Goal: Task Accomplishment & Management: Complete application form

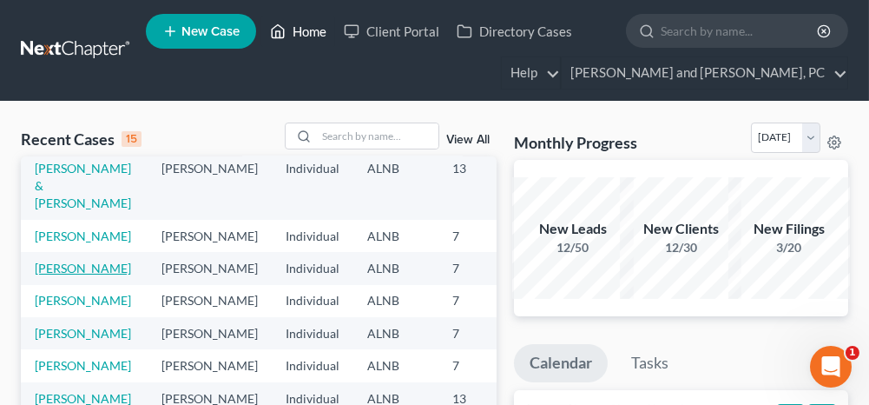
scroll to position [87, 0]
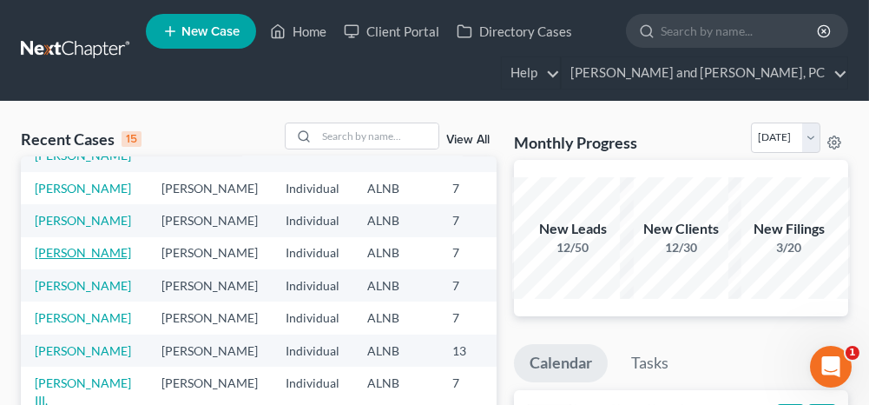
click at [39, 260] on link "[PERSON_NAME]" at bounding box center [83, 252] width 96 height 15
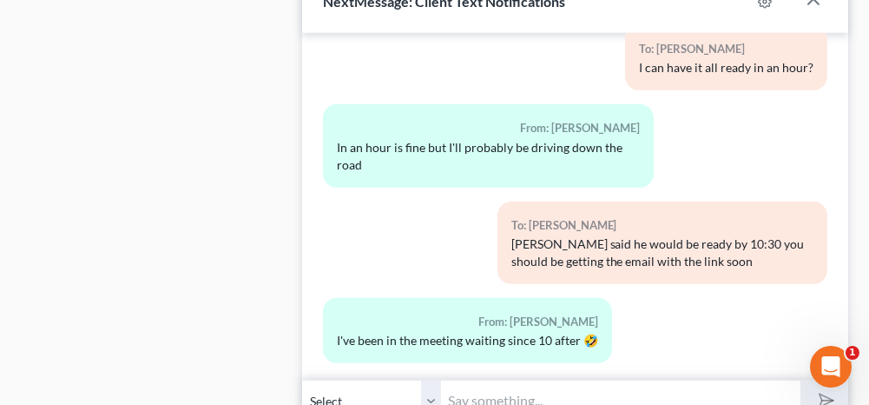
scroll to position [1823, 0]
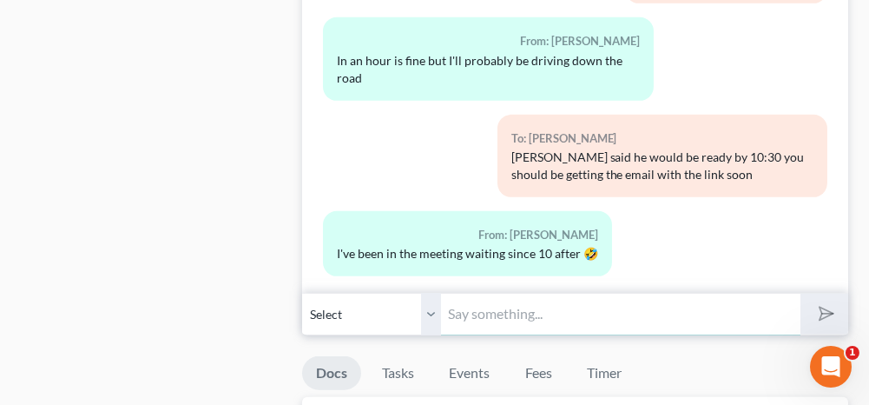
click at [603, 315] on input "text" at bounding box center [620, 314] width 359 height 43
type input "I just sent your paperwork to sign. Please sign with your finger so that it loo…"
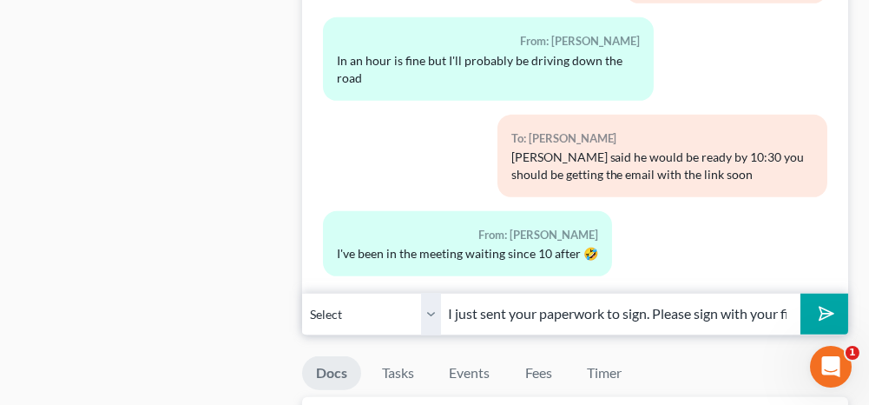
click at [821, 306] on icon "submit" at bounding box center [823, 313] width 24 height 24
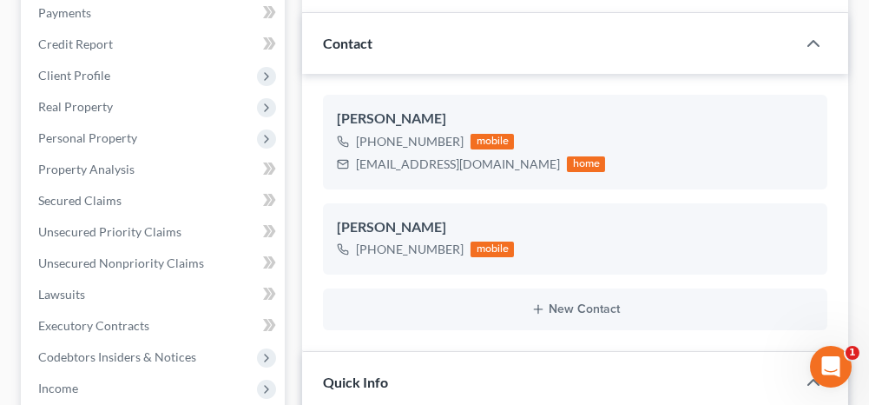
scroll to position [0, 0]
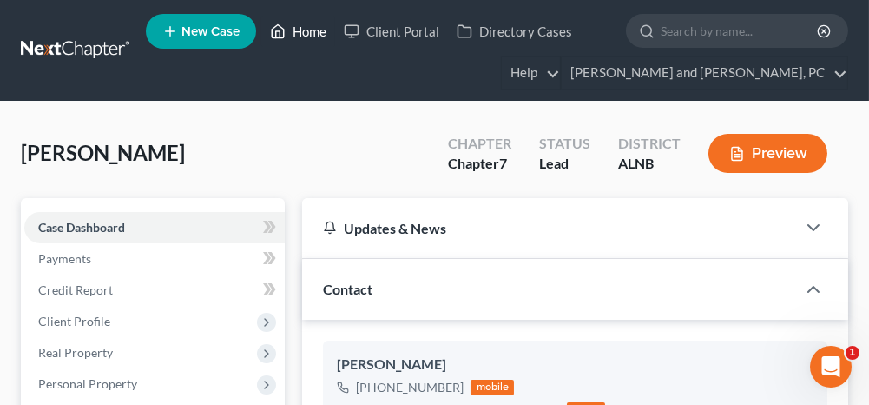
click at [306, 32] on link "Home" at bounding box center [298, 31] width 74 height 31
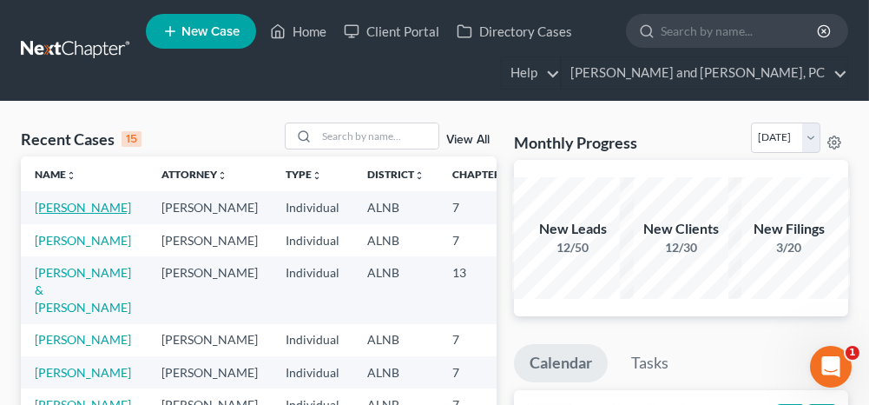
click at [63, 205] on link "[PERSON_NAME]" at bounding box center [83, 207] width 96 height 15
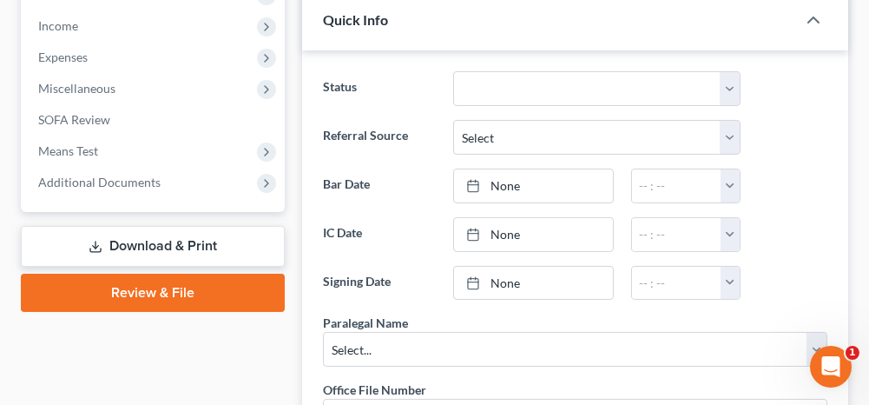
scroll to position [695, 0]
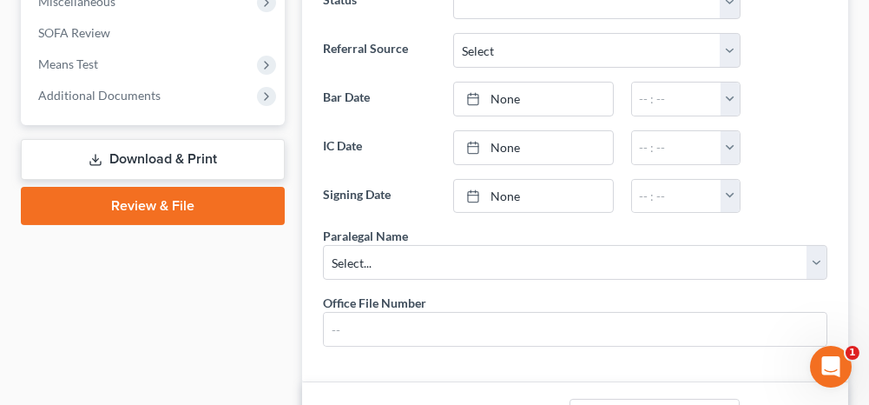
click at [179, 151] on link "Download & Print" at bounding box center [153, 159] width 264 height 41
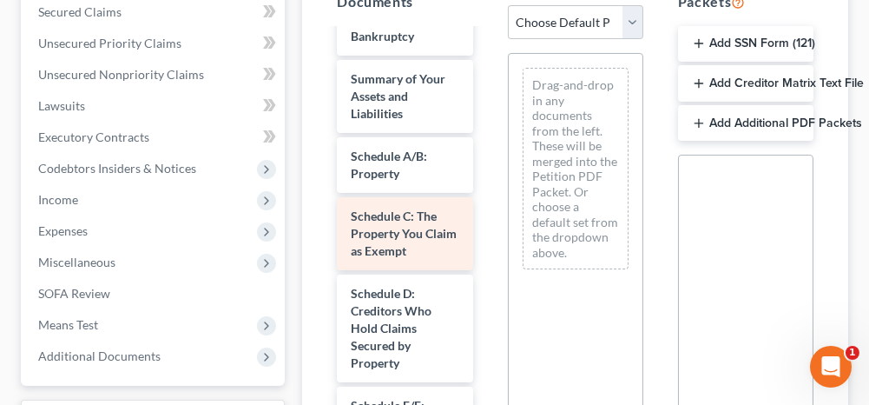
scroll to position [521, 0]
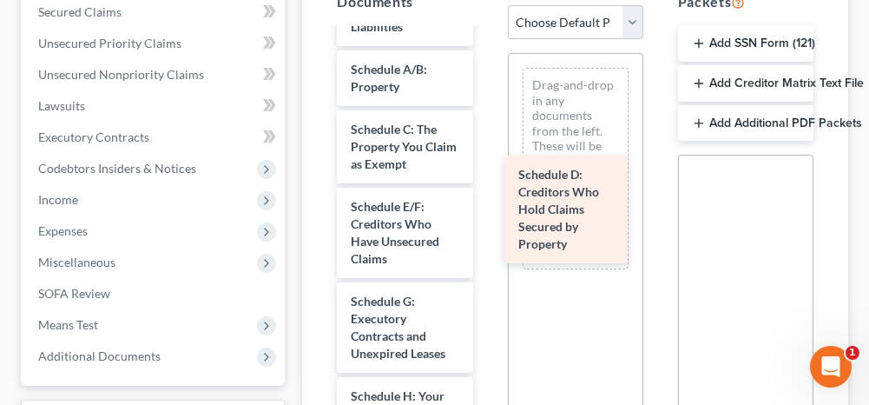
drag, startPoint x: 392, startPoint y: 254, endPoint x: 566, endPoint y: 206, distance: 180.1
click at [486, 206] on div "Schedule D: Creditors Who Hold Claims Secured by Property Installments Fee Shee…" at bounding box center [404, 374] width 163 height 1730
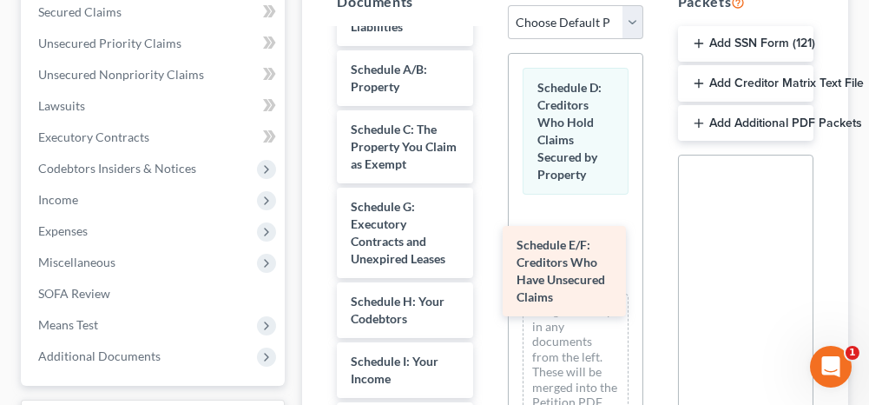
drag, startPoint x: 415, startPoint y: 250, endPoint x: 581, endPoint y: 274, distance: 167.6
click at [486, 274] on div "Schedule E/F: Creditors Who Have Unsecured Claims Installments Fee Sheets Septe…" at bounding box center [404, 327] width 163 height 1636
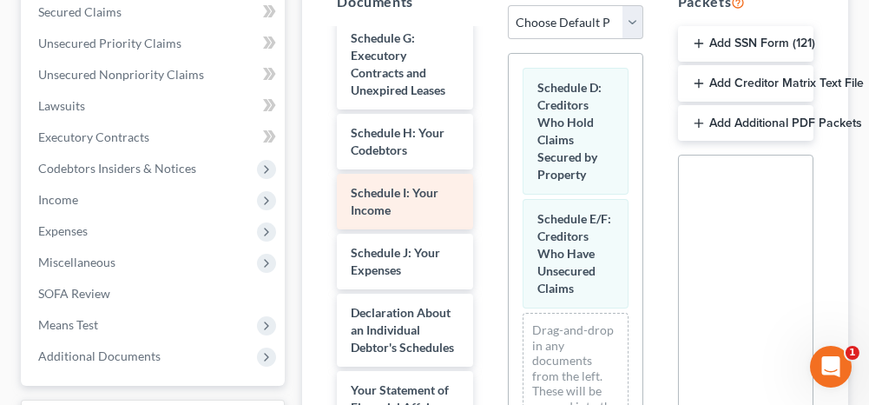
scroll to position [695, 0]
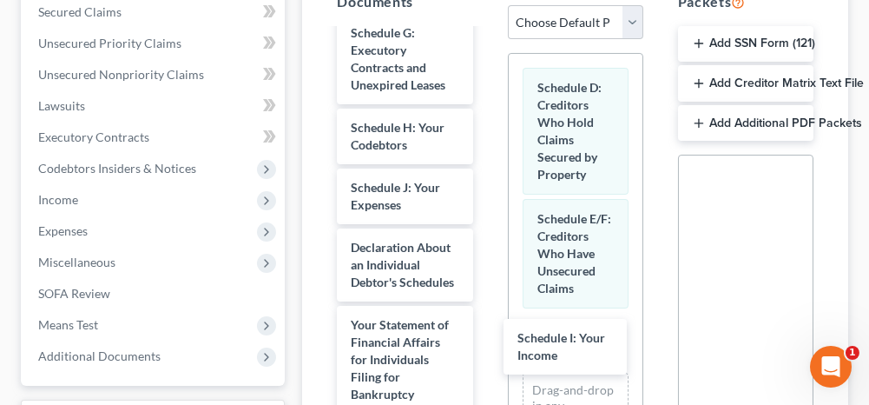
drag, startPoint x: 405, startPoint y: 232, endPoint x: 621, endPoint y: 281, distance: 220.9
click at [486, 349] on div "Schedule I: Your Income Installments Fee Sheets September_statement_WellsFargo.…" at bounding box center [404, 124] width 163 height 1576
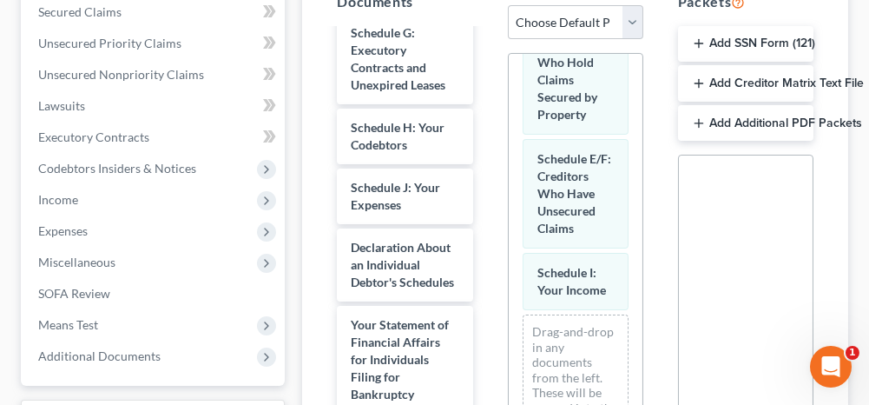
scroll to position [105, 0]
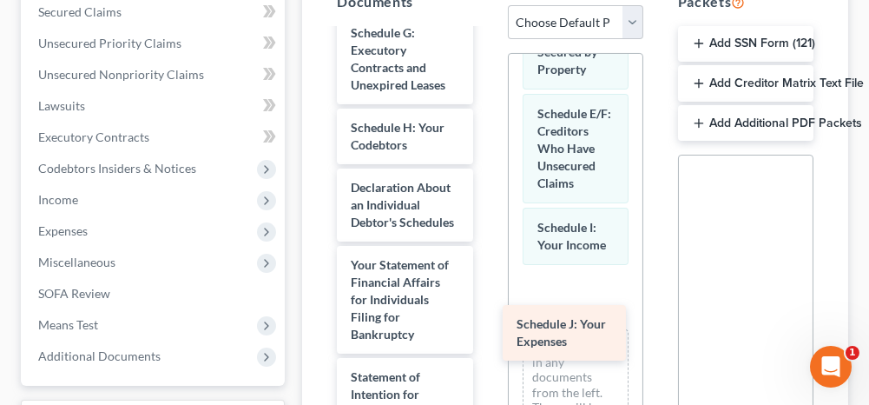
drag, startPoint x: 418, startPoint y: 235, endPoint x: 583, endPoint y: 340, distance: 196.3
click at [486, 340] on div "Schedule J: Your Expenses Installments Fee Sheets September_statement_WellsFarg…" at bounding box center [404, 94] width 163 height 1516
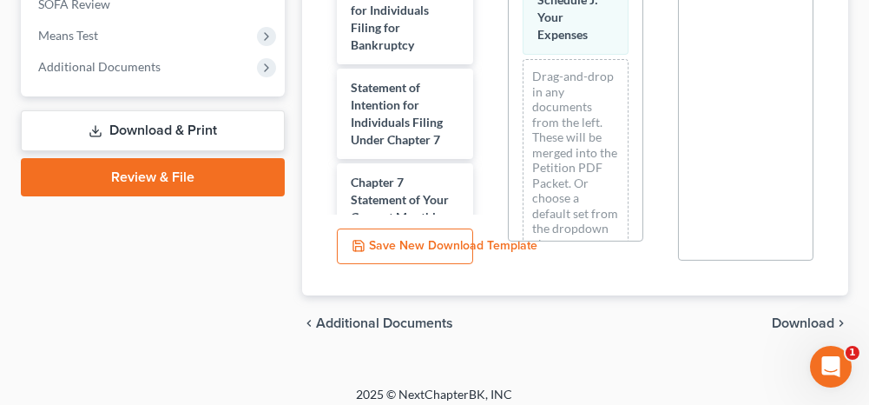
scroll to position [733, 0]
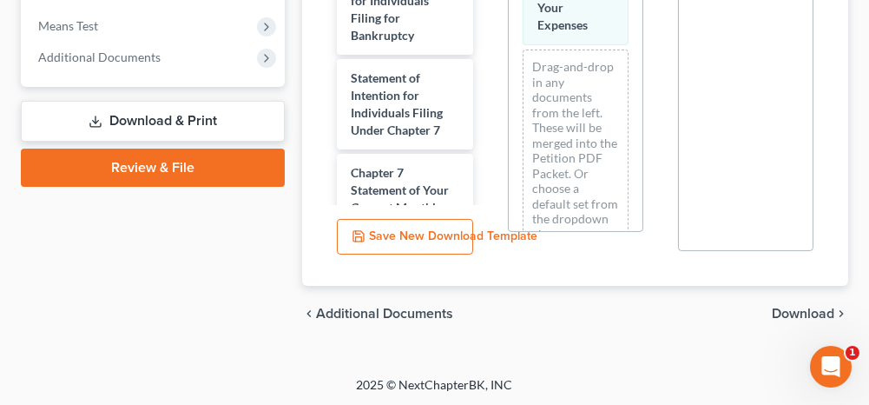
click at [789, 313] on span "Download" at bounding box center [803, 313] width 63 height 14
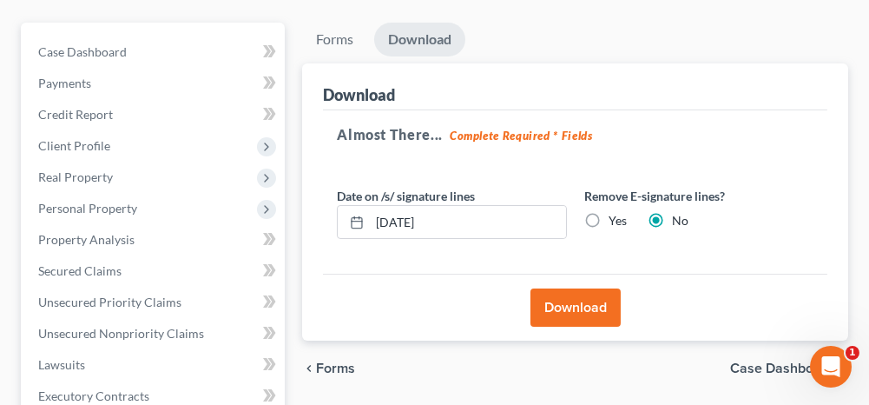
scroll to position [143, 0]
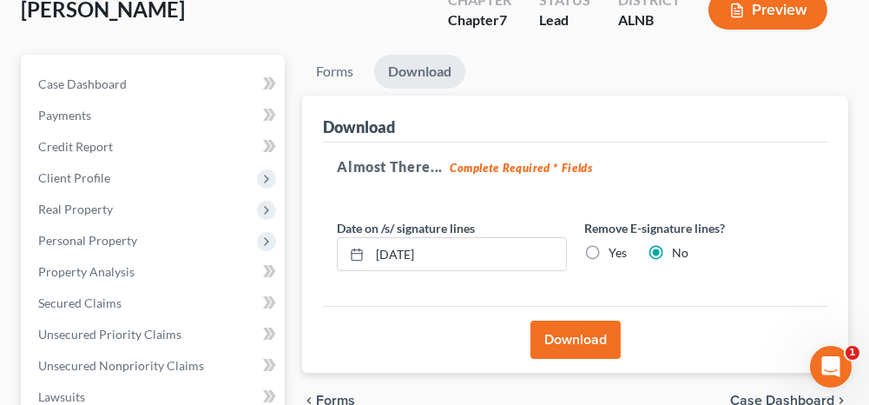
click at [582, 327] on button "Download" at bounding box center [575, 339] width 90 height 38
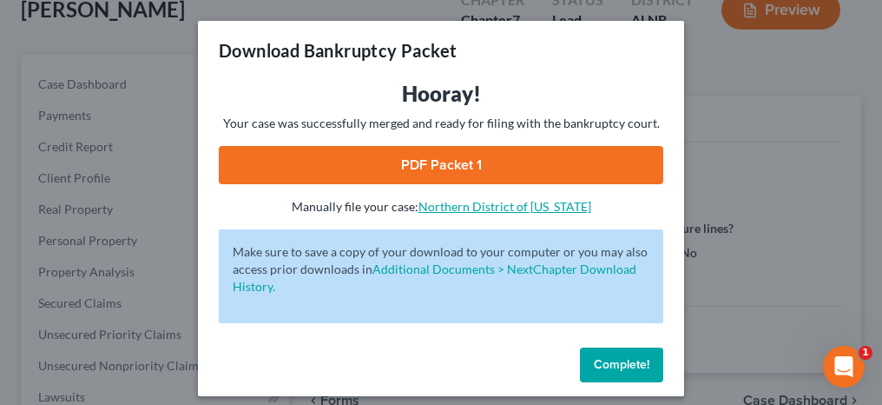
drag, startPoint x: 442, startPoint y: 168, endPoint x: 456, endPoint y: 208, distance: 42.3
click at [442, 168] on link "PDF Packet 1" at bounding box center [441, 165] width 445 height 38
click at [594, 360] on span "Complete!" at bounding box center [622, 364] width 56 height 15
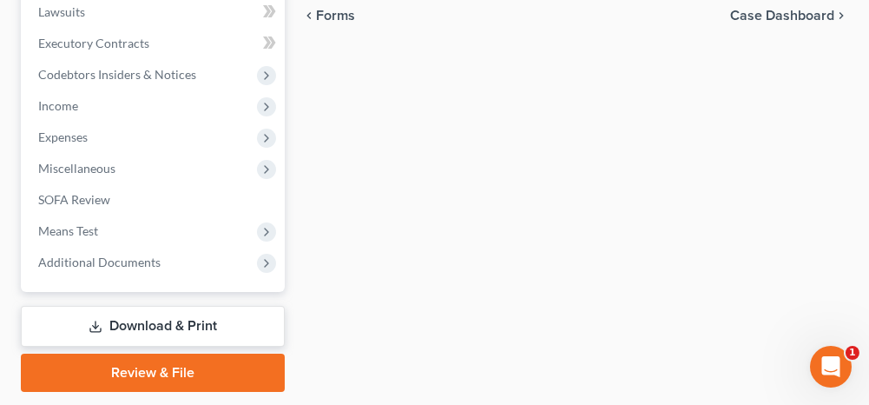
scroll to position [577, 0]
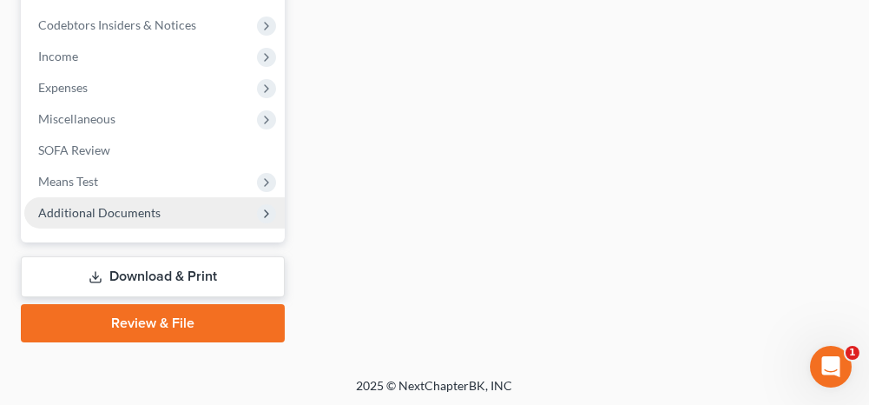
click at [155, 213] on span "Additional Documents" at bounding box center [99, 212] width 122 height 15
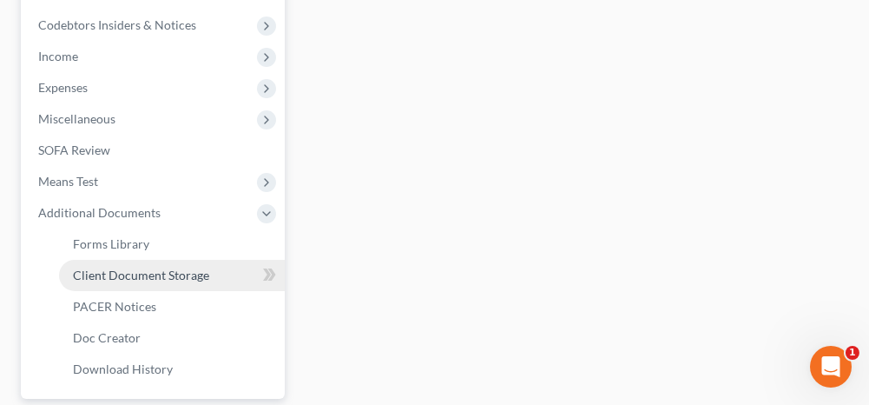
click at [135, 269] on span "Client Document Storage" at bounding box center [141, 274] width 136 height 15
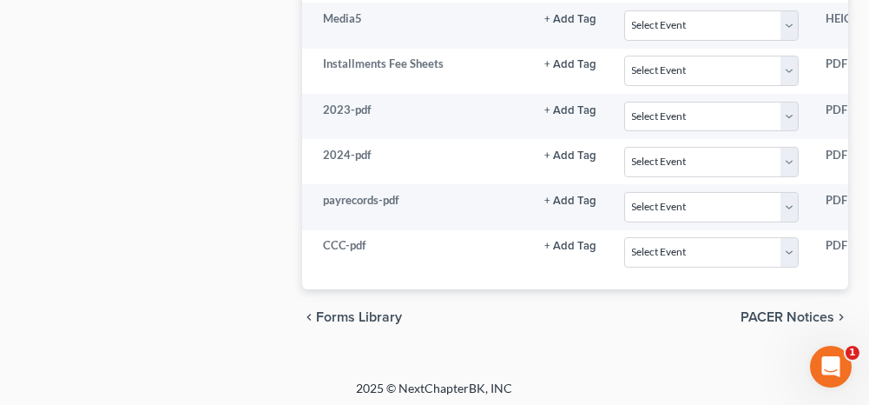
scroll to position [1098, 0]
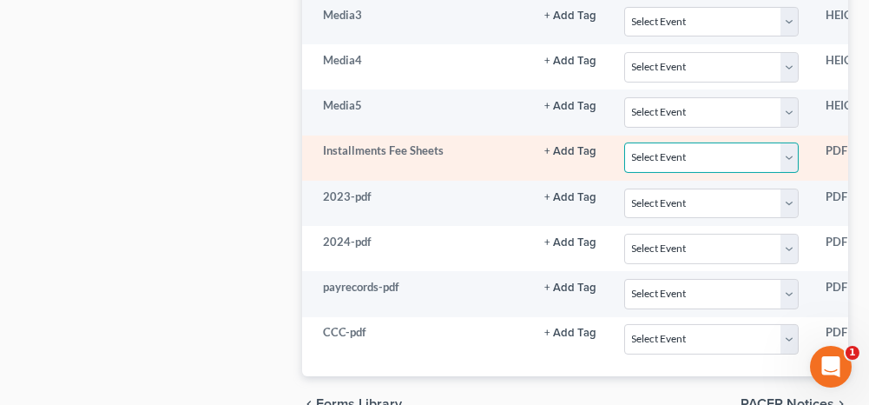
click at [646, 142] on select "Select Event 20 Largest Unsecured Creditors Amended Schedules (Fee) Attachment …" at bounding box center [711, 157] width 174 height 30
select select "23"
click at [624, 142] on select "Select Event 20 Largest Unsecured Creditors Amended Schedules (Fee) Attachment …" at bounding box center [711, 157] width 174 height 30
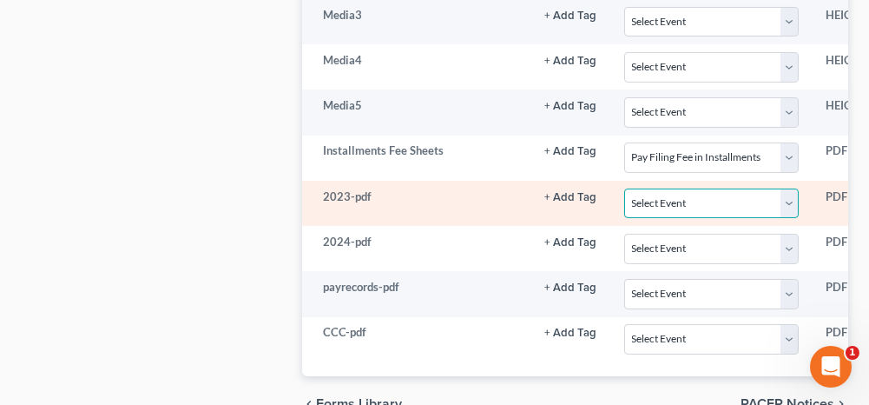
drag, startPoint x: 655, startPoint y: 187, endPoint x: 574, endPoint y: 168, distance: 82.8
click at [655, 188] on select "Select Event 20 Largest Unsecured Creditors Amended Schedules (Fee) Attachment …" at bounding box center [711, 203] width 174 height 30
select select "40"
click at [624, 188] on select "Select Event 20 Largest Unsecured Creditors Amended Schedules (Fee) Attachment …" at bounding box center [711, 203] width 174 height 30
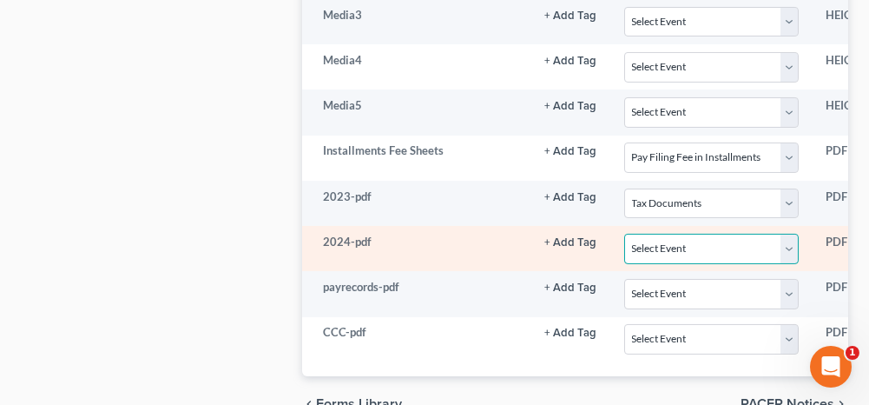
drag, startPoint x: 664, startPoint y: 235, endPoint x: 597, endPoint y: 214, distance: 70.0
click at [664, 235] on select "Select Event 20 Largest Unsecured Creditors Amended Schedules (Fee) Attachment …" at bounding box center [711, 249] width 174 height 30
select select "40"
click at [624, 234] on select "Select Event 20 Largest Unsecured Creditors Amended Schedules (Fee) Attachment …" at bounding box center [711, 249] width 174 height 30
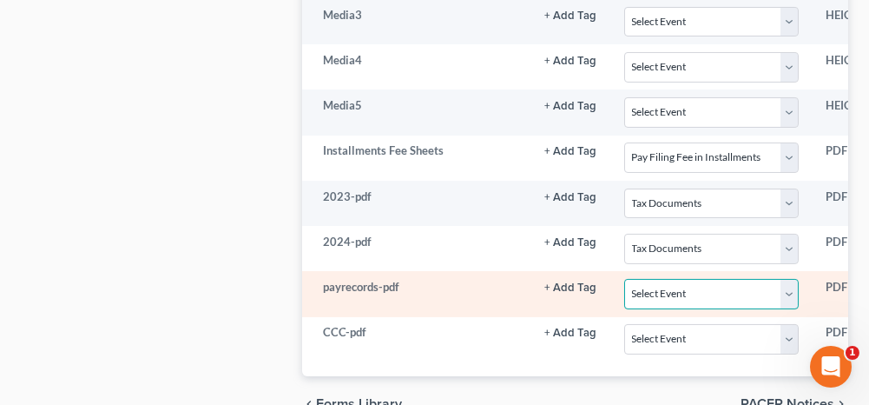
drag, startPoint x: 650, startPoint y: 273, endPoint x: 613, endPoint y: 259, distance: 40.1
click at [650, 279] on select "Select Event 20 Largest Unsecured Creditors Amended Schedules (Fee) Attachment …" at bounding box center [711, 294] width 174 height 30
select select "19"
click at [624, 279] on select "Select Event 20 Largest Unsecured Creditors Amended Schedules (Fee) Attachment …" at bounding box center [711, 294] width 174 height 30
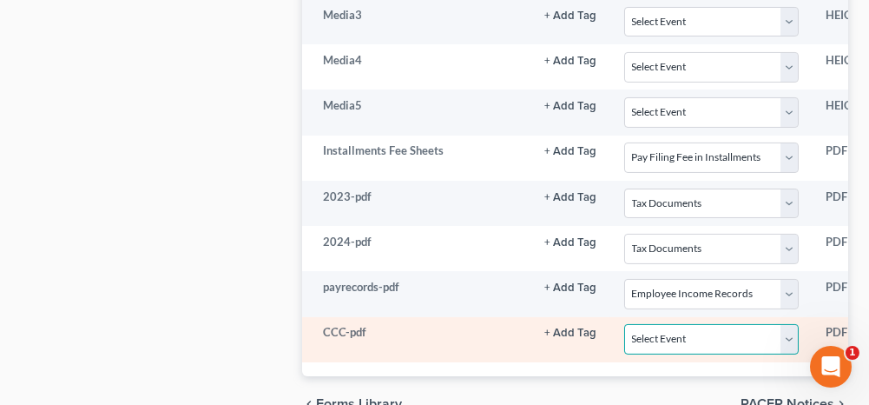
drag, startPoint x: 661, startPoint y: 317, endPoint x: 637, endPoint y: 302, distance: 27.7
click at [661, 324] on select "Select Event 20 Largest Unsecured Creditors Amended Schedules (Fee) Attachment …" at bounding box center [711, 339] width 174 height 30
select select "5"
click at [624, 324] on select "Select Event 20 Largest Unsecured Creditors Amended Schedules (Fee) Attachment …" at bounding box center [711, 339] width 174 height 30
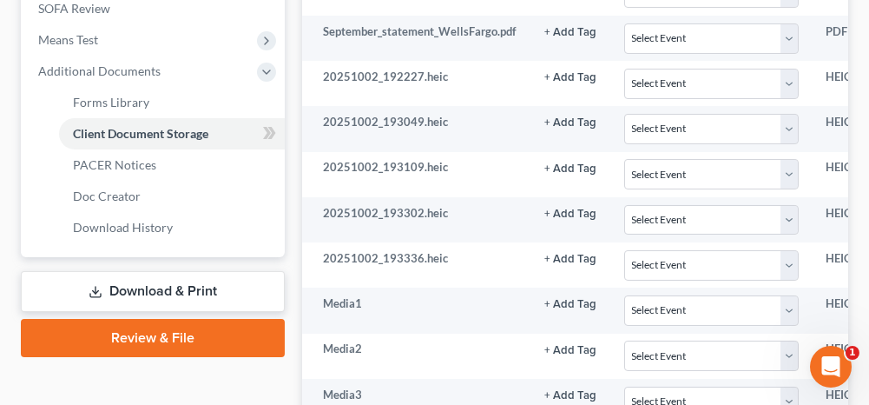
scroll to position [751, 0]
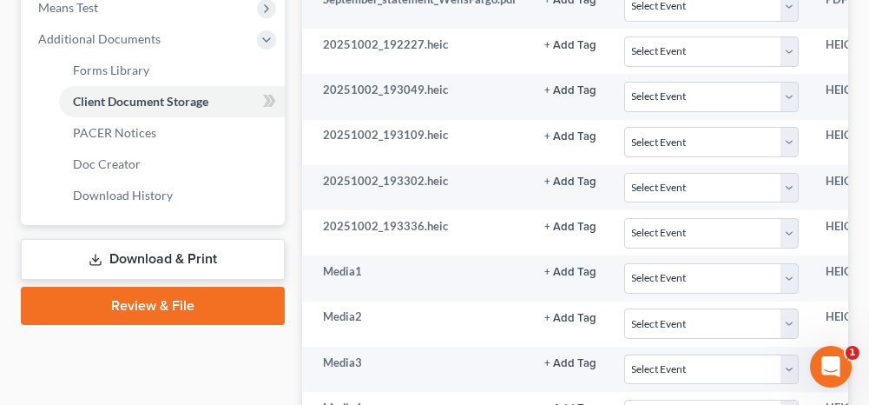
click at [188, 308] on link "Review & File" at bounding box center [153, 306] width 264 height 38
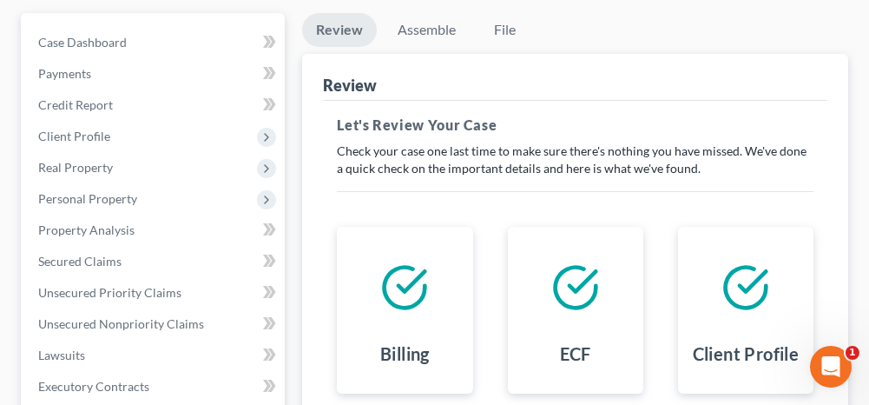
scroll to position [174, 0]
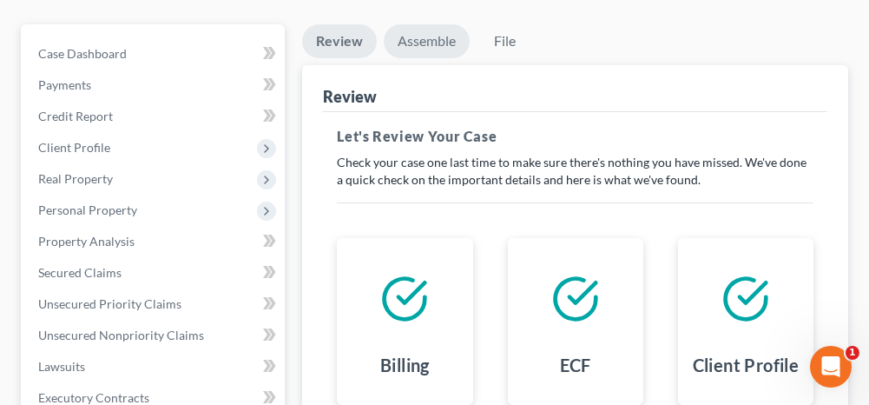
click at [429, 43] on link "Assemble" at bounding box center [427, 41] width 86 height 34
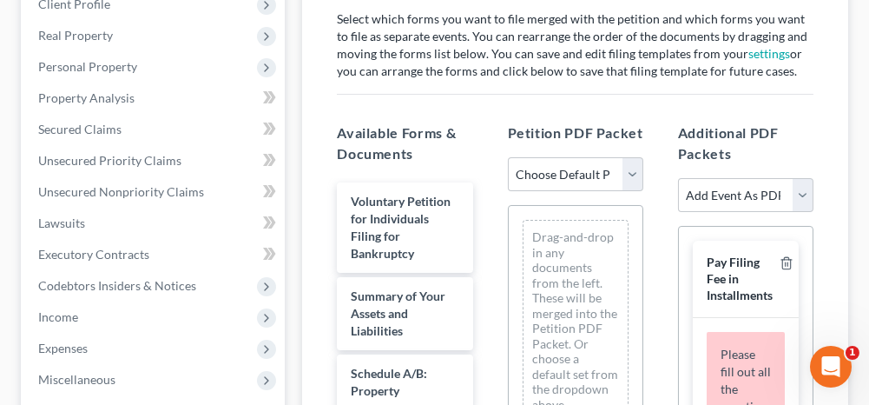
scroll to position [347, 0]
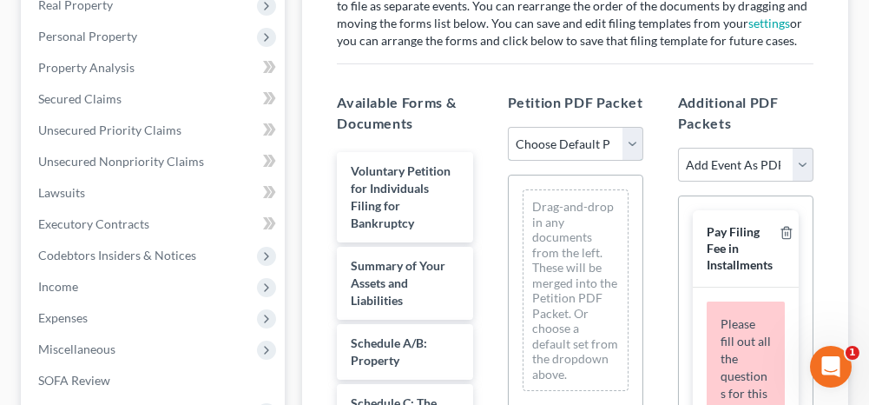
drag, startPoint x: 550, startPoint y: 128, endPoint x: 545, endPoint y: 159, distance: 31.7
click at [550, 128] on select "Choose Default Petition PDF Packet Complete Bankruptcy Petition (all forms and …" at bounding box center [575, 144] width 135 height 35
select select "0"
click at [508, 127] on select "Choose Default Petition PDF Packet Complete Bankruptcy Petition (all forms and …" at bounding box center [575, 144] width 135 height 35
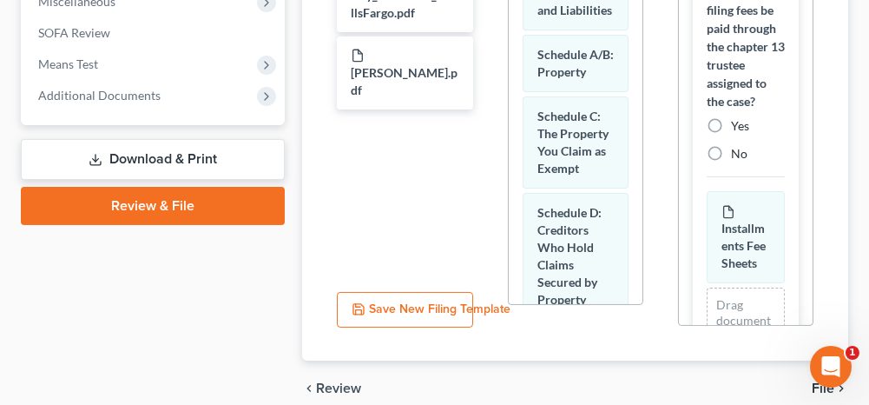
scroll to position [174, 0]
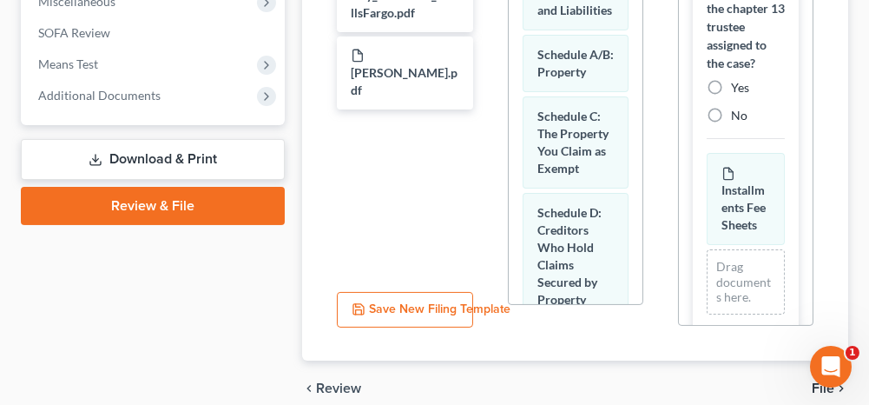
click at [731, 96] on label "Yes" at bounding box center [740, 87] width 18 height 17
click at [738, 90] on input "Yes" at bounding box center [743, 84] width 11 height 11
radio input "true"
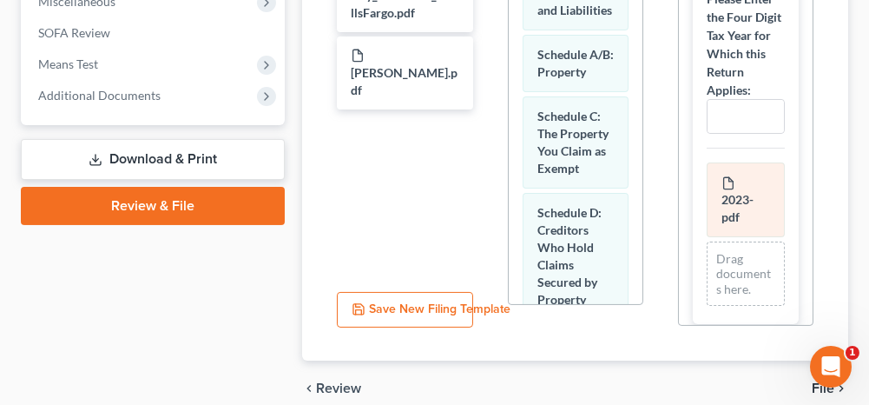
scroll to position [618, 0]
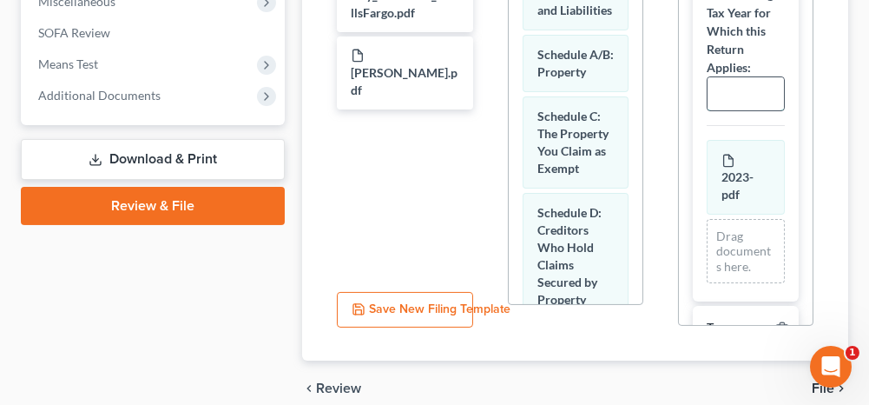
click at [726, 110] on input "text" at bounding box center [746, 93] width 76 height 33
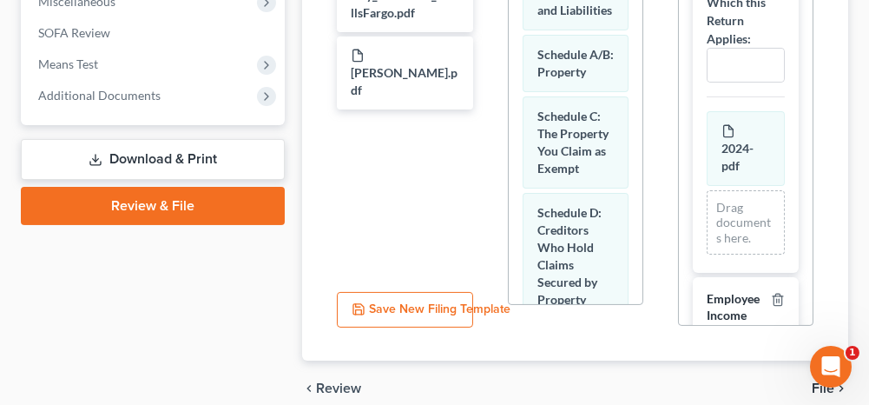
scroll to position [1062, 0]
type input "2023"
click at [728, 81] on input "text" at bounding box center [746, 64] width 76 height 33
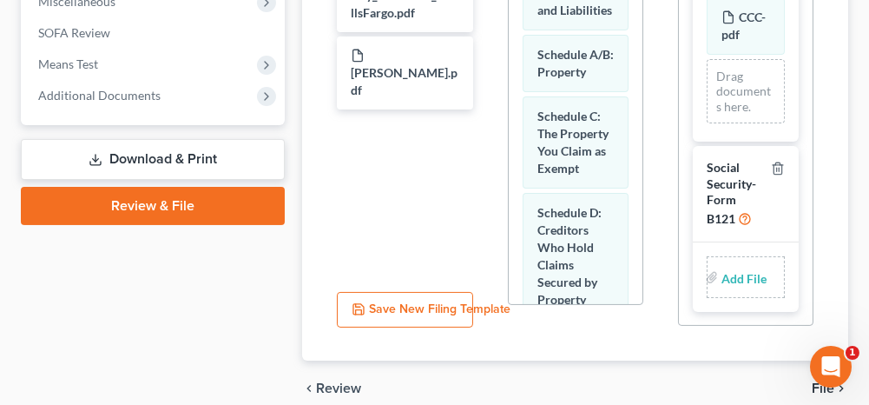
scroll to position [768, 0]
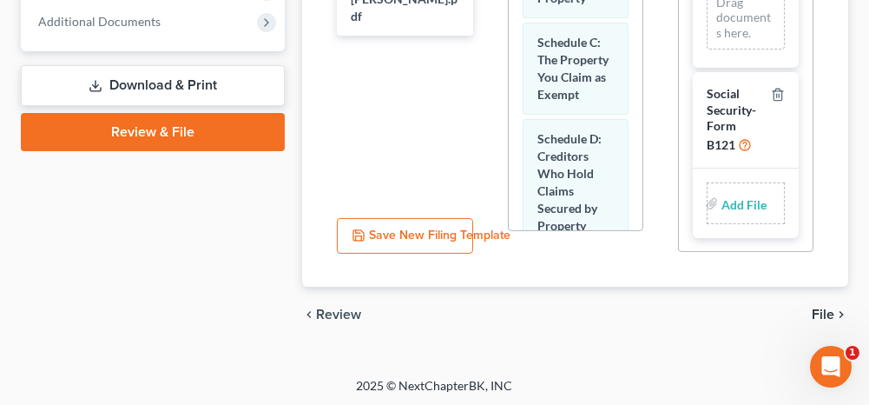
type input "2024"
click at [749, 202] on input "file" at bounding box center [742, 203] width 42 height 31
type input "C:\fakepath\ssnstatement.pdf"
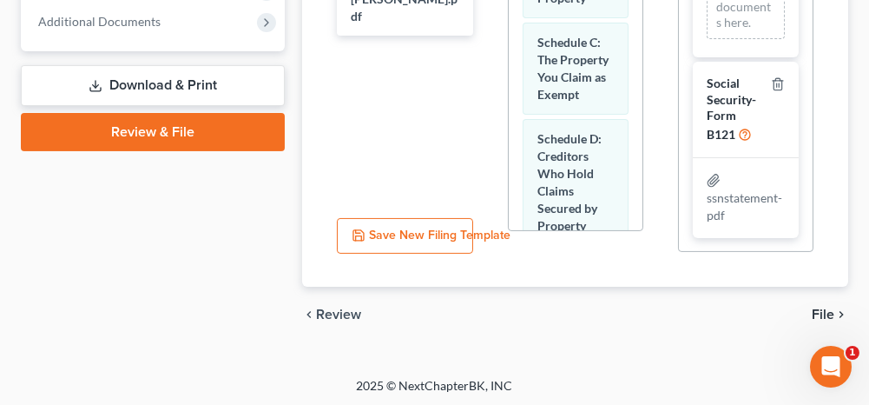
click at [820, 311] on span "File" at bounding box center [823, 314] width 23 height 14
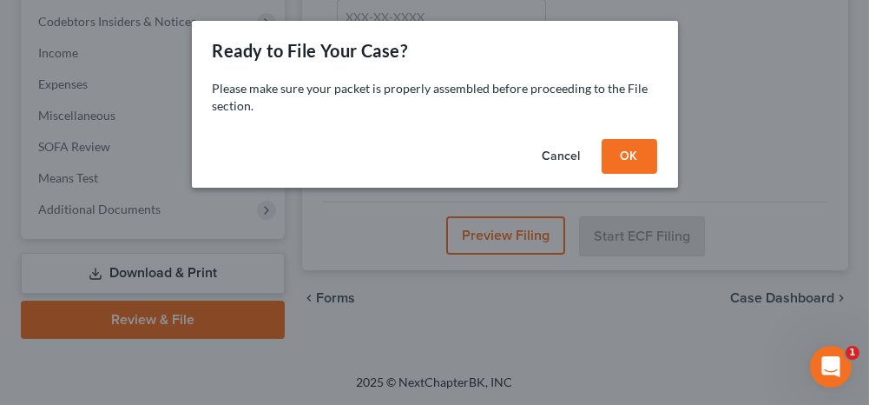
scroll to position [577, 0]
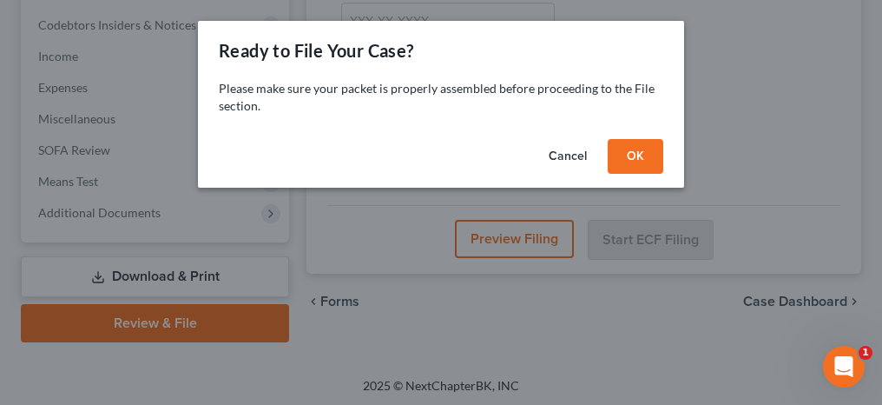
click at [645, 163] on button "OK" at bounding box center [636, 156] width 56 height 35
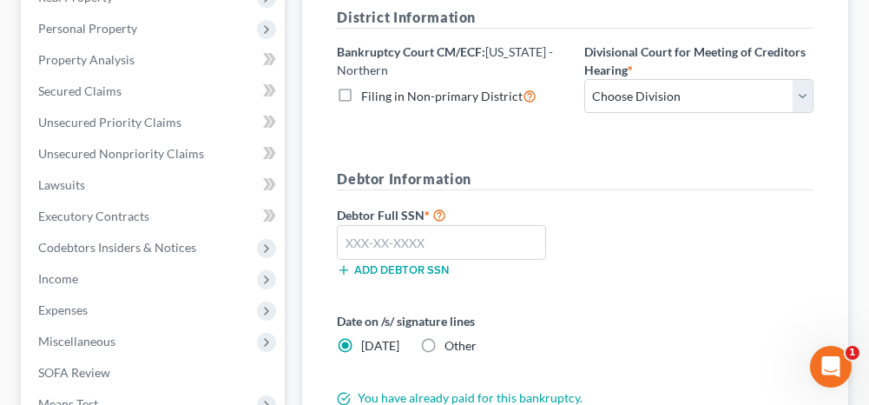
scroll to position [317, 0]
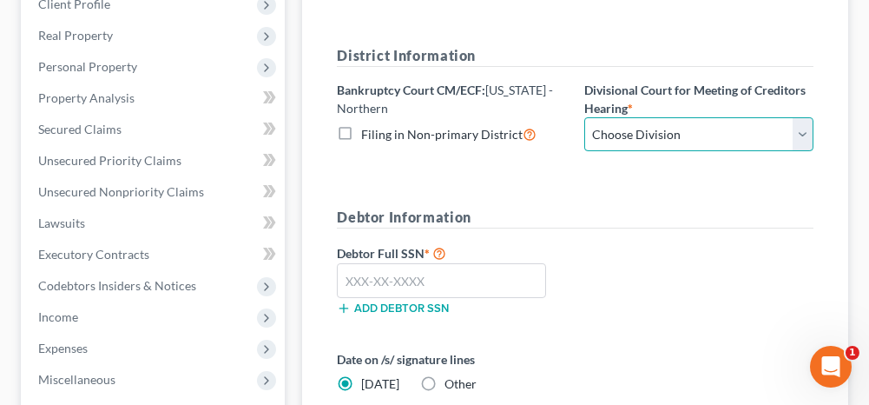
drag, startPoint x: 617, startPoint y: 135, endPoint x: 616, endPoint y: 150, distance: 14.9
click at [617, 135] on select "Choose Division [GEOGRAPHIC_DATA] [GEOGRAPHIC_DATA] [GEOGRAPHIC_DATA] [GEOGRAPH…" at bounding box center [698, 134] width 229 height 35
select select "0"
click at [584, 117] on select "Choose Division [GEOGRAPHIC_DATA] [GEOGRAPHIC_DATA] [GEOGRAPHIC_DATA] [GEOGRAPH…" at bounding box center [698, 134] width 229 height 35
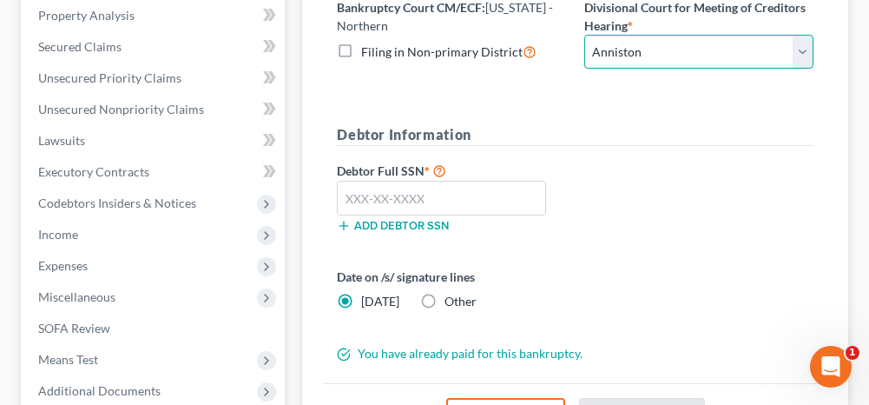
scroll to position [404, 0]
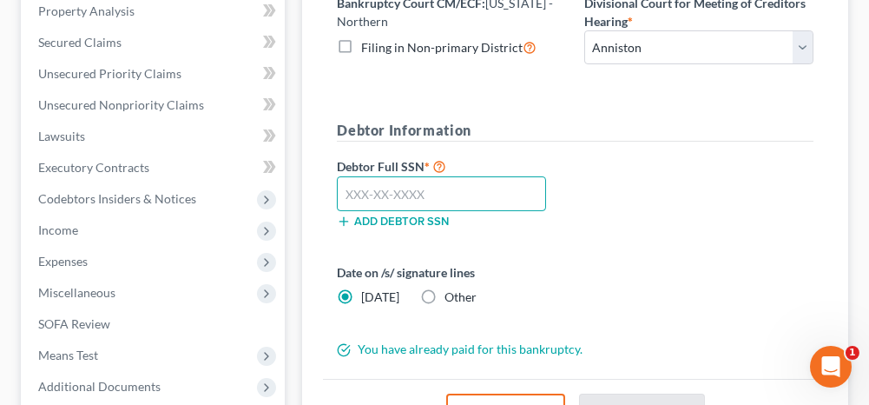
click at [411, 176] on input "text" at bounding box center [441, 193] width 209 height 35
click at [405, 186] on input "text" at bounding box center [441, 193] width 209 height 35
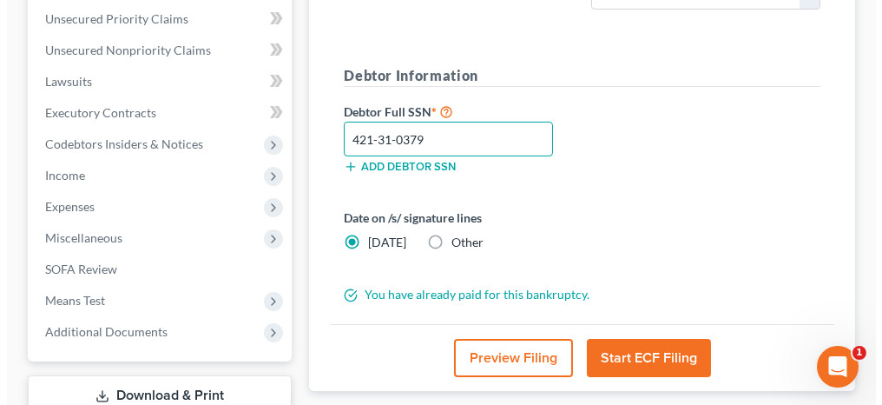
scroll to position [491, 0]
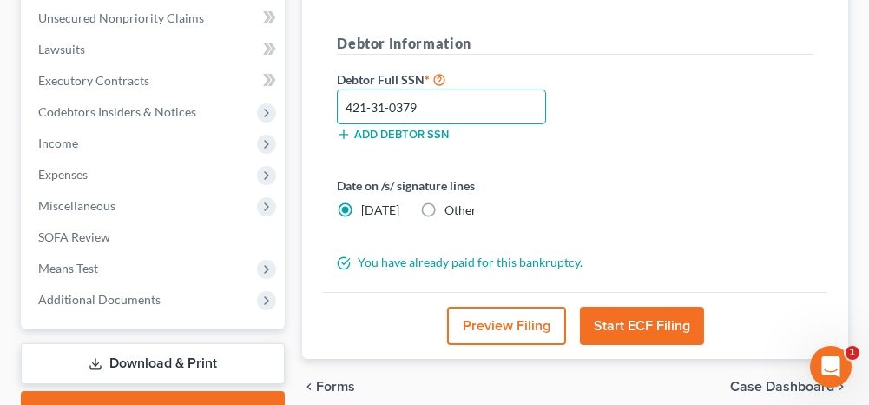
type input "421-31-0379"
click at [631, 314] on button "Start ECF Filing" at bounding box center [642, 325] width 124 height 38
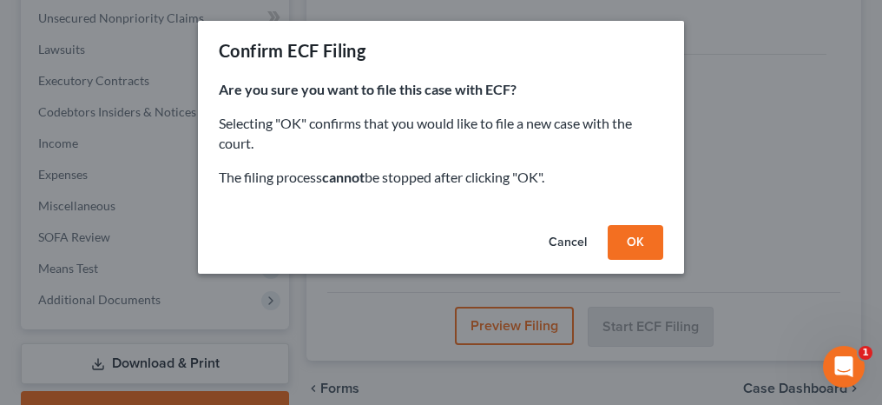
click at [636, 231] on button "OK" at bounding box center [636, 242] width 56 height 35
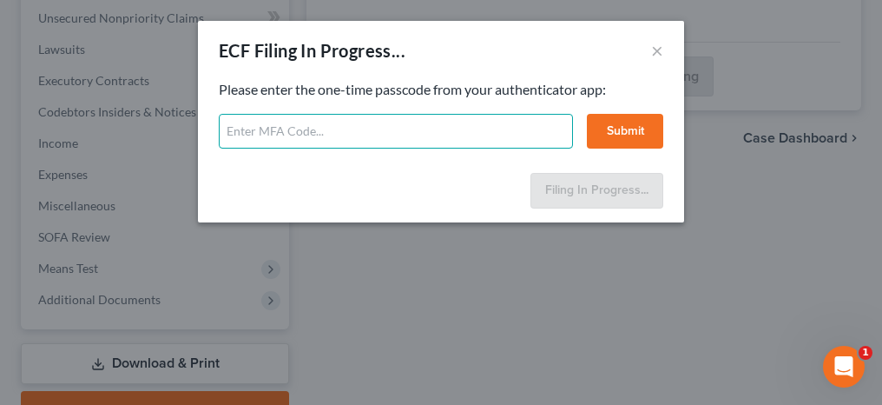
click at [429, 134] on input "text" at bounding box center [396, 131] width 354 height 35
type input "746545"
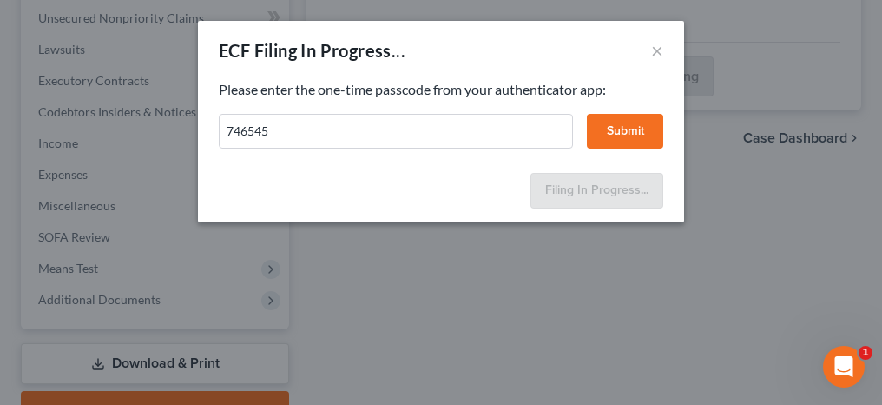
click at [626, 134] on button "Submit" at bounding box center [625, 131] width 76 height 35
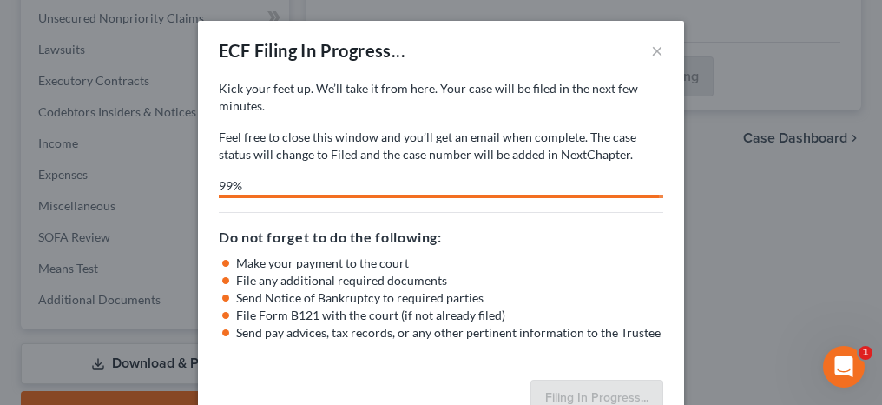
select select "0"
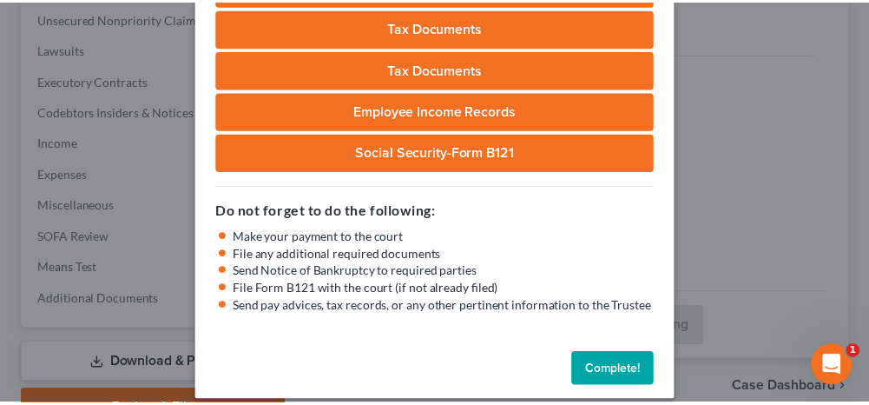
scroll to position [372, 0]
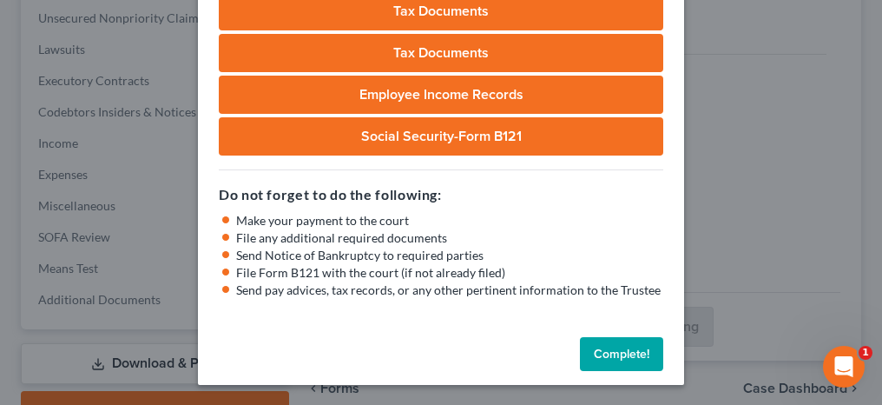
drag, startPoint x: 616, startPoint y: 356, endPoint x: 458, endPoint y: 271, distance: 179.5
click at [616, 356] on button "Complete!" at bounding box center [621, 354] width 83 height 35
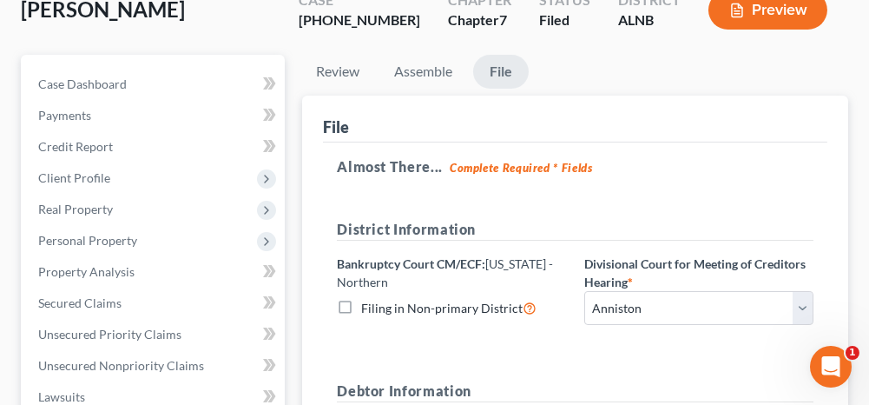
scroll to position [56, 0]
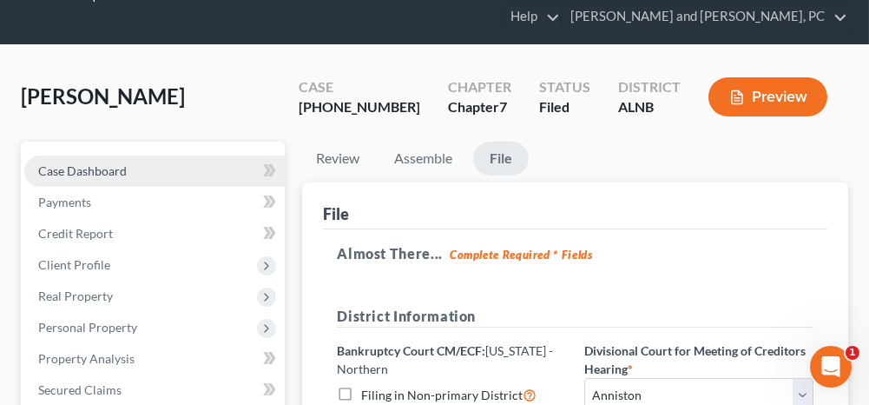
click at [188, 168] on link "Case Dashboard" at bounding box center [154, 170] width 260 height 31
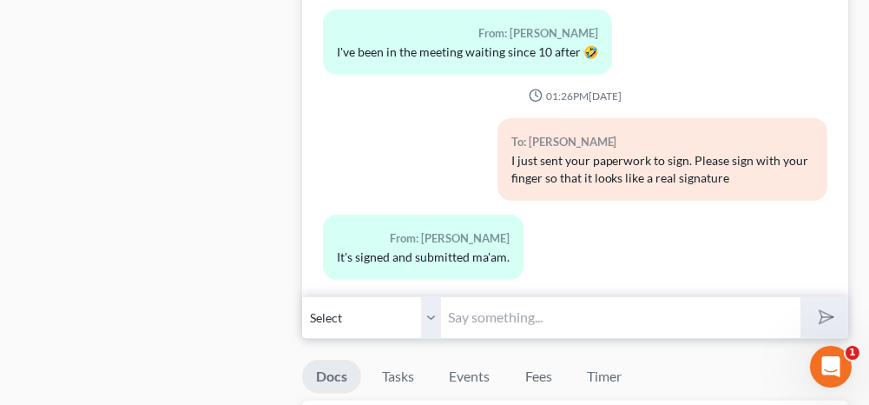
scroll to position [1910, 0]
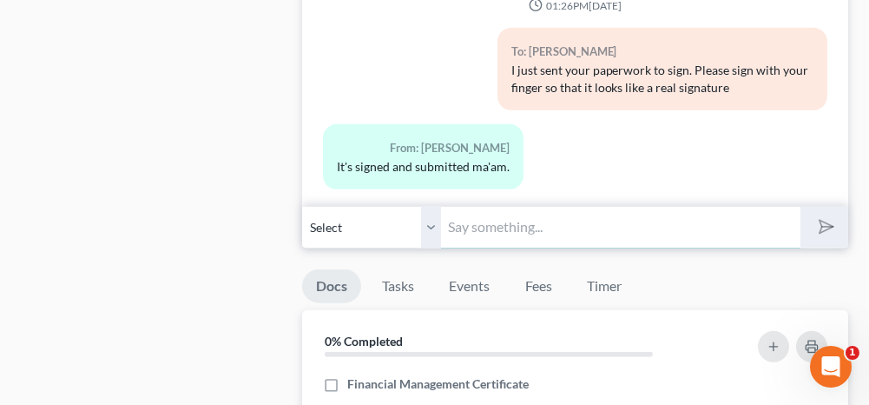
click at [534, 206] on input "text" at bounding box center [620, 227] width 359 height 43
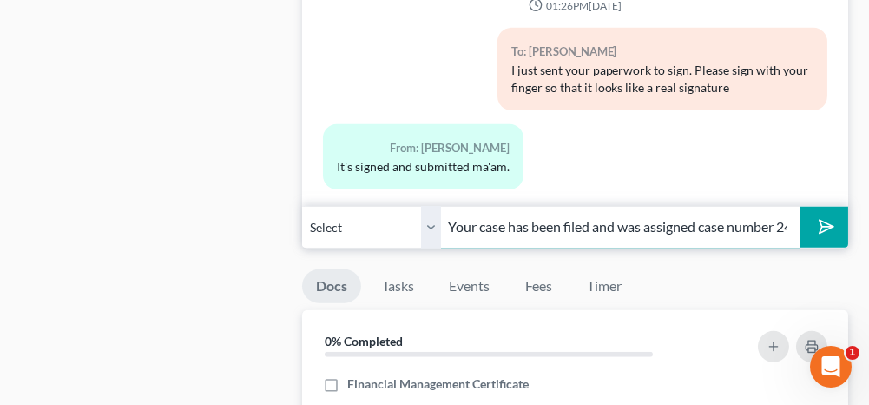
click at [722, 223] on input "Your case has been filed and was assigned case number 24-40923" at bounding box center [620, 227] width 359 height 43
type input "Your case has been filed and was assigned case number 25-41346"
click at [842, 214] on button "submit" at bounding box center [824, 227] width 48 height 41
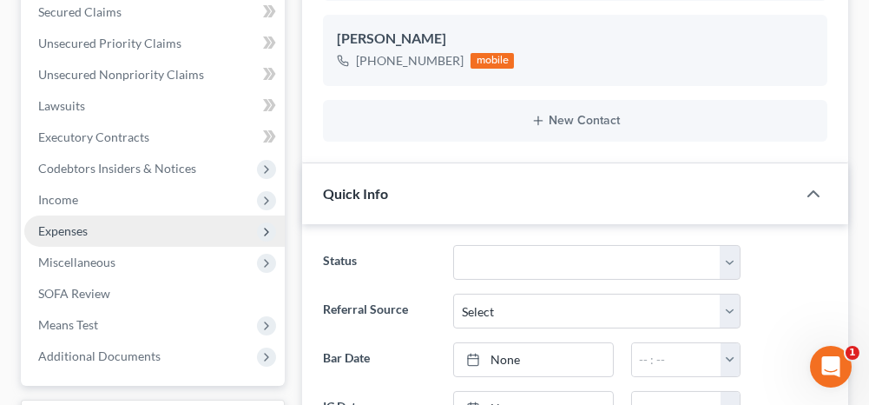
scroll to position [0, 0]
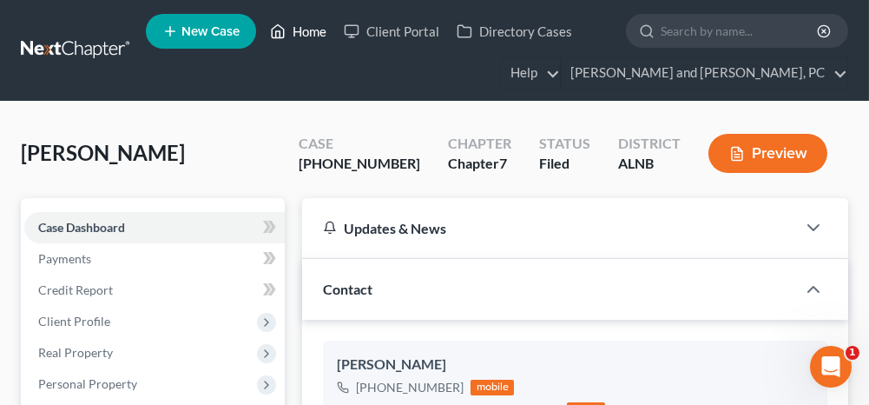
click at [316, 36] on link "Home" at bounding box center [298, 31] width 74 height 31
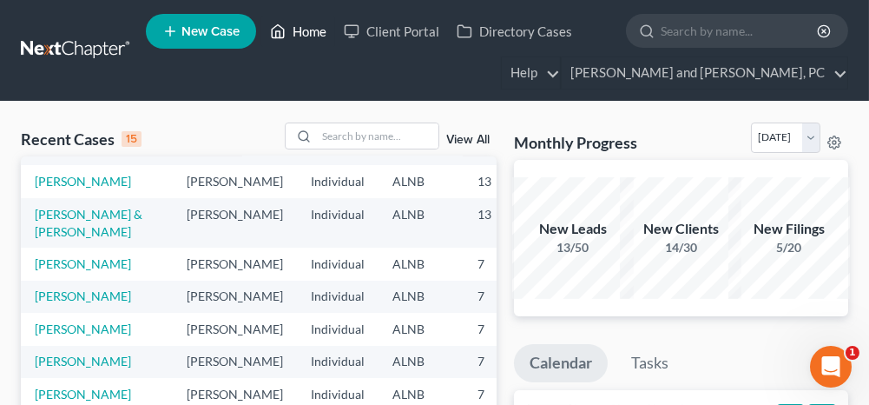
scroll to position [347, 0]
click at [49, 232] on link "[PERSON_NAME] & [PERSON_NAME]" at bounding box center [89, 223] width 108 height 32
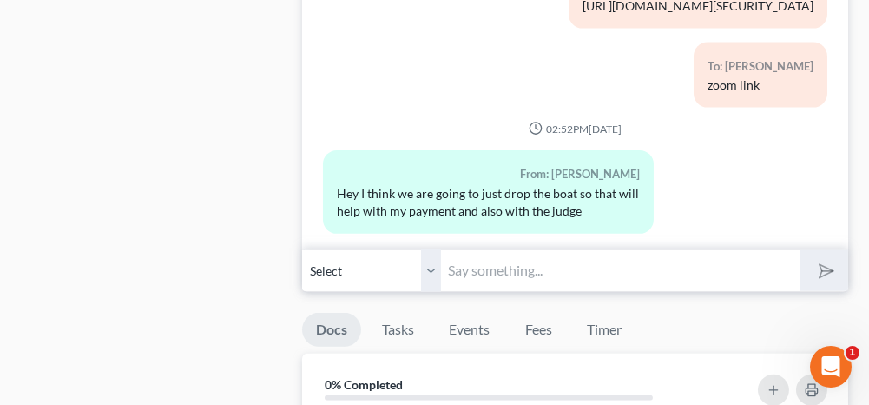
scroll to position [1476, 0]
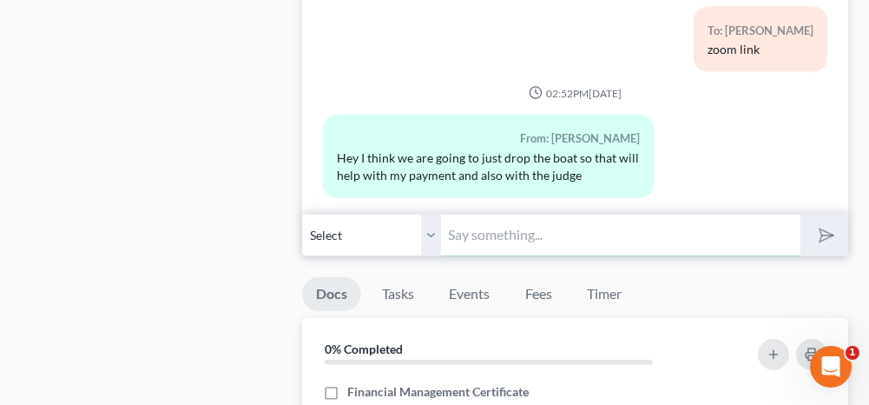
click at [524, 233] on input "text" at bounding box center [620, 235] width 359 height 43
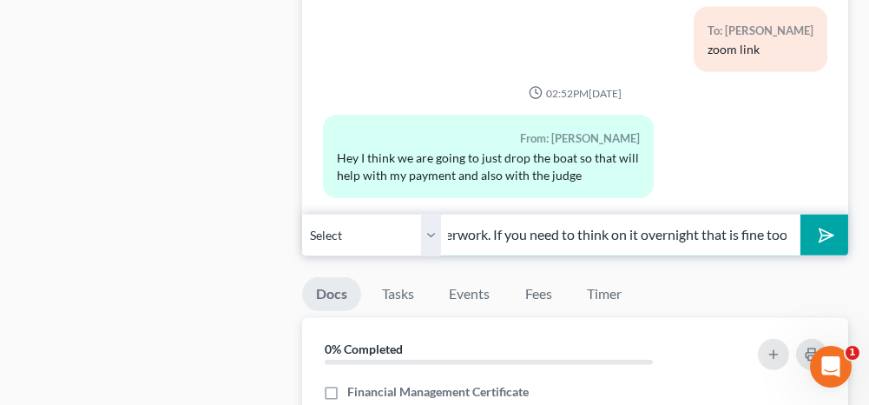
scroll to position [0, 296]
drag, startPoint x: 696, startPoint y: 221, endPoint x: 639, endPoint y: 229, distance: 57.8
click at [639, 229] on input "If you're sure then I will go ahead and fix the paperwork. If you need to think…" at bounding box center [620, 235] width 359 height 43
type input "If you're sure then I will go ahead and fix the paperwork. If you need to think…"
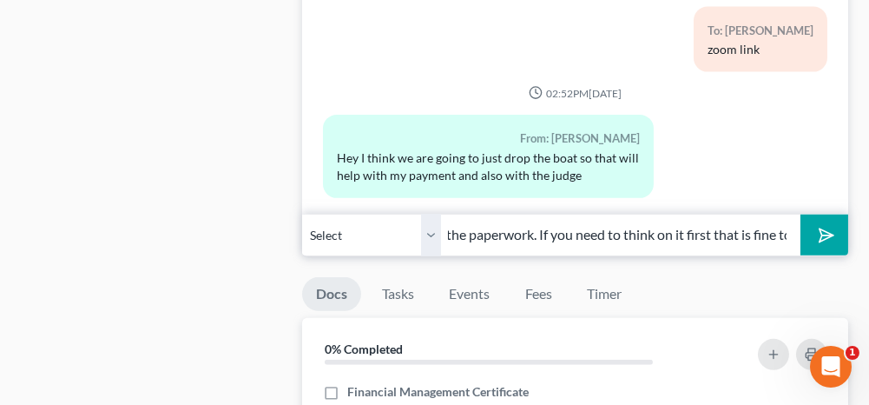
click at [824, 227] on icon "submit" at bounding box center [823, 235] width 24 height 24
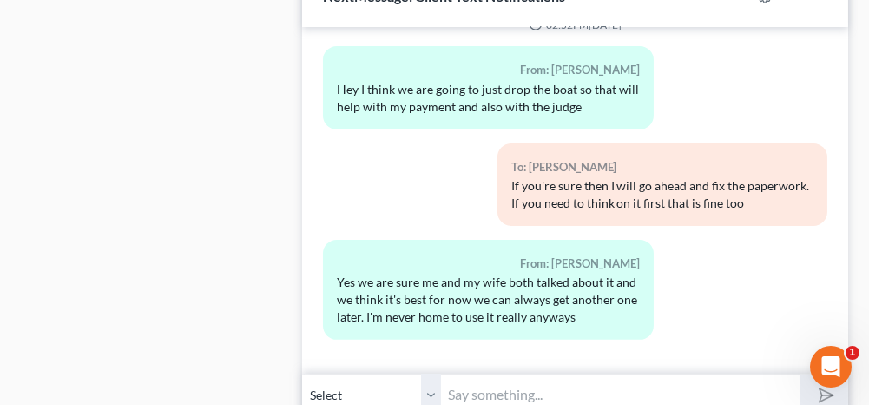
scroll to position [1389, 0]
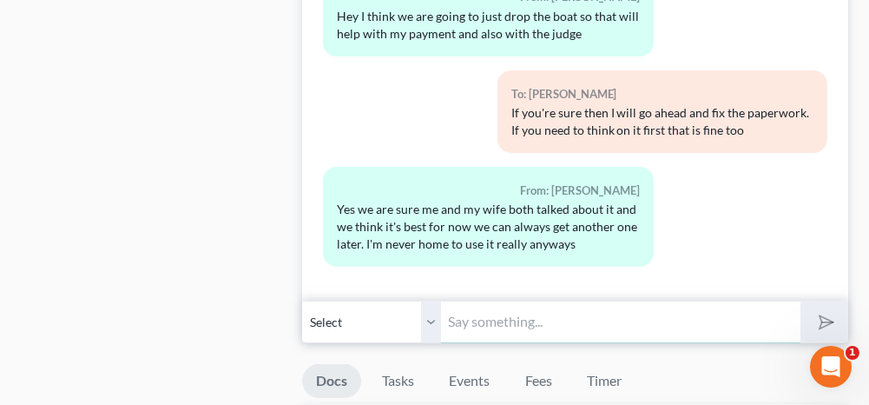
click at [537, 320] on input "text" at bounding box center [620, 321] width 359 height 43
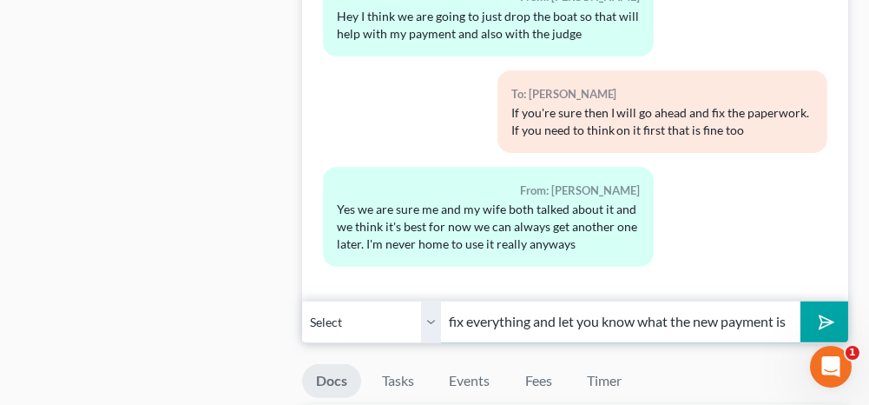
scroll to position [1476, 0]
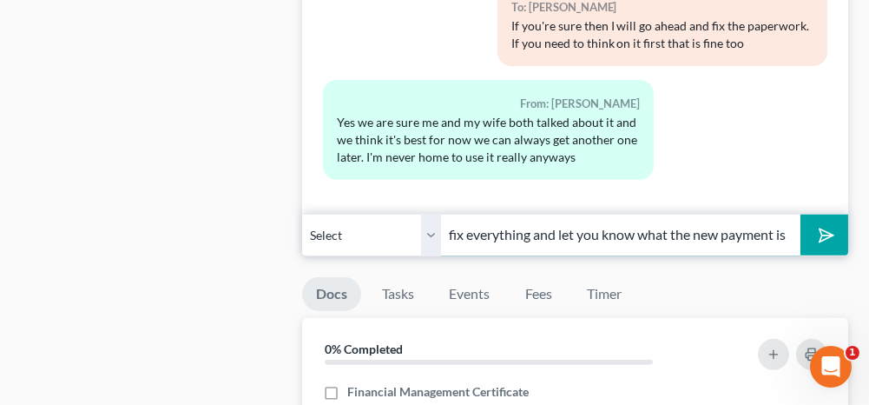
type input "Okay, I will fix everything and let you know what the new payment is"
click at [830, 223] on icon "submit" at bounding box center [823, 235] width 24 height 24
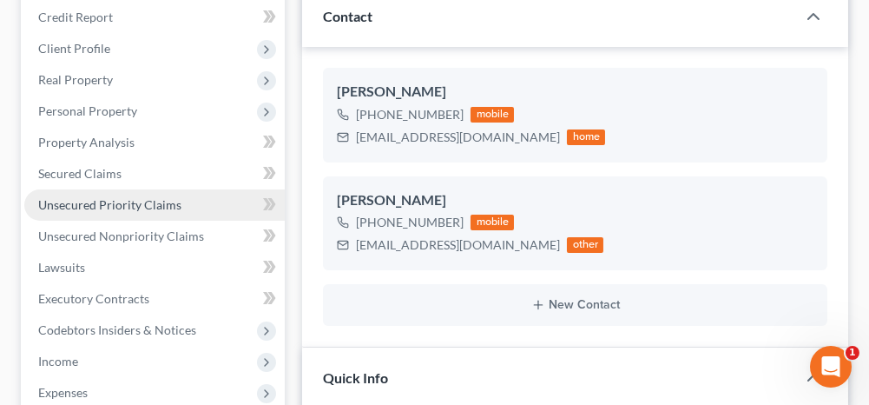
scroll to position [260, 0]
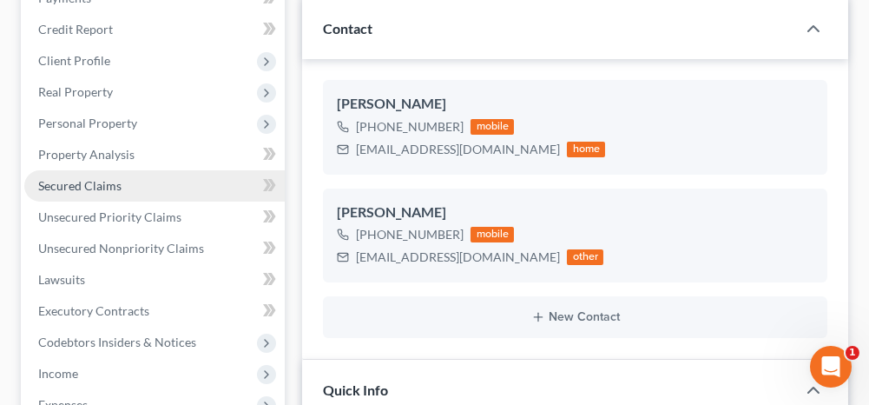
click at [186, 191] on link "Secured Claims" at bounding box center [154, 185] width 260 height 31
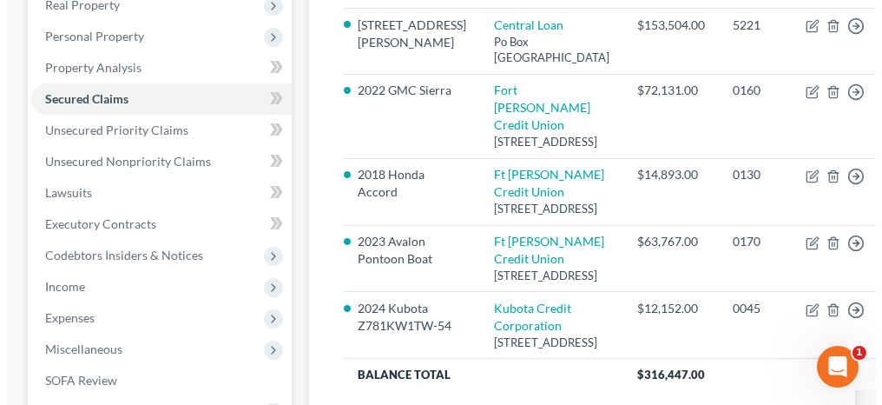
scroll to position [434, 0]
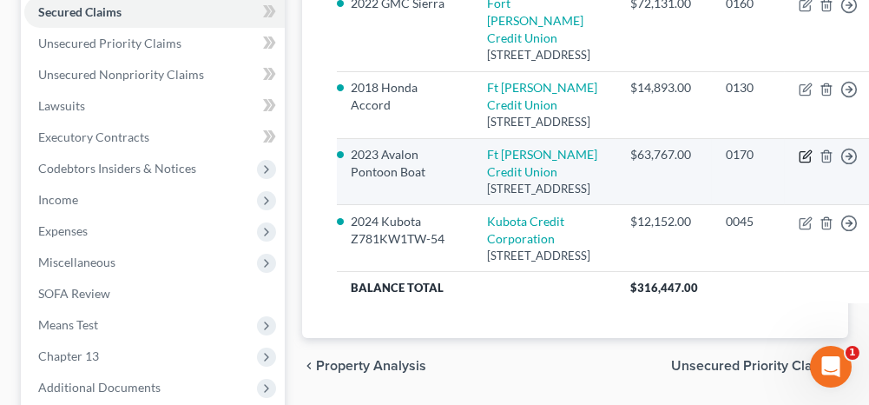
click at [804, 158] on icon "button" at bounding box center [808, 154] width 8 height 8
select select "0"
select select "2"
select select "0"
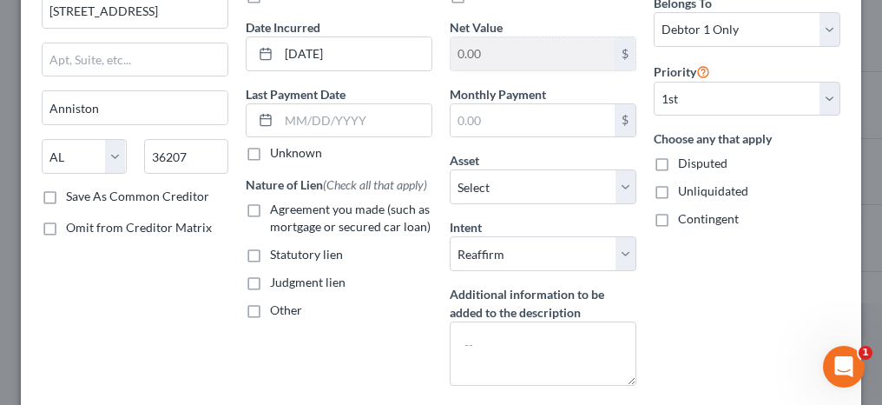
scroll to position [174, 0]
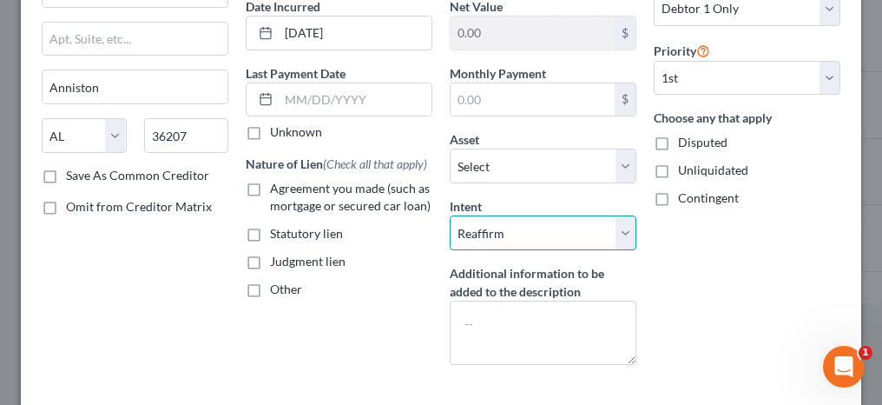
drag, startPoint x: 520, startPoint y: 229, endPoint x: 511, endPoint y: 245, distance: 18.3
click at [520, 229] on select "Select Surrender Redeem Reaffirm Avoid Other" at bounding box center [543, 232] width 187 height 35
select select "0"
click at [450, 215] on select "Select Surrender Redeem Reaffirm Avoid Other" at bounding box center [543, 232] width 187 height 35
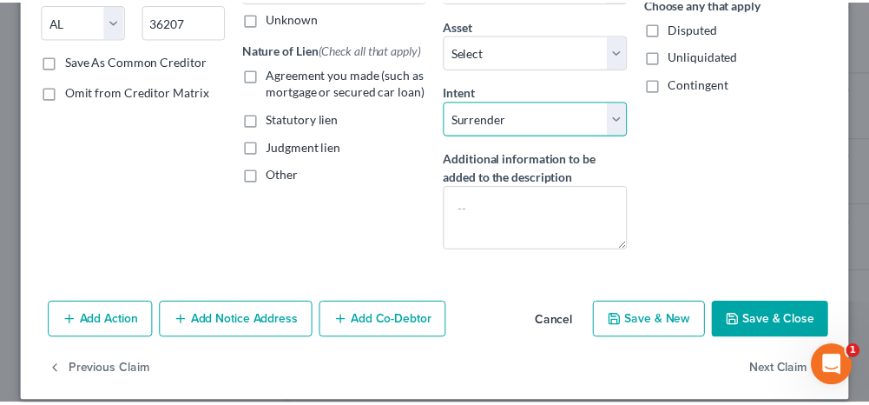
scroll to position [301, 0]
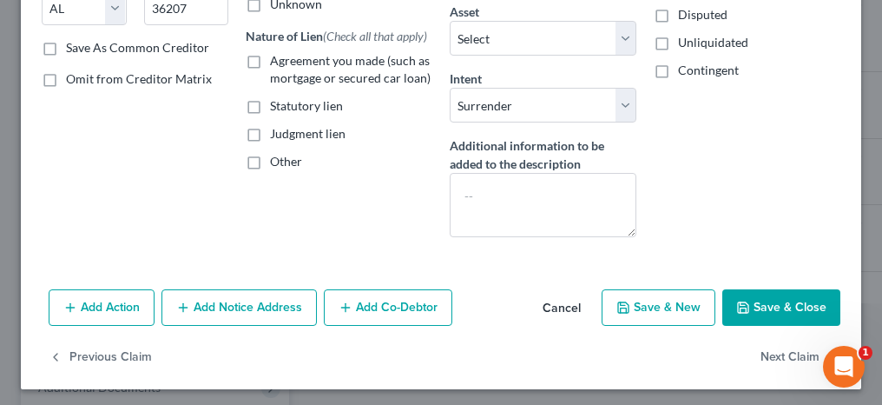
click at [792, 315] on button "Save & Close" at bounding box center [781, 307] width 118 height 36
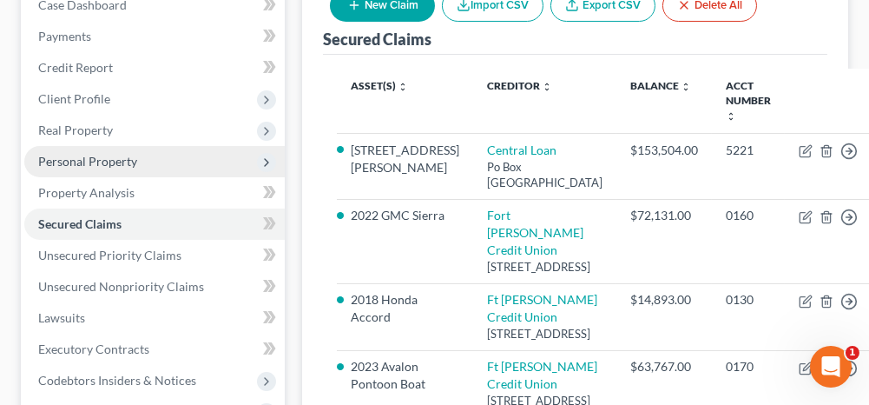
scroll to position [174, 0]
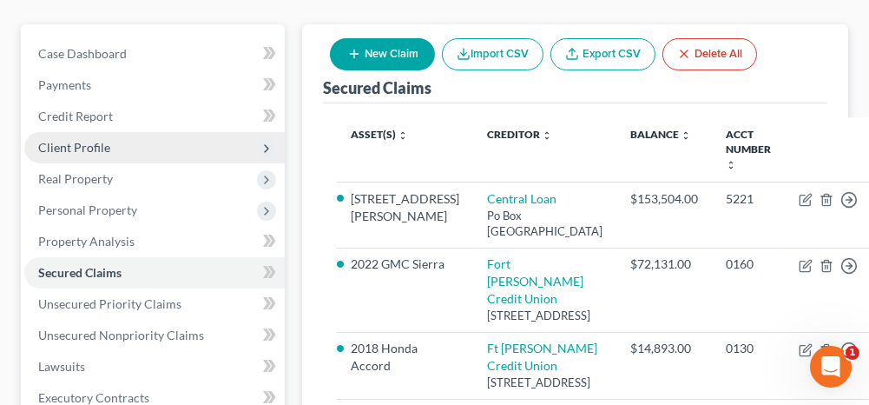
click at [122, 148] on span "Client Profile" at bounding box center [154, 147] width 260 height 31
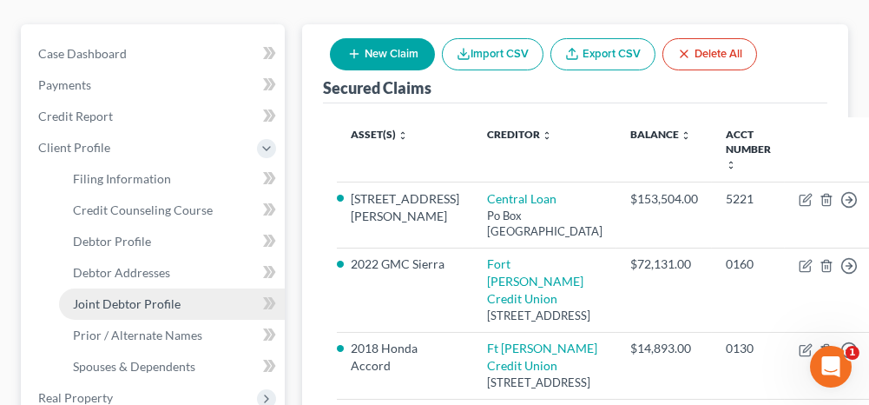
click at [116, 298] on span "Joint Debtor Profile" at bounding box center [127, 303] width 108 height 15
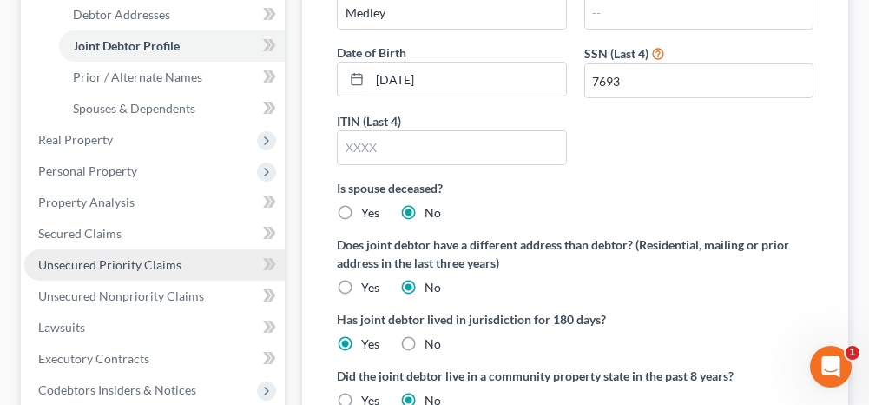
scroll to position [434, 0]
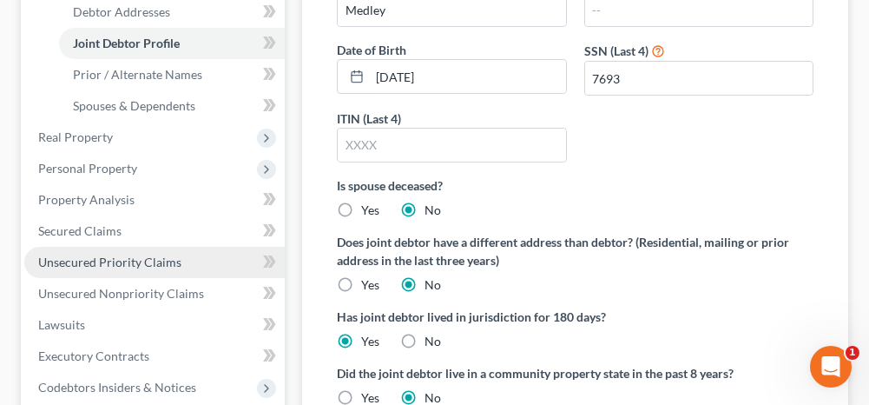
click at [178, 267] on link "Unsecured Priority Claims" at bounding box center [154, 262] width 260 height 31
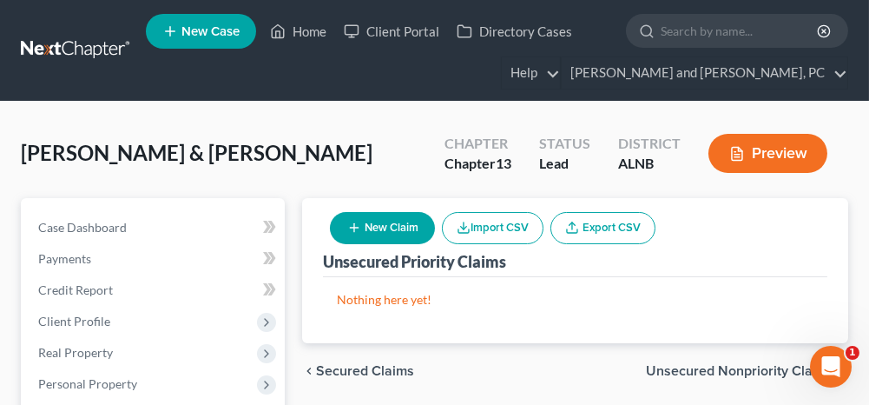
click at [383, 225] on button "New Claim" at bounding box center [382, 228] width 105 height 32
select select "2"
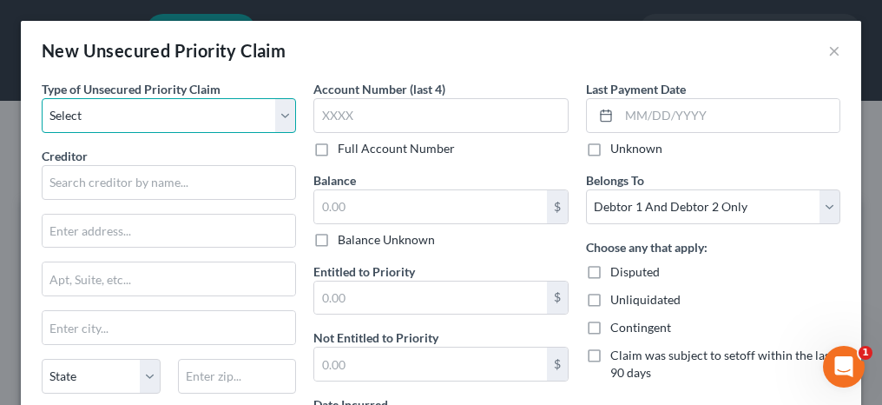
drag, startPoint x: 82, startPoint y: 108, endPoint x: 76, endPoint y: 130, distance: 23.6
click at [82, 108] on select "Select Taxes & Other Government Units Domestic Support Obligations Extensions o…" at bounding box center [169, 115] width 254 height 35
select select "0"
click at [42, 98] on select "Select Taxes & Other Government Units Domestic Support Obligations Extensions o…" at bounding box center [169, 115] width 254 height 35
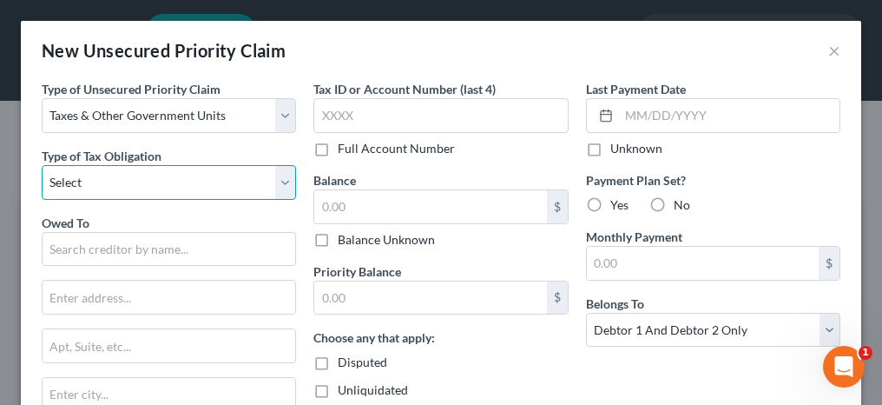
click at [80, 172] on select "Select Federal City State Franchise Tax Board Other" at bounding box center [169, 182] width 254 height 35
select select "0"
click at [42, 165] on select "Select Federal City State Franchise Tax Board Other" at bounding box center [169, 182] width 254 height 35
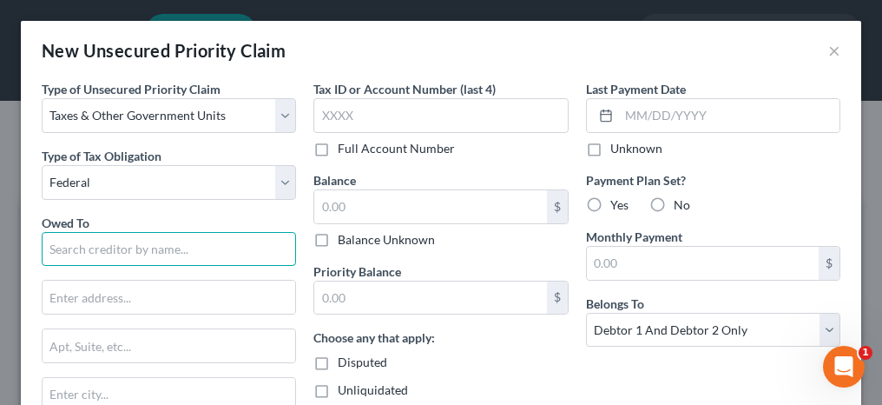
click at [64, 242] on input "text" at bounding box center [169, 249] width 254 height 35
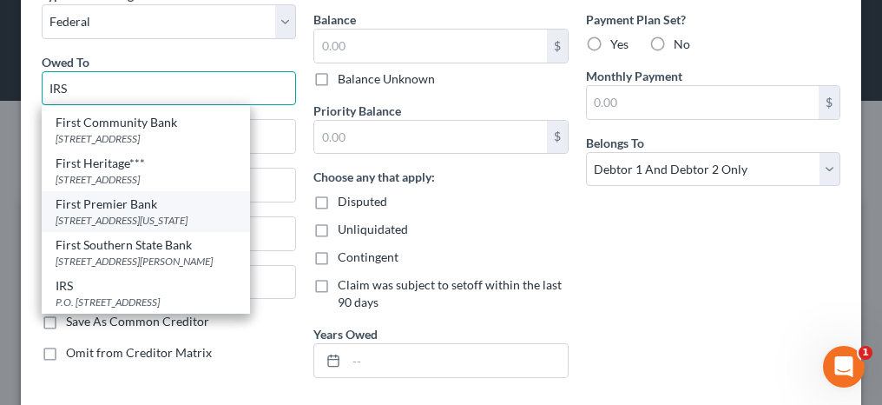
scroll to position [174, 0]
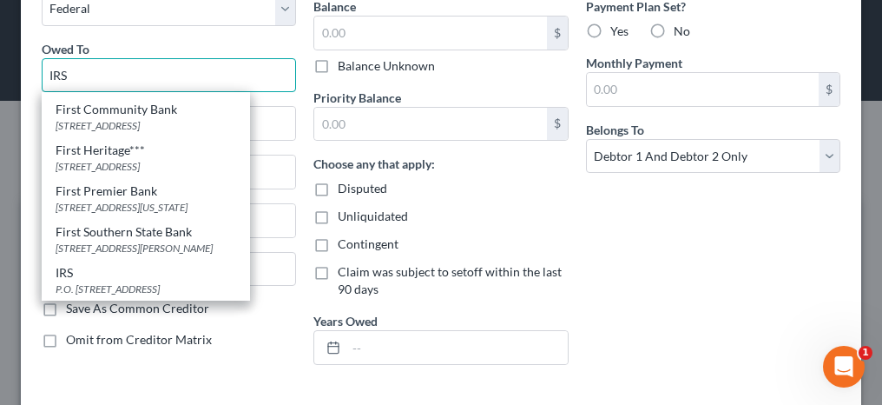
type input "IRS"
click at [127, 281] on div "P.O. [STREET_ADDRESS]" at bounding box center [146, 288] width 181 height 15
type input "P.O. Box 7346"
type input "[GEOGRAPHIC_DATA]"
select select "39"
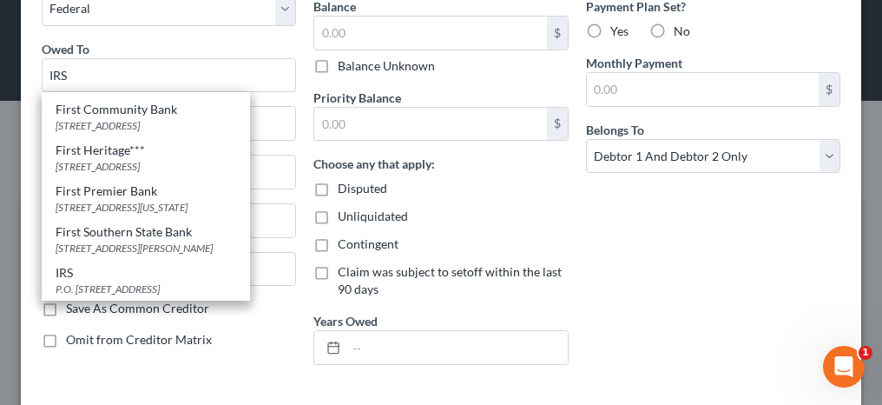
type input "19101"
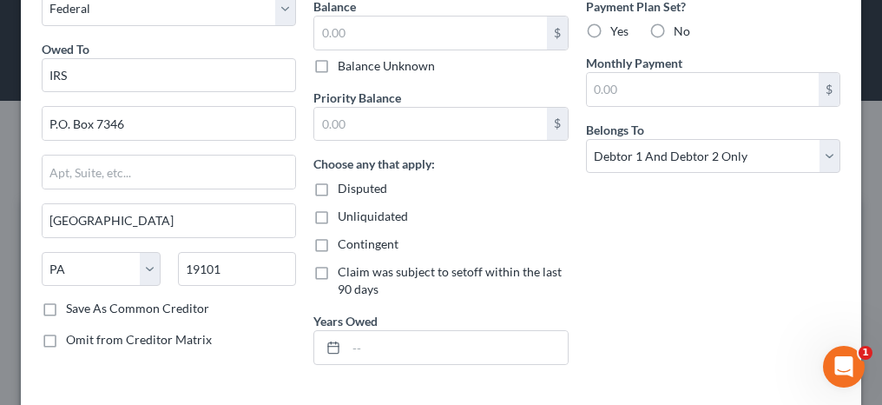
scroll to position [0, 0]
click at [63, 120] on input "P.O. Box 7346" at bounding box center [169, 123] width 253 height 33
click at [56, 122] on input "P.O Box 7346" at bounding box center [169, 123] width 253 height 33
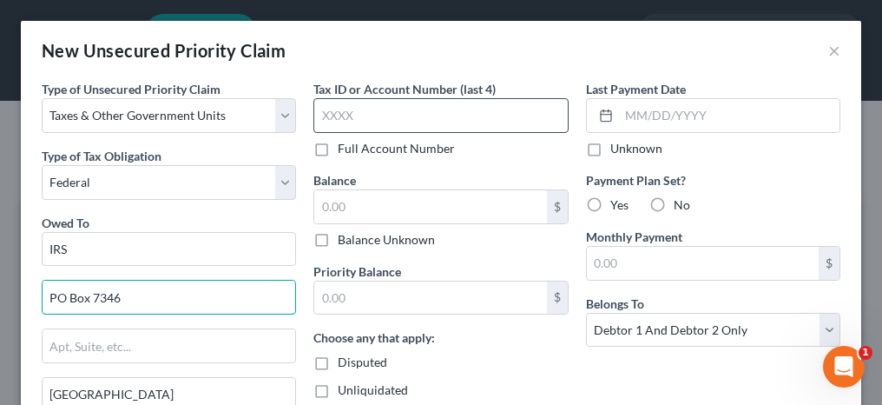
type input "PO Box 7346"
click at [351, 122] on input "text" at bounding box center [440, 115] width 254 height 35
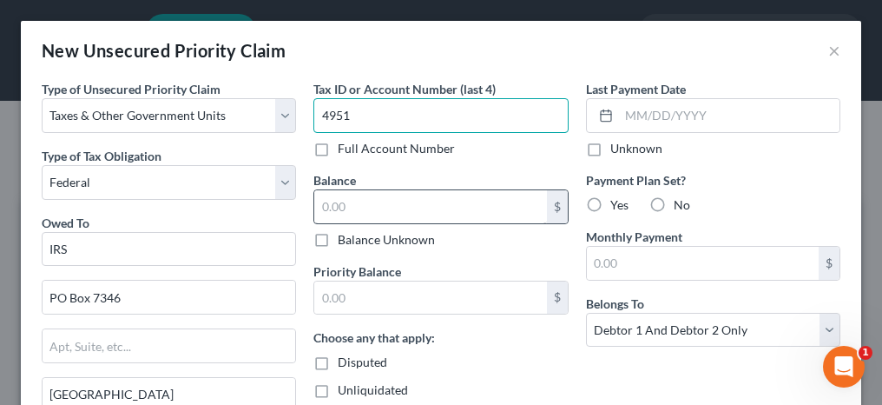
type input "4951"
click at [372, 207] on input "text" at bounding box center [430, 206] width 232 height 33
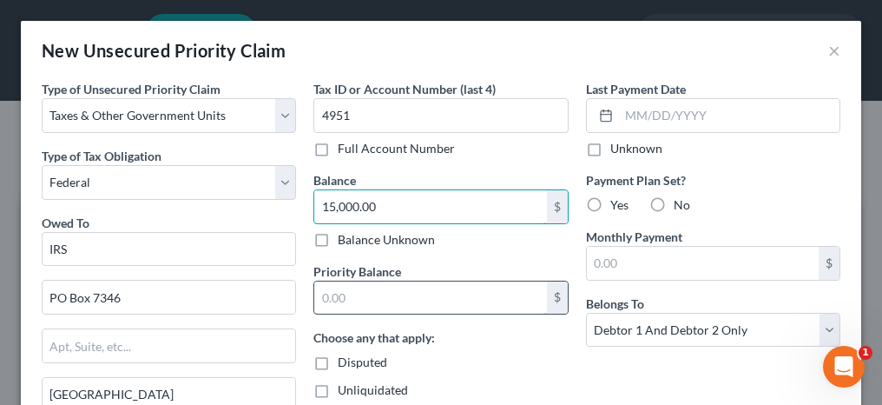
type input "15,000.00"
click at [372, 305] on input "text" at bounding box center [430, 297] width 232 height 33
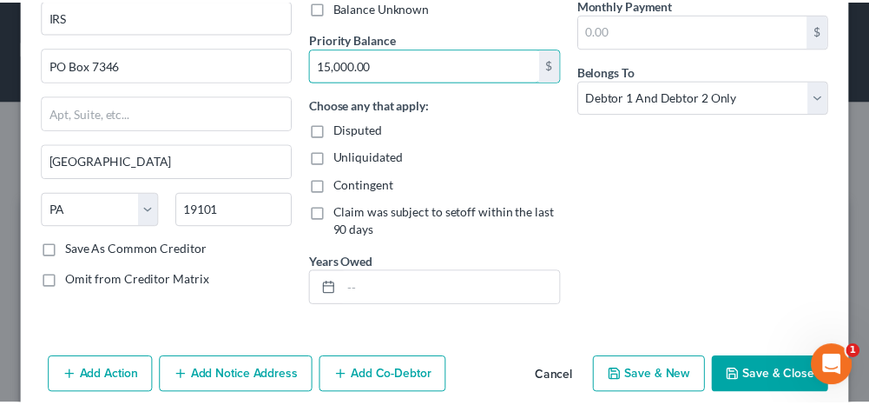
scroll to position [253, 0]
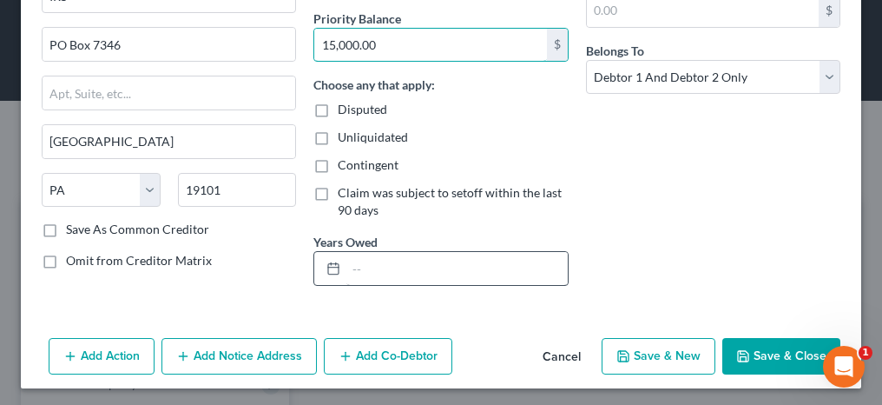
type input "15,000.00"
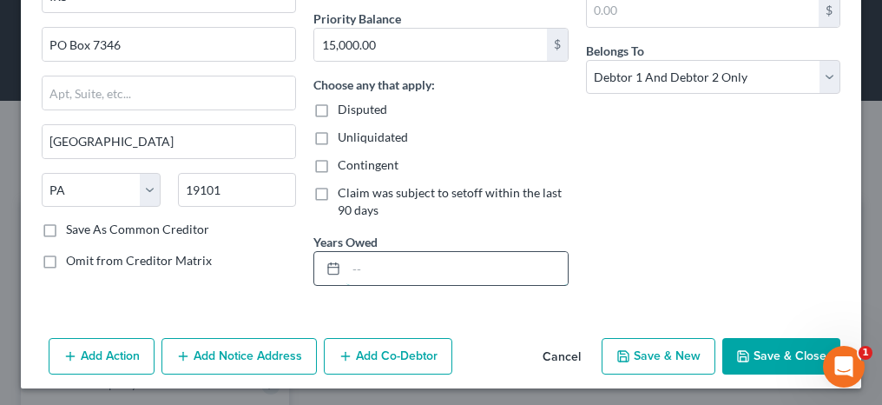
click at [492, 273] on input "text" at bounding box center [456, 268] width 221 height 33
type input "2024"
click at [764, 347] on button "Save & Close" at bounding box center [781, 356] width 118 height 36
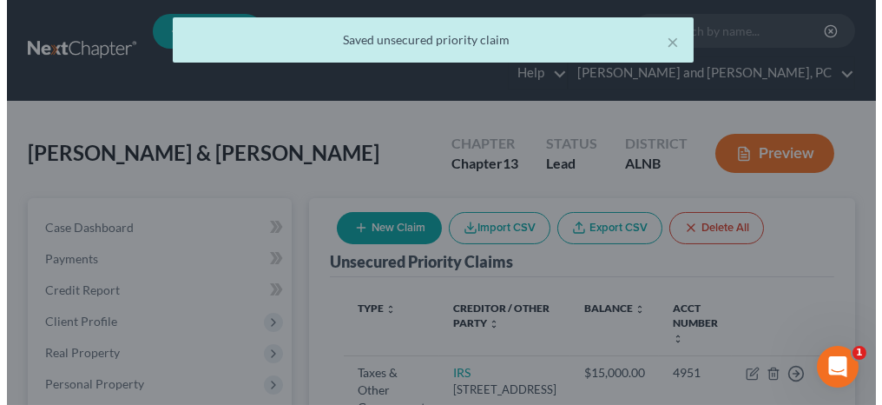
scroll to position [0, 0]
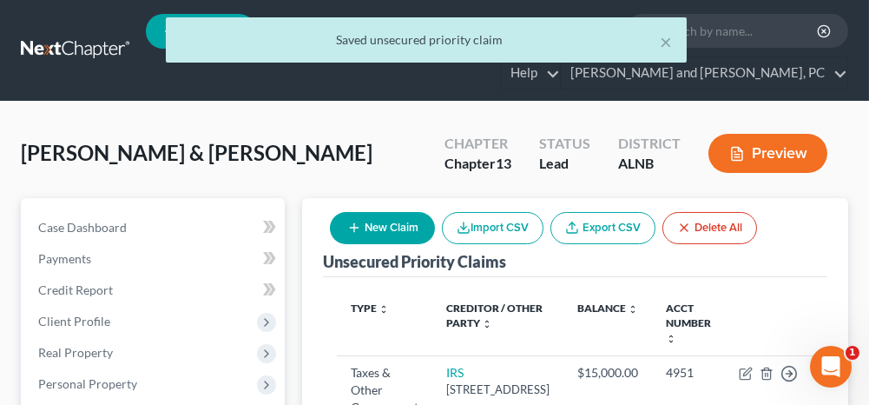
click at [379, 219] on button "New Claim" at bounding box center [382, 228] width 105 height 32
select select "2"
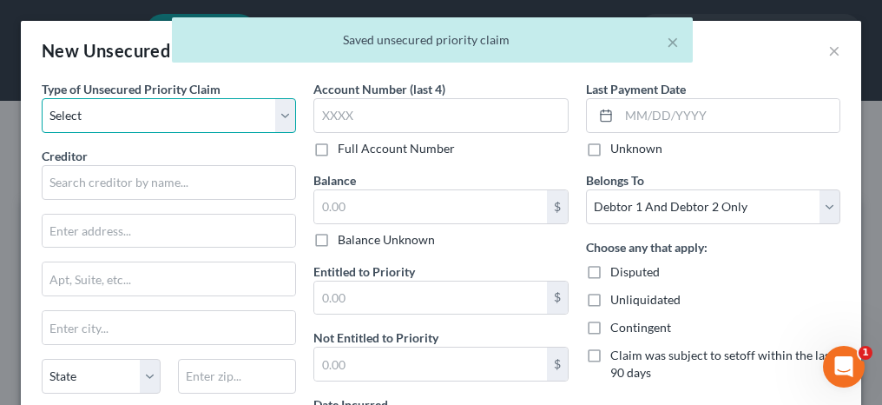
drag, startPoint x: 157, startPoint y: 124, endPoint x: 148, endPoint y: 135, distance: 14.1
click at [157, 124] on select "Select Taxes & Other Government Units Domestic Support Obligations Extensions o…" at bounding box center [169, 115] width 254 height 35
select select "0"
click at [42, 98] on select "Select Taxes & Other Government Units Domestic Support Obligations Extensions o…" at bounding box center [169, 115] width 254 height 35
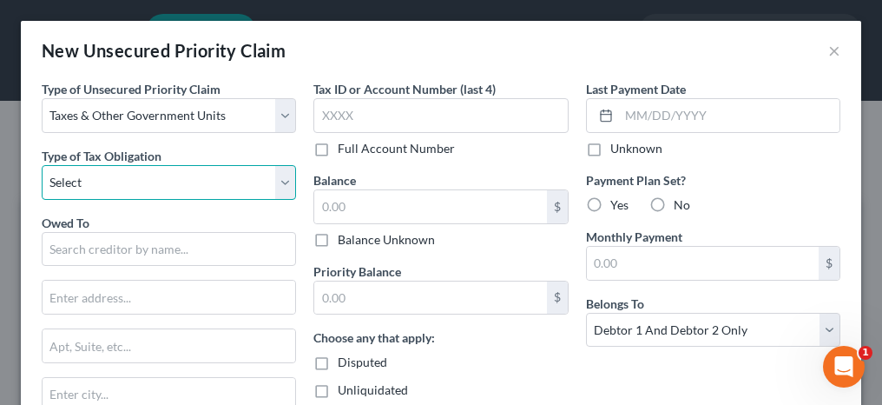
drag, startPoint x: 115, startPoint y: 181, endPoint x: 108, endPoint y: 199, distance: 19.8
click at [115, 181] on select "Select Federal City State Franchise Tax Board Other" at bounding box center [169, 182] width 254 height 35
click at [42, 165] on select "Select Federal City State Franchise Tax Board Other" at bounding box center [169, 182] width 254 height 35
drag, startPoint x: 82, startPoint y: 187, endPoint x: 82, endPoint y: 199, distance: 12.2
click at [82, 187] on select "Select Federal City State Franchise Tax Board Other" at bounding box center [169, 182] width 254 height 35
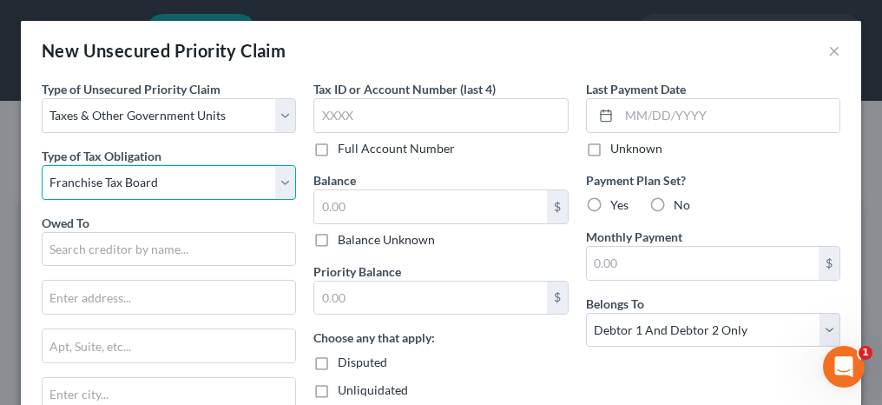
select select "2"
click at [42, 165] on select "Select Federal City State Franchise Tax Board Other" at bounding box center [169, 182] width 254 height 35
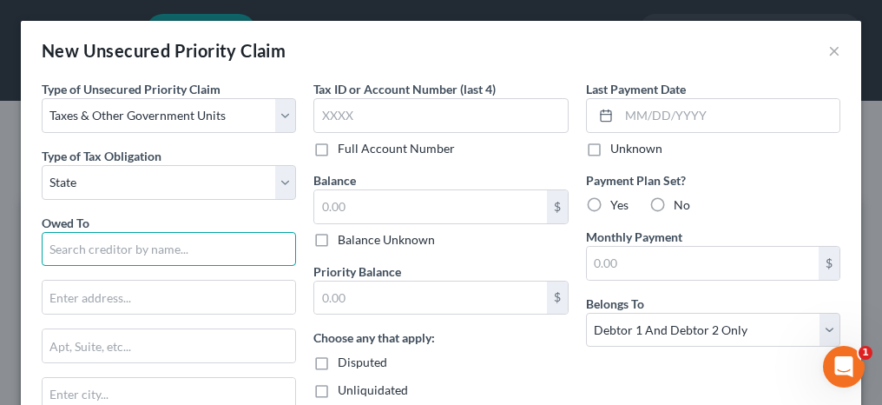
click at [82, 249] on input "text" at bounding box center [169, 249] width 254 height 35
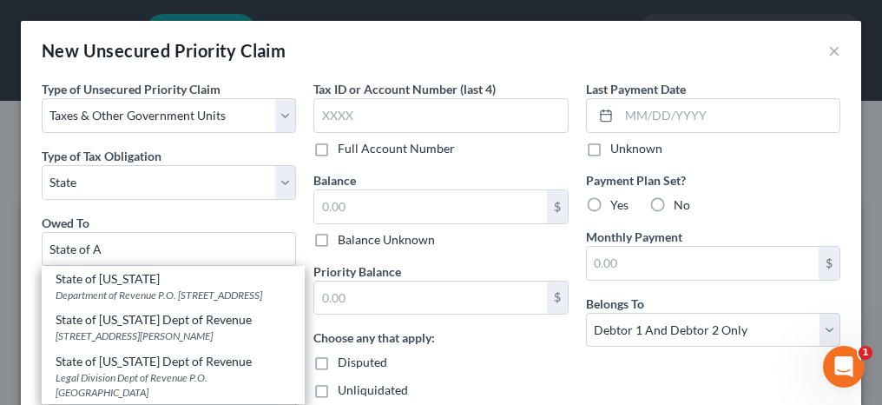
click at [105, 297] on div "Department of Revenue P.O. [STREET_ADDRESS]" at bounding box center [173, 294] width 235 height 15
type input "State of [US_STATE]"
type input "Department of Revenue"
type input "P.O. Box 327820"
type input "[PERSON_NAME]"
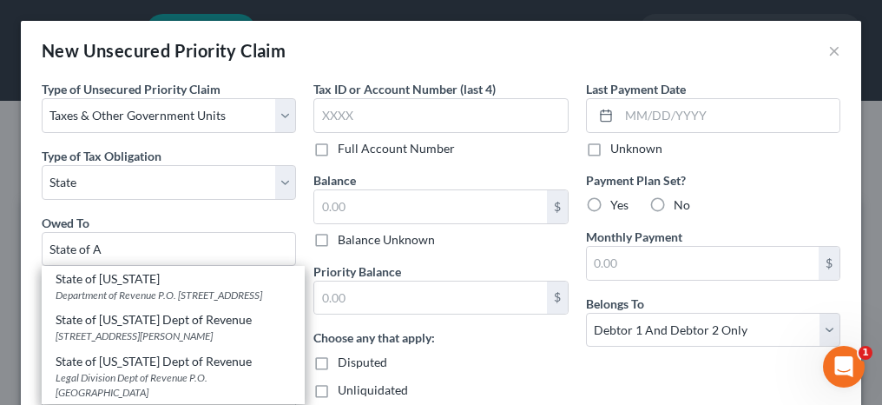
select select "0"
type input "36132"
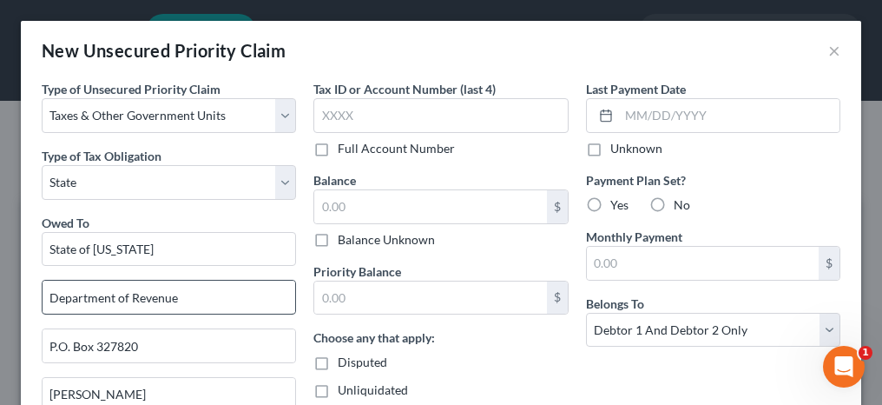
scroll to position [87, 0]
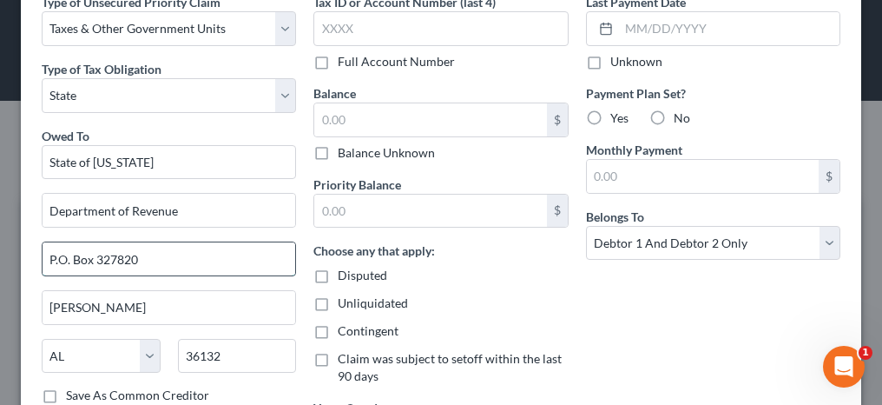
click at [54, 255] on input "P.O. Box 327820" at bounding box center [169, 258] width 253 height 33
click at [63, 255] on input "PO. Box 327820" at bounding box center [169, 258] width 253 height 33
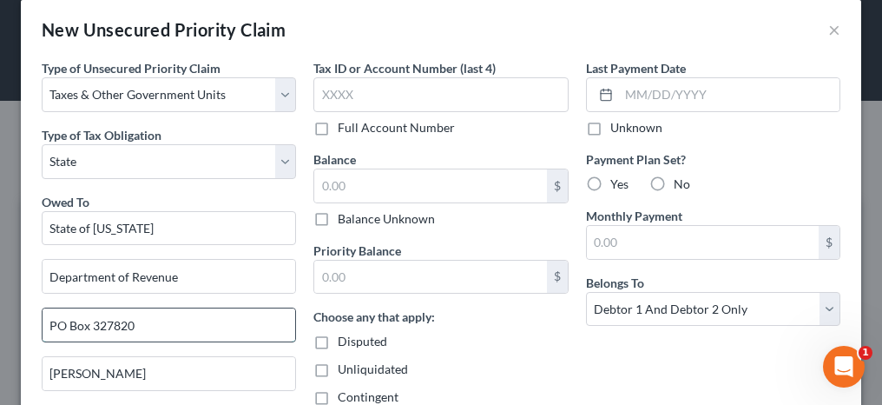
scroll to position [0, 0]
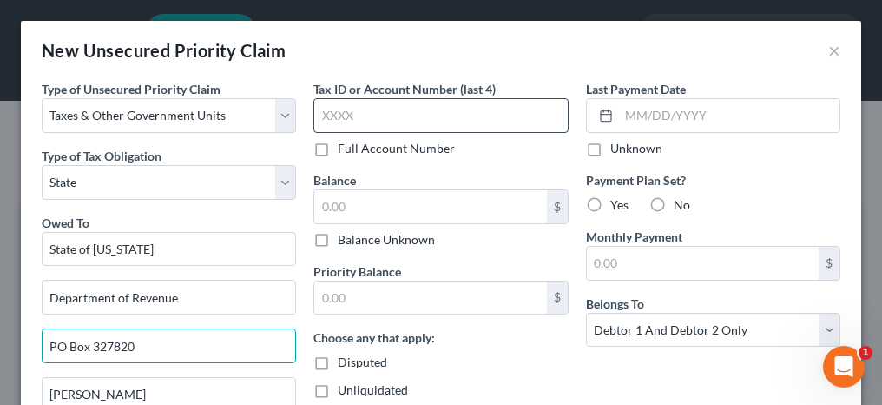
type input "PO Box 327820"
click at [349, 122] on input "text" at bounding box center [440, 115] width 254 height 35
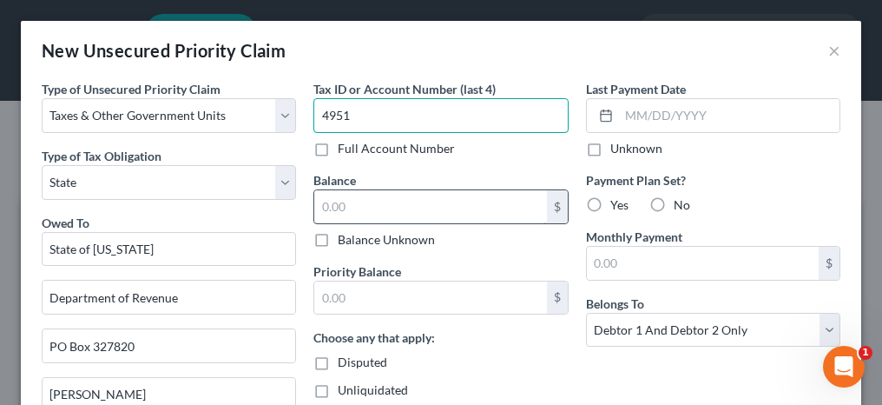
type input "4951"
click at [361, 197] on input "text" at bounding box center [430, 206] width 232 height 33
click at [338, 235] on label "Balance Unknown" at bounding box center [386, 239] width 97 height 17
click at [345, 235] on input "Balance Unknown" at bounding box center [350, 236] width 11 height 11
checkbox input "true"
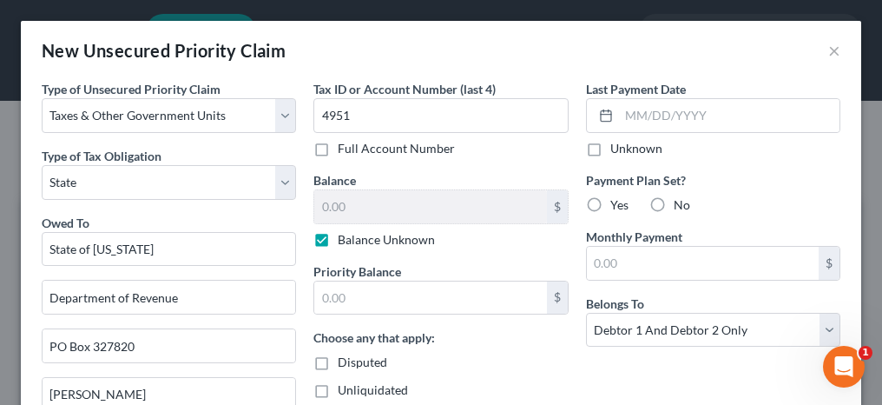
type input "0.00"
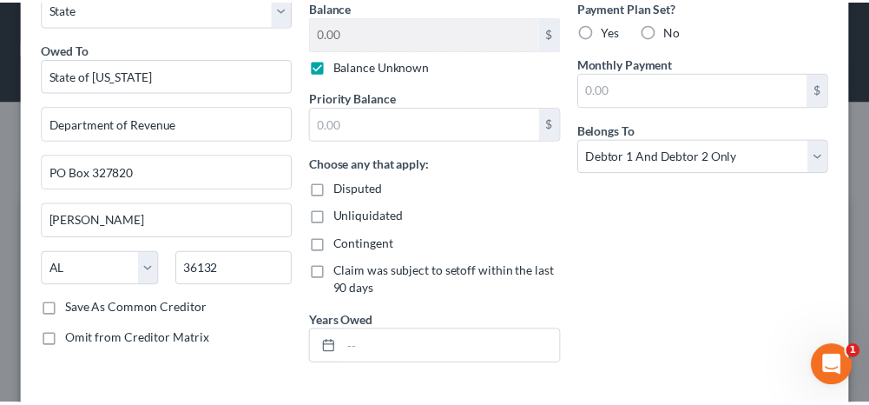
scroll to position [253, 0]
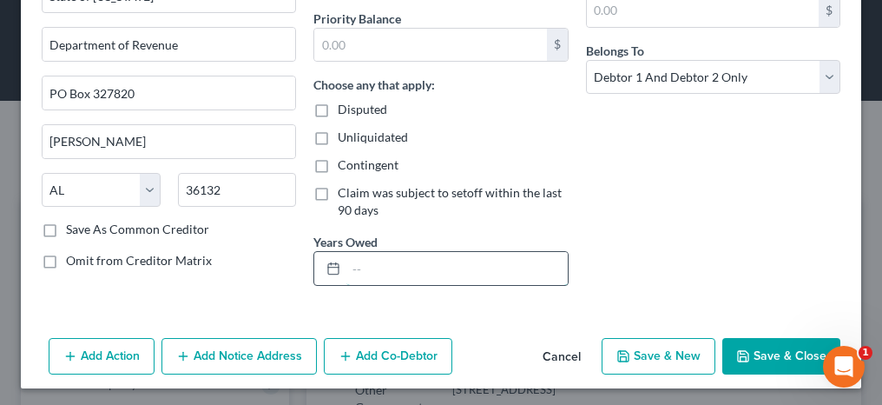
click at [437, 266] on input "text" at bounding box center [456, 268] width 221 height 33
type input "2024"
click at [756, 344] on button "Save & Close" at bounding box center [781, 356] width 118 height 36
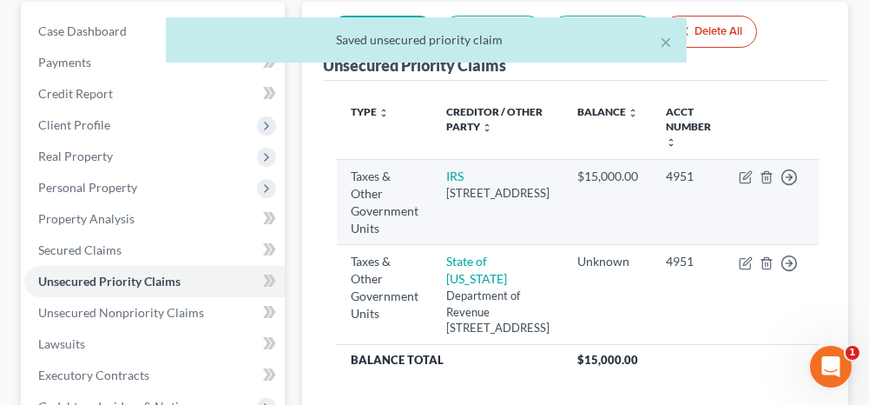
scroll to position [174, 0]
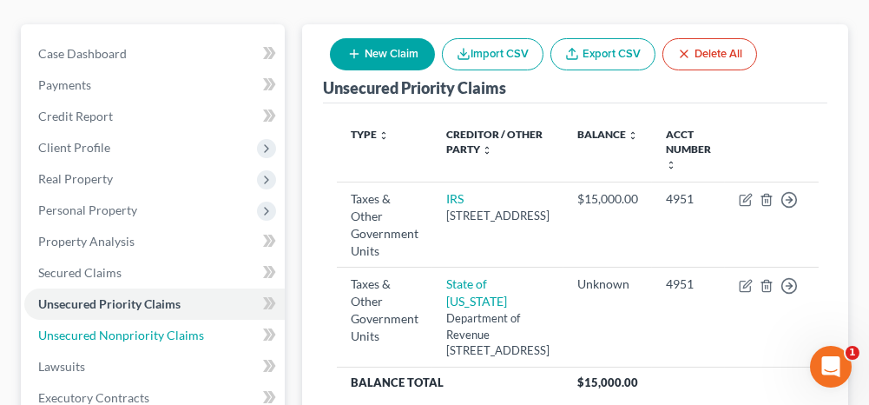
drag, startPoint x: 196, startPoint y: 335, endPoint x: 289, endPoint y: 312, distance: 95.8
click at [196, 335] on span "Unsecured Nonpriority Claims" at bounding box center [121, 334] width 166 height 15
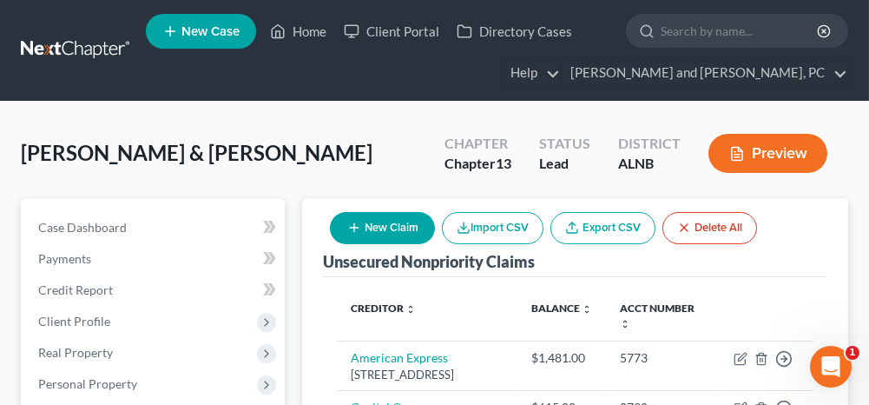
click at [398, 220] on button "New Claim" at bounding box center [382, 228] width 105 height 32
select select "2"
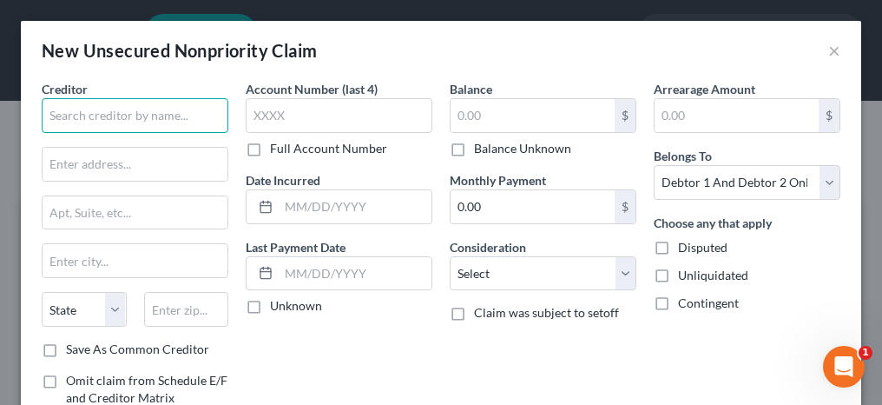
click at [181, 115] on input "text" at bounding box center [135, 115] width 187 height 35
type input "Investar"
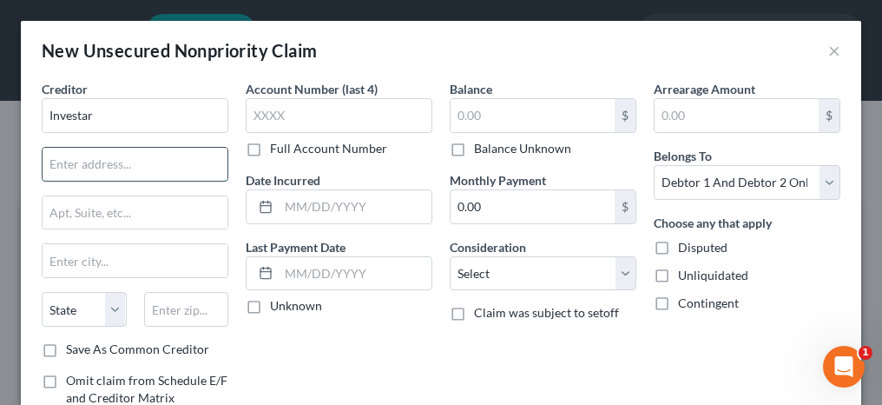
click at [93, 166] on input "text" at bounding box center [135, 164] width 185 height 33
type input "[STREET_ADDRESS]"
click at [194, 302] on input "text" at bounding box center [186, 309] width 85 height 35
type input "36203"
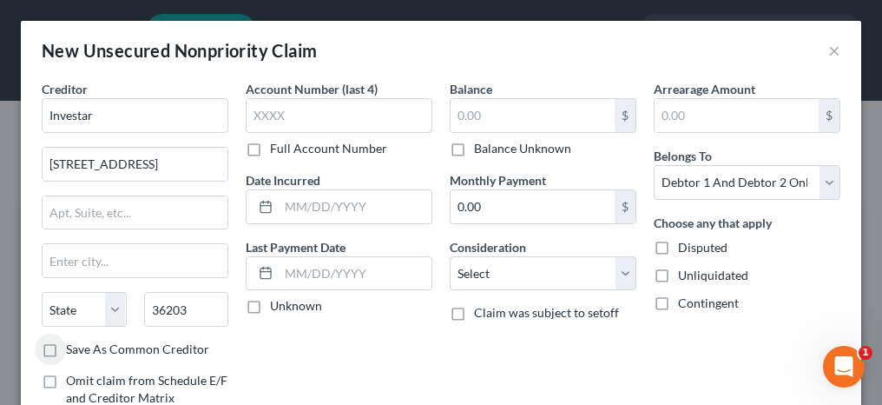
type input "Anniston"
select select "0"
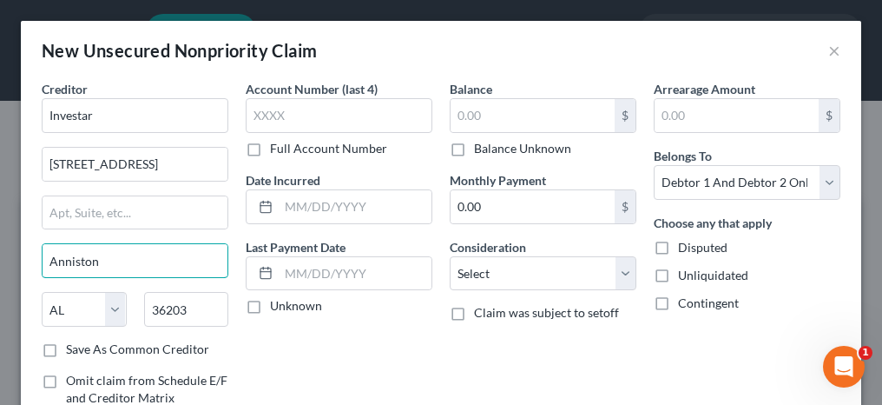
drag, startPoint x: 123, startPoint y: 257, endPoint x: 12, endPoint y: 255, distance: 111.1
click at [12, 255] on div "New Unsecured Nonpriority Claim × Creditor * Investar [GEOGRAPHIC_DATA][PERSON_…" at bounding box center [441, 202] width 882 height 405
type input "[GEOGRAPHIC_DATA]"
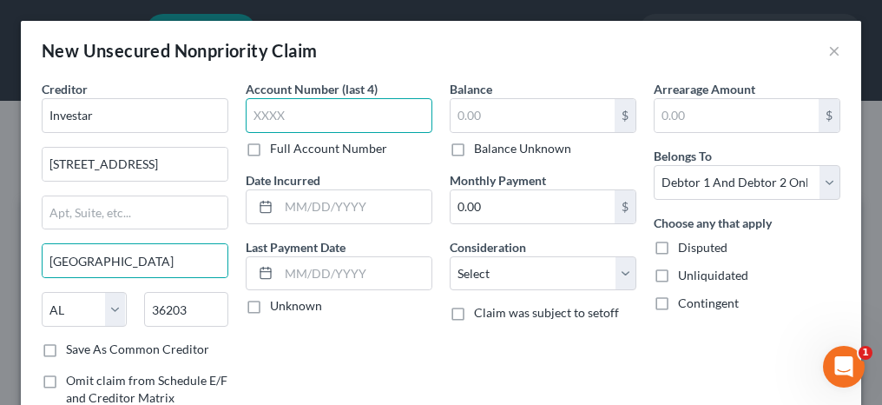
click at [281, 116] on input "text" at bounding box center [339, 115] width 187 height 35
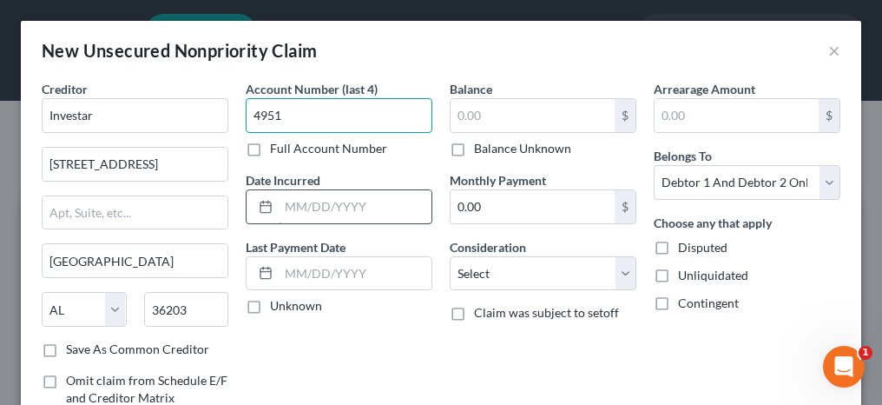
type input "4951"
click at [330, 216] on input "text" at bounding box center [355, 206] width 153 height 33
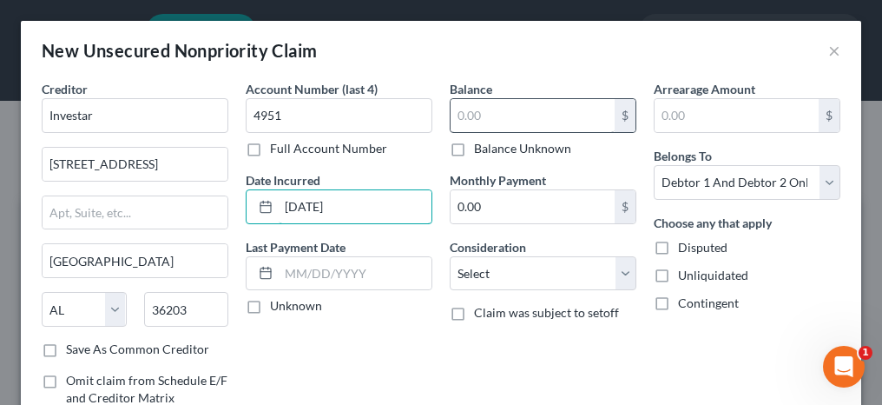
type input "[DATE]"
click at [555, 112] on input "text" at bounding box center [533, 115] width 164 height 33
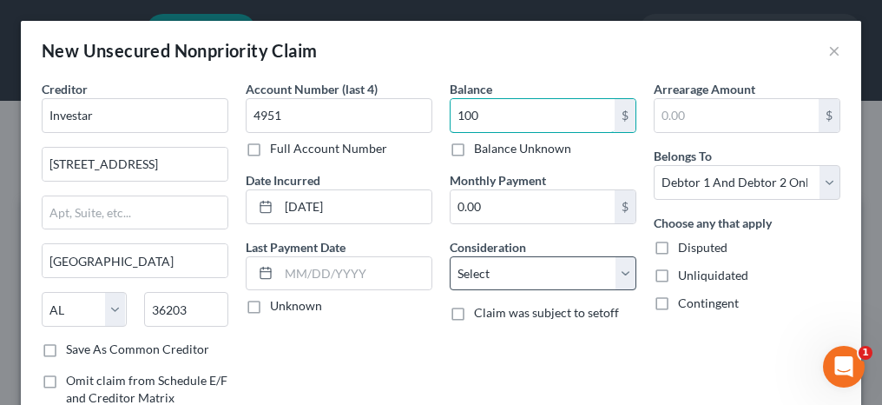
type input "100"
drag, startPoint x: 488, startPoint y: 269, endPoint x: 481, endPoint y: 253, distance: 17.9
click at [488, 269] on select "Select Cable / Satellite Services Collection Agency Credit Card Debt Debt Couns…" at bounding box center [543, 273] width 187 height 35
select select "4"
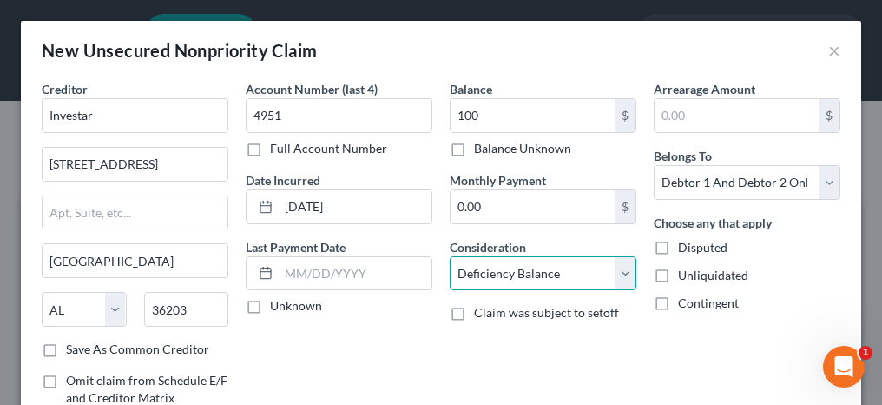
click at [450, 256] on select "Select Cable / Satellite Services Collection Agency Credit Card Debt Debt Couns…" at bounding box center [543, 273] width 187 height 35
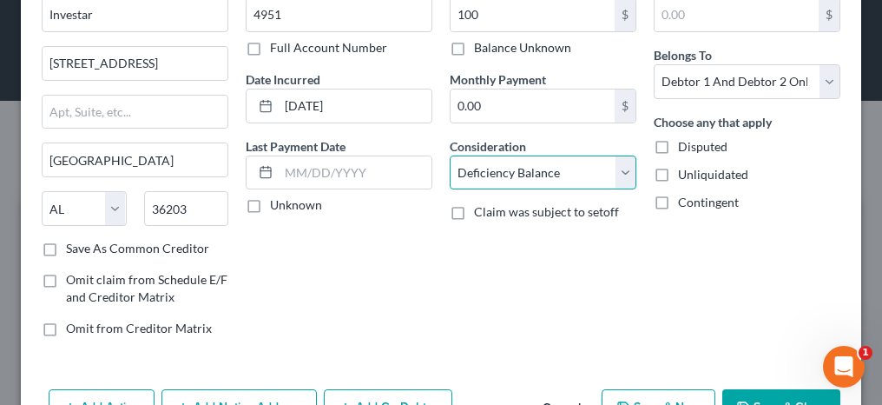
scroll to position [151, 0]
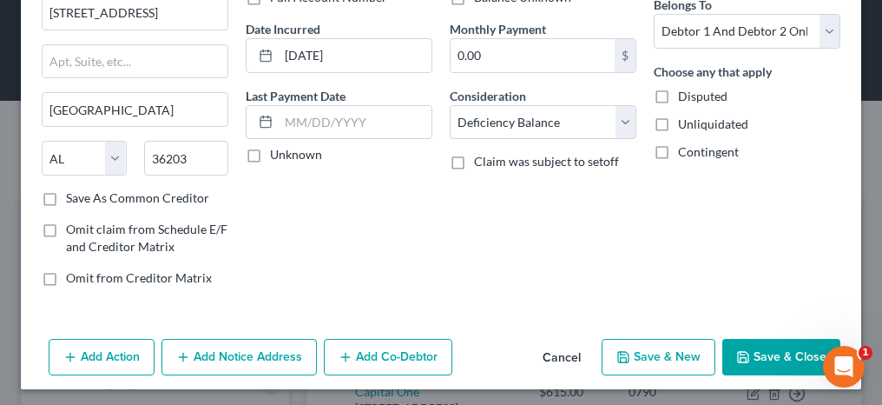
click at [731, 359] on button "Save & Close" at bounding box center [781, 357] width 118 height 36
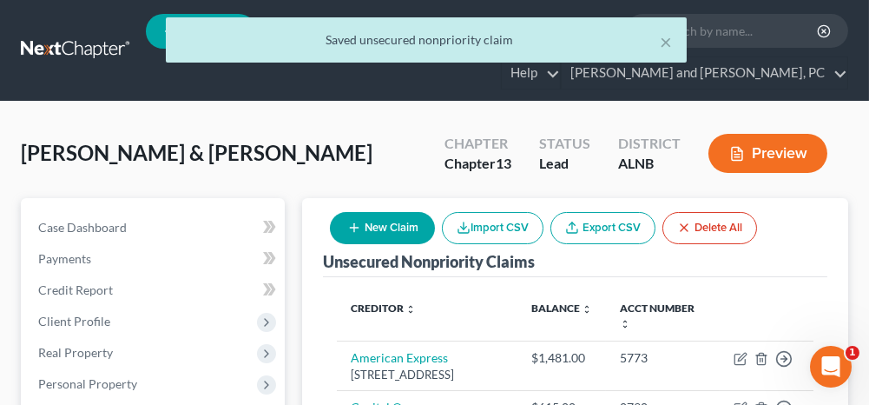
click at [417, 232] on button "New Claim" at bounding box center [382, 228] width 105 height 32
select select "2"
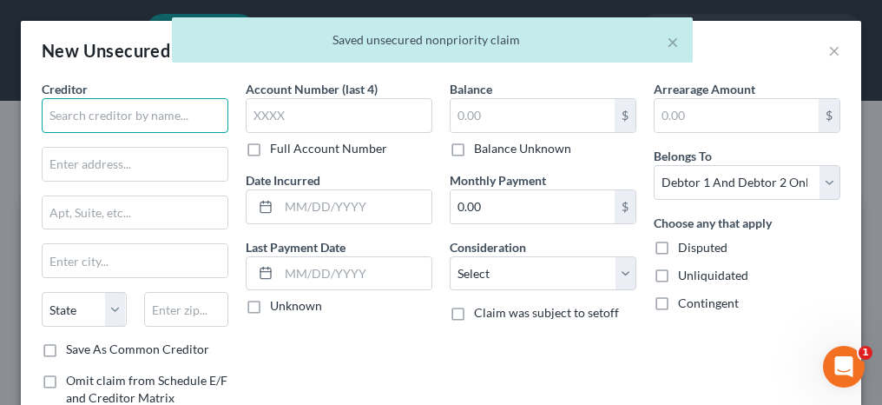
click at [132, 122] on input "text" at bounding box center [135, 115] width 187 height 35
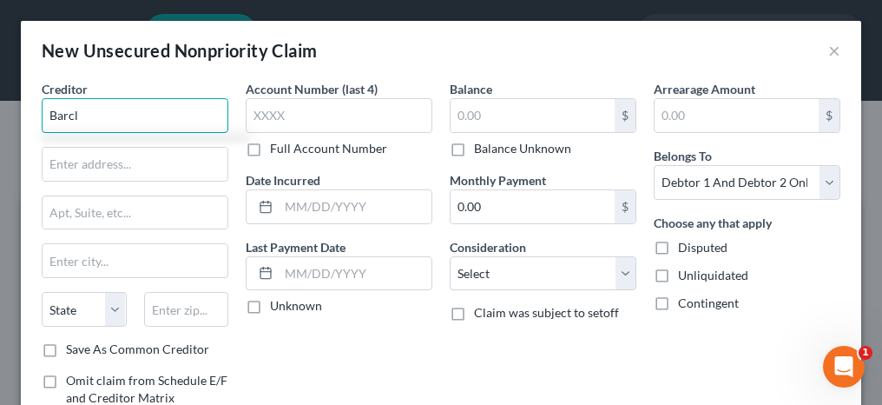
drag, startPoint x: 96, startPoint y: 115, endPoint x: 14, endPoint y: 107, distance: 82.0
click at [14, 107] on div "New Unsecured Nonpriority Claim × Creditor * Barcl State [US_STATE] AK AR [GEOG…" at bounding box center [441, 202] width 882 height 405
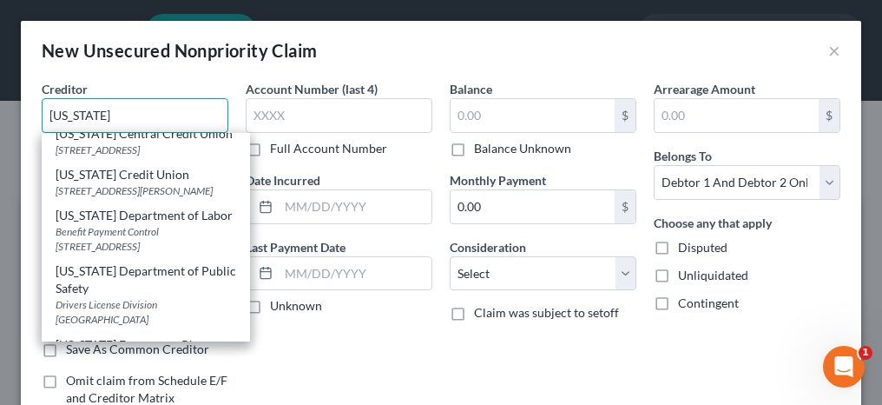
scroll to position [0, 0]
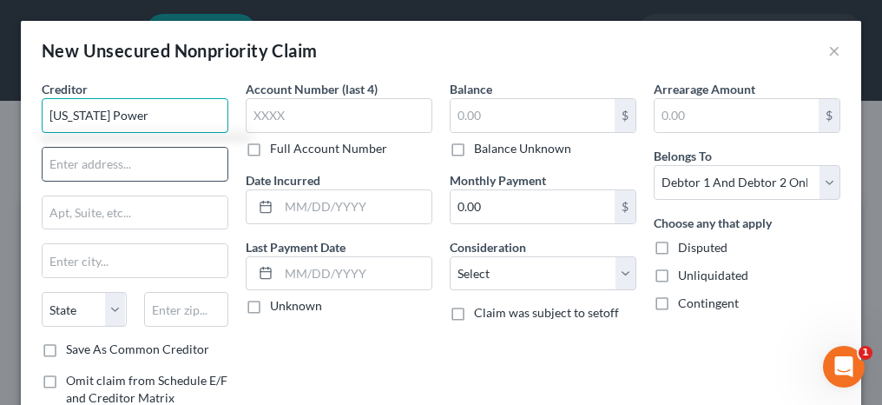
type input "[US_STATE] Power"
click at [111, 161] on input "text" at bounding box center [135, 164] width 185 height 33
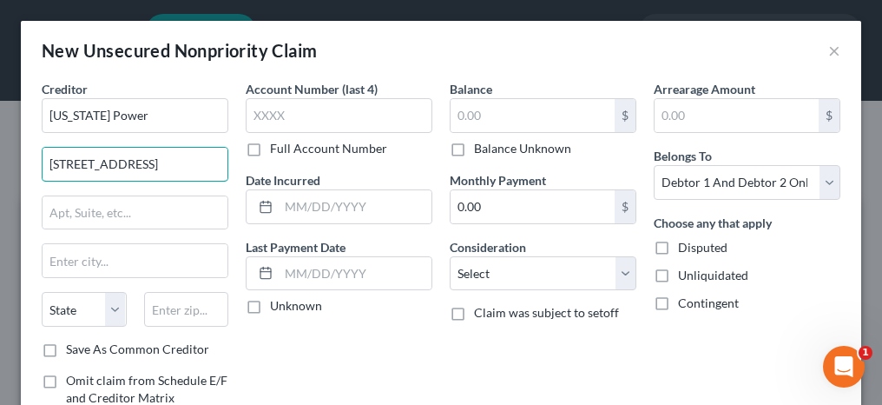
type input "[STREET_ADDRESS]"
click at [164, 308] on input "text" at bounding box center [186, 309] width 85 height 35
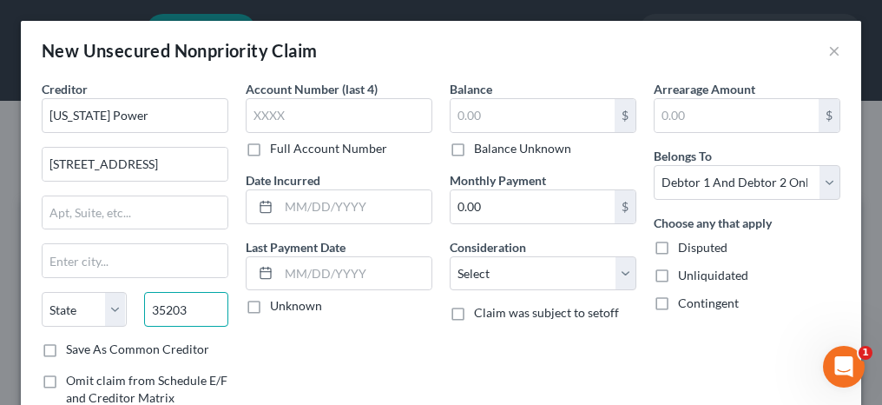
type input "35203"
type input "[GEOGRAPHIC_DATA]"
select select "0"
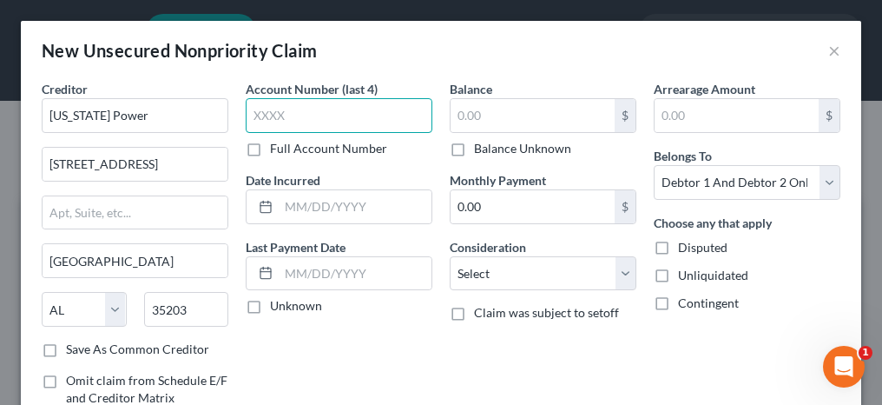
click at [297, 114] on input "text" at bounding box center [339, 115] width 187 height 35
type input "4951"
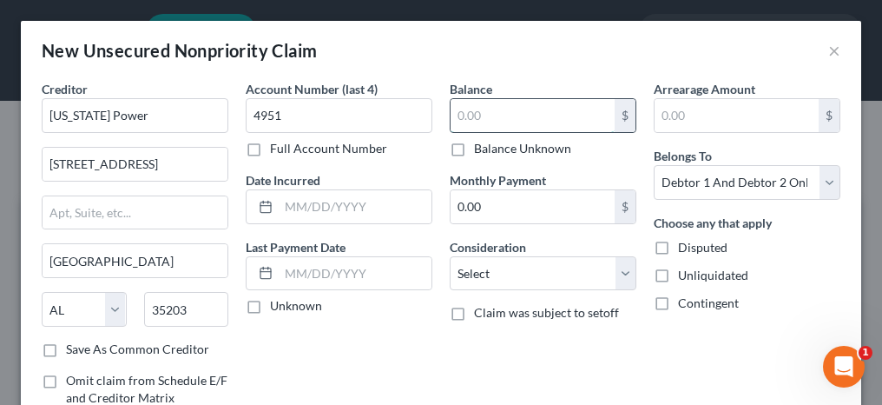
click at [497, 105] on input "text" at bounding box center [533, 115] width 164 height 33
type input "4,000"
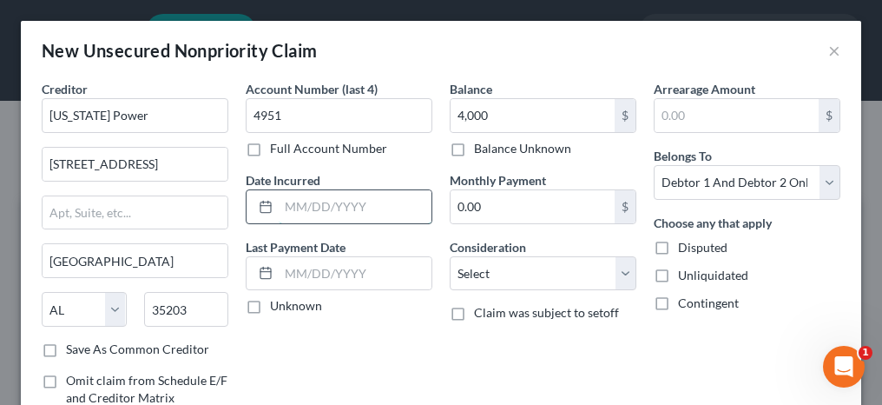
click at [362, 207] on input "text" at bounding box center [355, 206] width 153 height 33
type input "[DATE]"
click at [499, 279] on select "Select Cable / Satellite Services Collection Agency Credit Card Debt Debt Couns…" at bounding box center [543, 273] width 187 height 35
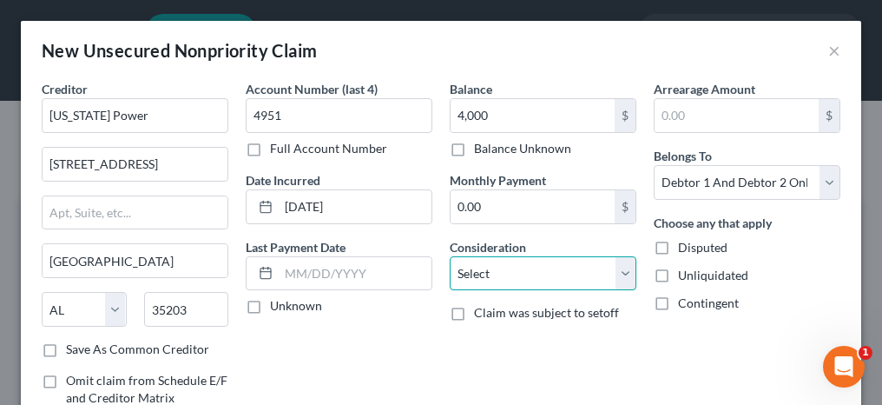
select select "4"
click at [450, 256] on select "Select Cable / Satellite Services Collection Agency Credit Card Debt Debt Couns…" at bounding box center [543, 273] width 187 height 35
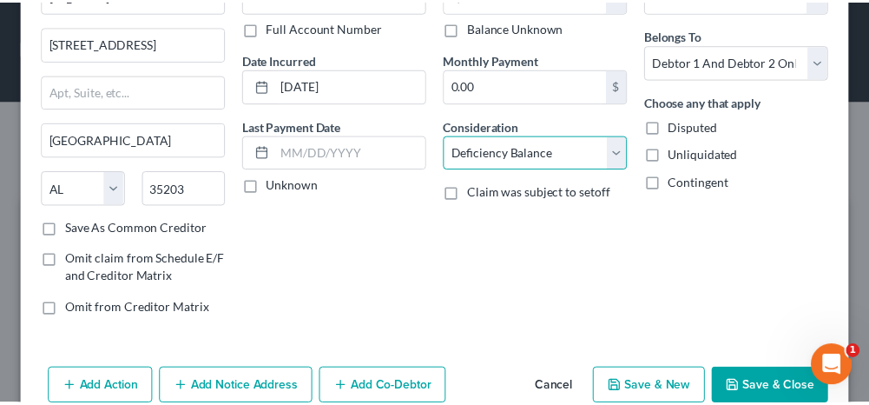
scroll to position [151, 0]
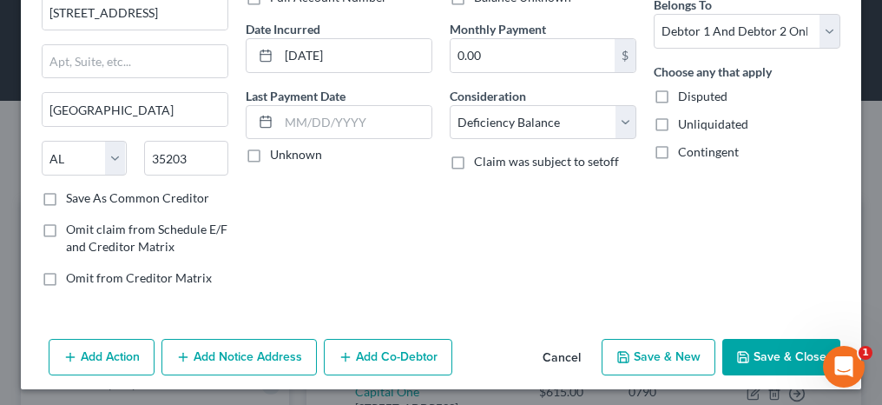
click at [736, 350] on icon "button" at bounding box center [743, 357] width 14 height 14
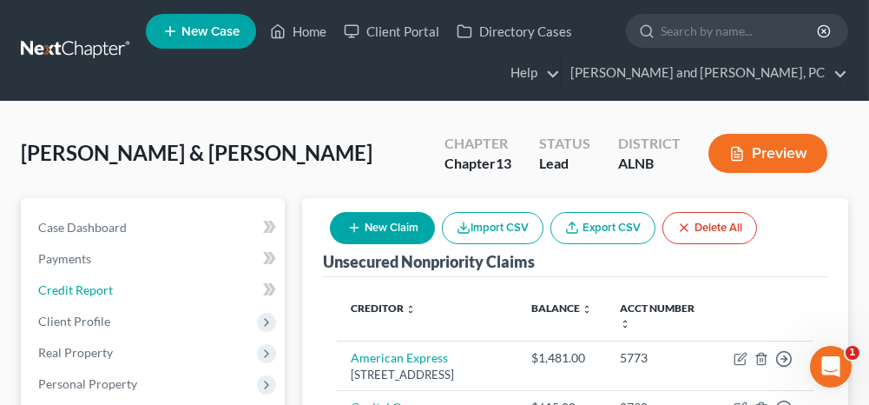
drag, startPoint x: 163, startPoint y: 287, endPoint x: 332, endPoint y: 282, distance: 168.5
click at [163, 287] on link "Credit Report" at bounding box center [154, 289] width 260 height 31
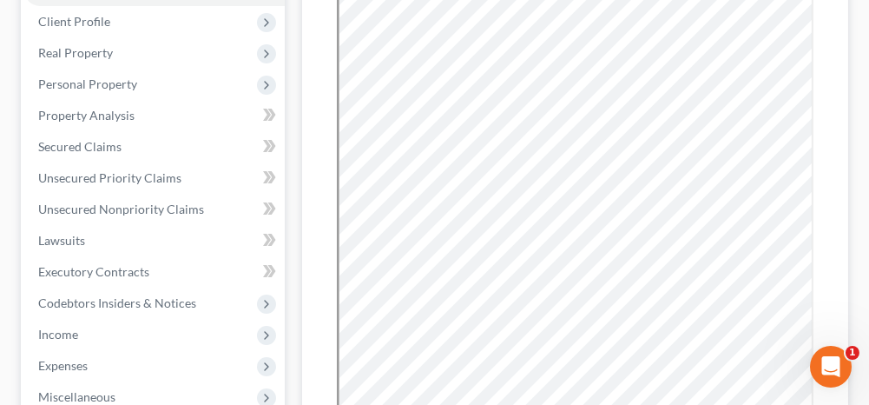
scroll to position [347, 0]
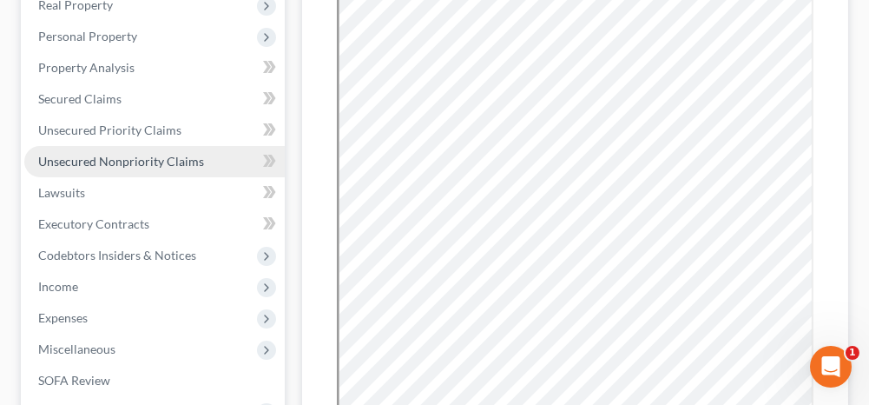
click at [186, 161] on span "Unsecured Nonpriority Claims" at bounding box center [121, 161] width 166 height 15
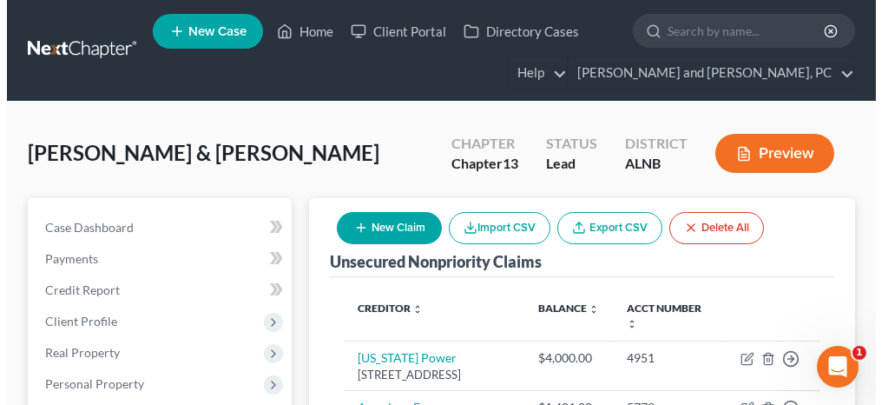
scroll to position [87, 0]
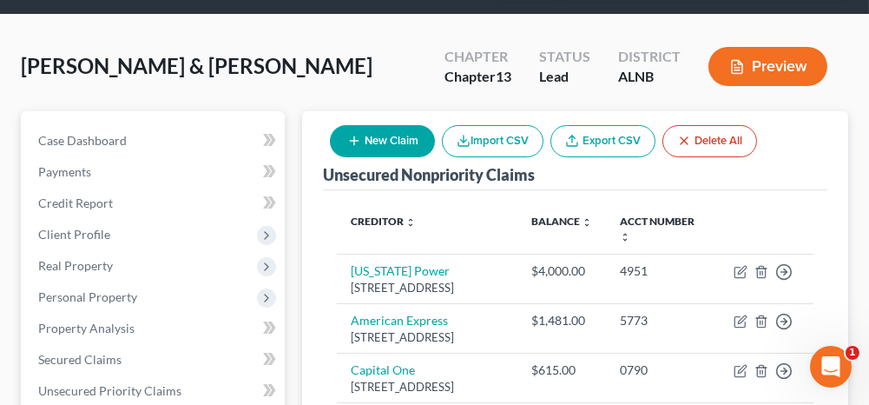
click at [361, 146] on button "New Claim" at bounding box center [382, 141] width 105 height 32
select select "2"
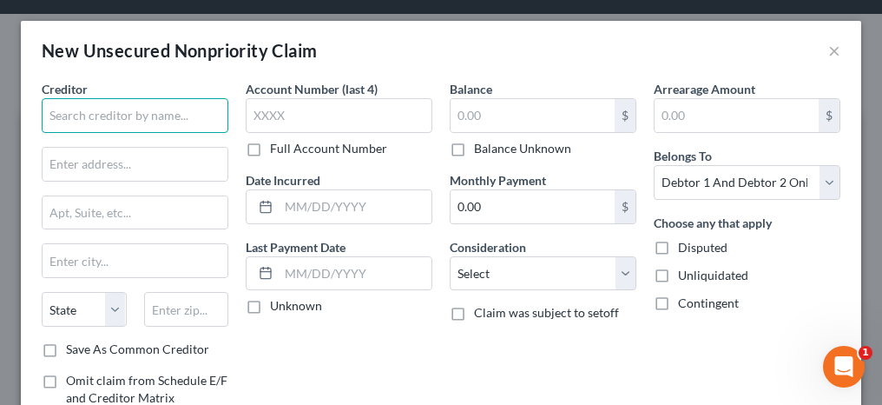
click at [160, 109] on input "text" at bounding box center [135, 115] width 187 height 35
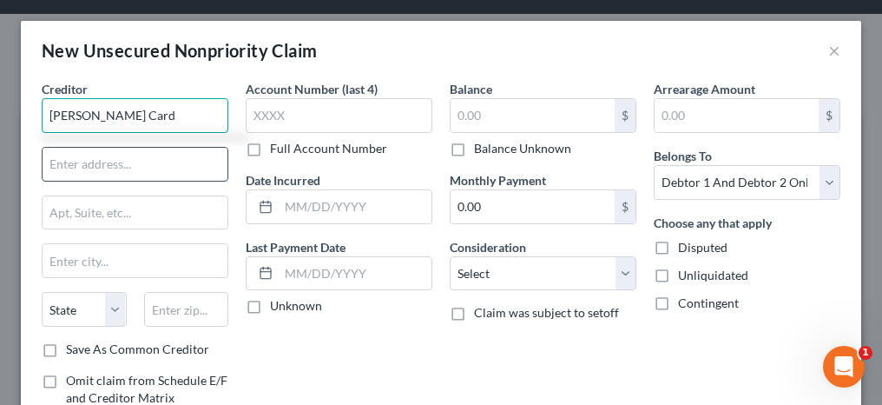
type input "[PERSON_NAME] Card"
click at [133, 150] on input "text" at bounding box center [135, 164] width 185 height 33
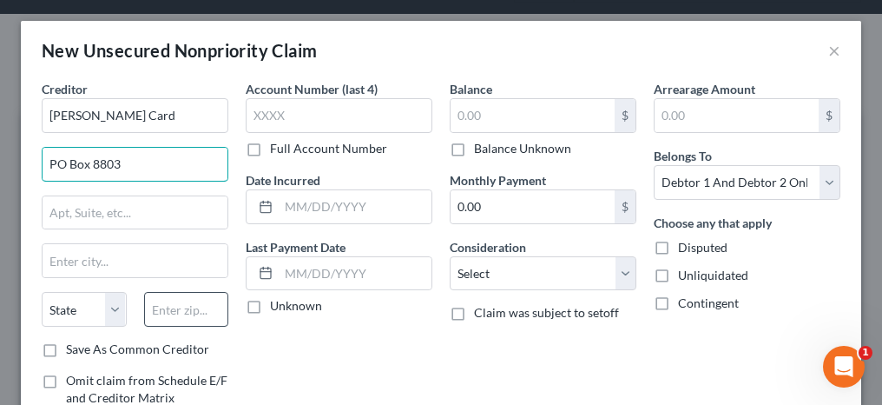
type input "PO Box 8803"
click at [162, 300] on input "text" at bounding box center [186, 309] width 85 height 35
type input "19899"
type input "Wilmington"
select select "7"
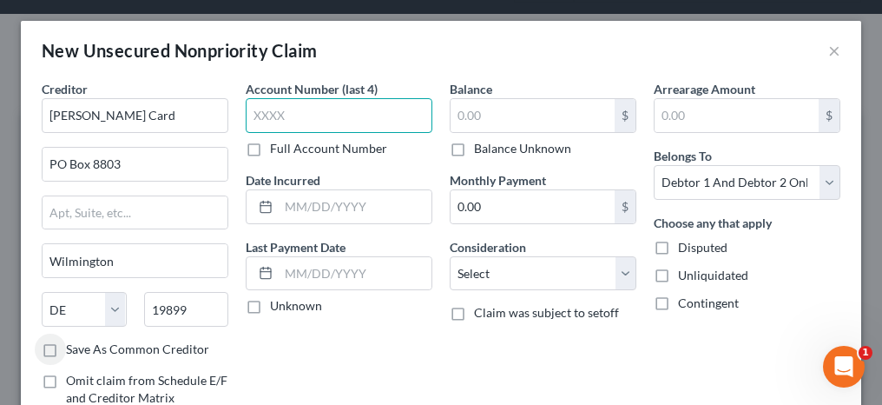
click at [293, 122] on input "text" at bounding box center [339, 115] width 187 height 35
drag, startPoint x: 301, startPoint y: 116, endPoint x: 240, endPoint y: 119, distance: 61.7
click at [240, 119] on div "Account Number (last 4) 4951 Full Account Number Date Incurred Last Payment Dat…" at bounding box center [339, 266] width 204 height 372
type input "7693"
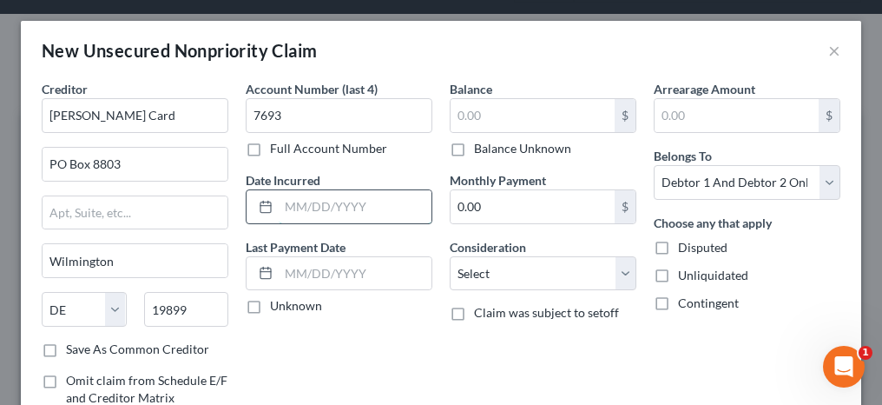
click at [354, 208] on input "text" at bounding box center [355, 206] width 153 height 33
click at [474, 147] on label "Balance Unknown" at bounding box center [522, 148] width 97 height 17
click at [481, 147] on input "Balance Unknown" at bounding box center [486, 145] width 11 height 11
checkbox input "true"
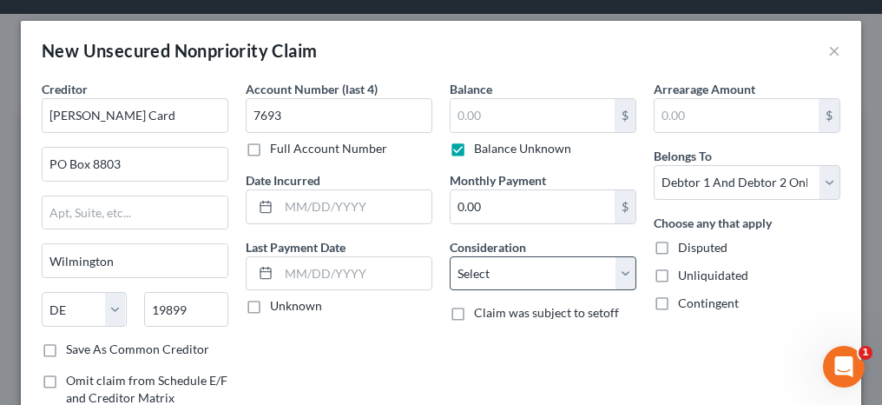
type input "0.00"
click at [484, 277] on select "Select Cable / Satellite Services Collection Agency Credit Card Debt Debt Couns…" at bounding box center [543, 273] width 187 height 35
select select "4"
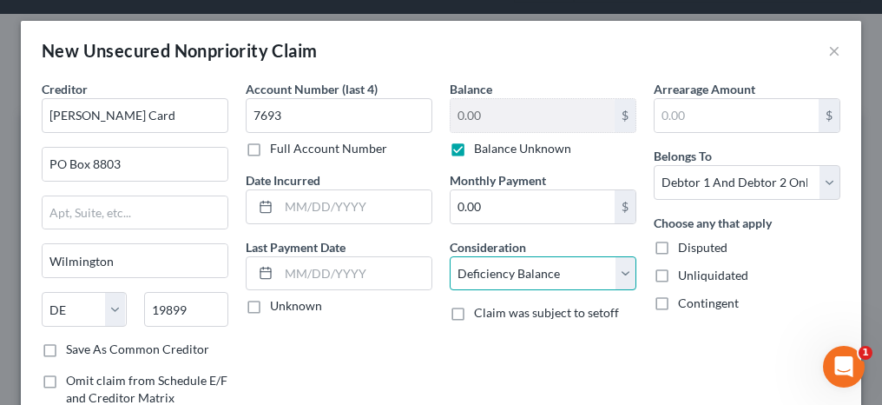
click at [450, 256] on select "Select Cable / Satellite Services Collection Agency Credit Card Debt Debt Couns…" at bounding box center [543, 273] width 187 height 35
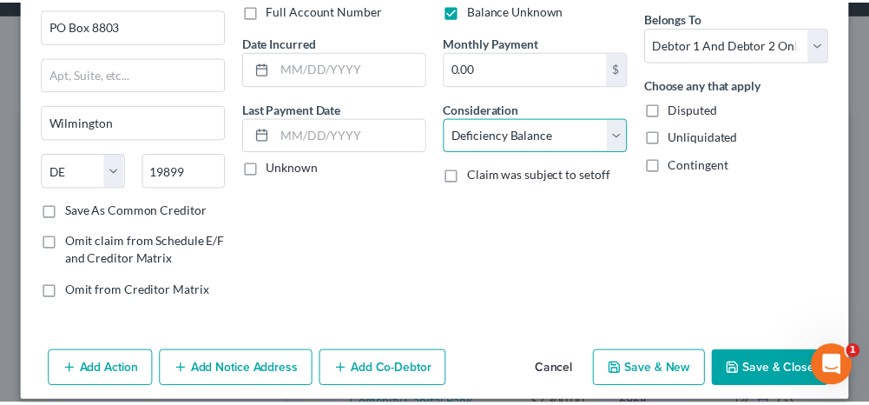
scroll to position [151, 0]
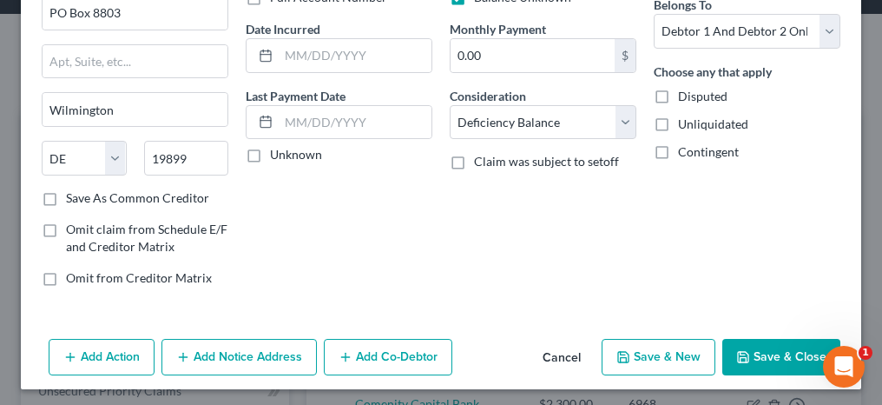
click at [748, 345] on button "Save & Close" at bounding box center [781, 357] width 118 height 36
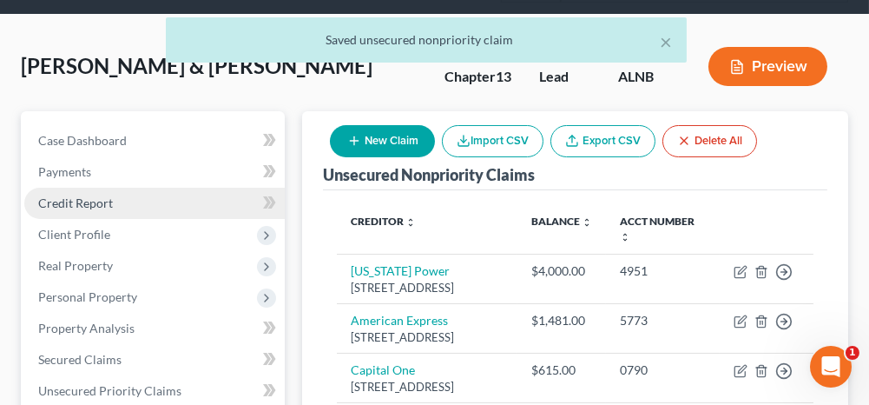
drag, startPoint x: 84, startPoint y: 199, endPoint x: 385, endPoint y: 212, distance: 301.6
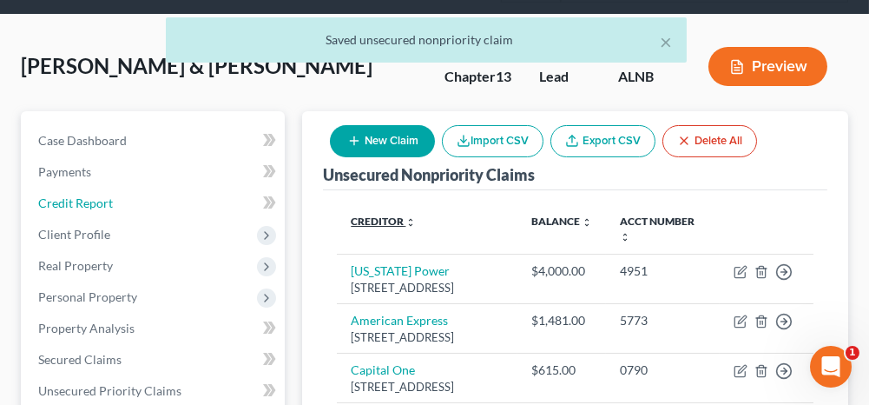
click at [84, 199] on span "Credit Report" at bounding box center [75, 202] width 75 height 15
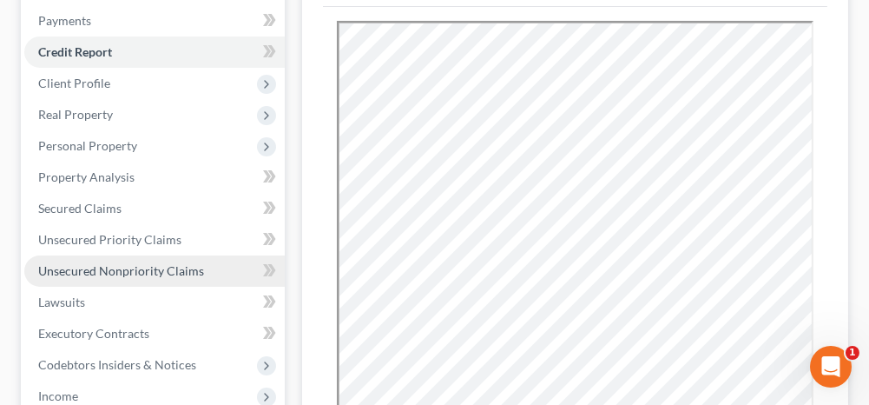
scroll to position [260, 0]
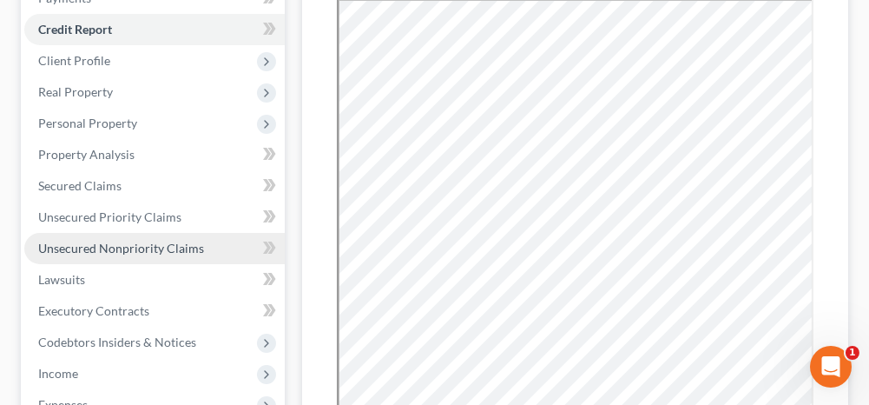
click at [157, 253] on span "Unsecured Nonpriority Claims" at bounding box center [121, 247] width 166 height 15
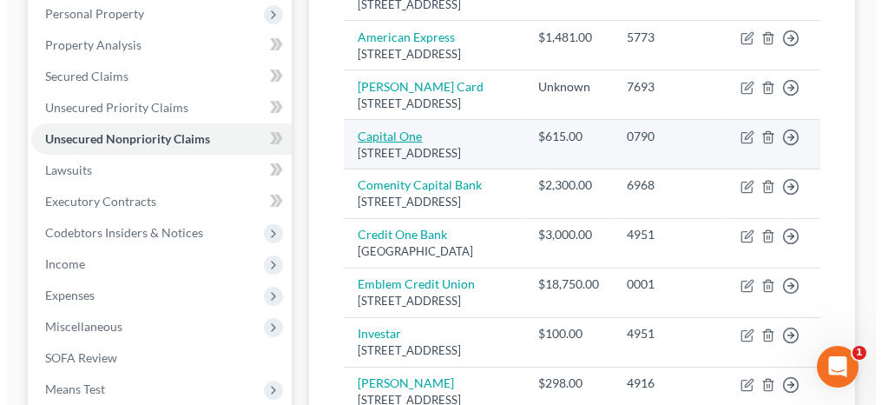
scroll to position [347, 0]
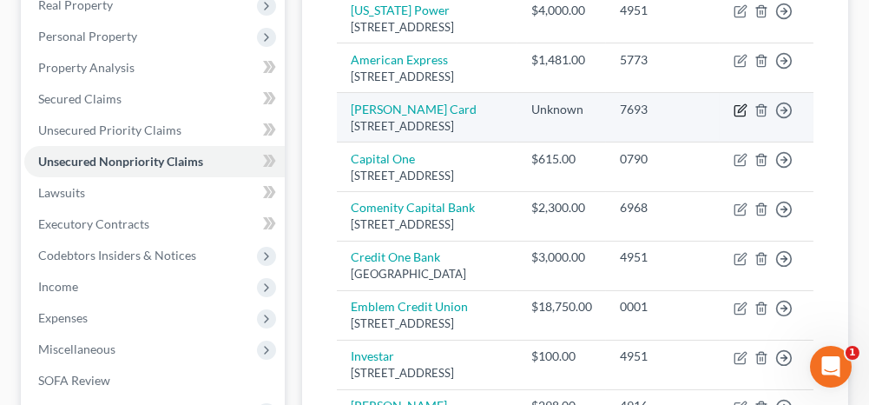
click at [741, 117] on icon "button" at bounding box center [741, 110] width 14 height 14
select select "7"
select select "4"
select select "2"
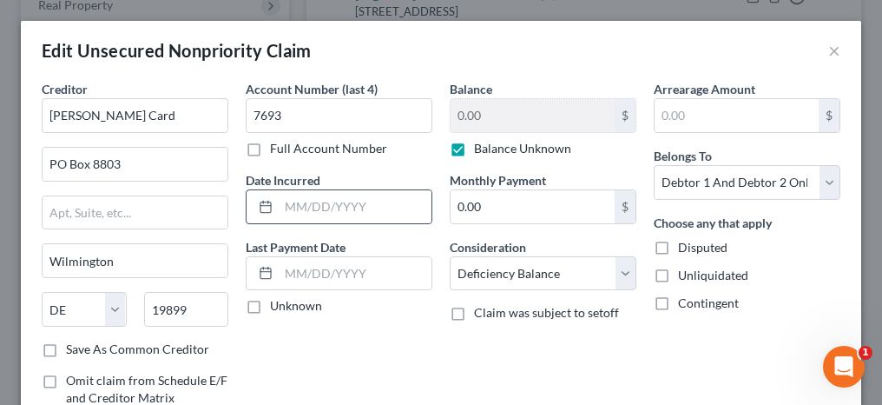
click at [270, 209] on div at bounding box center [263, 206] width 32 height 33
click at [287, 208] on input "text" at bounding box center [355, 206] width 153 height 33
click at [309, 207] on input "text" at bounding box center [355, 206] width 153 height 33
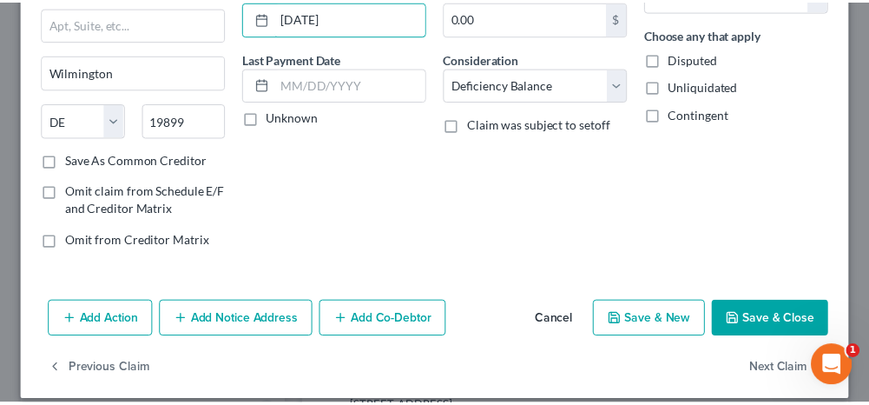
scroll to position [201, 0]
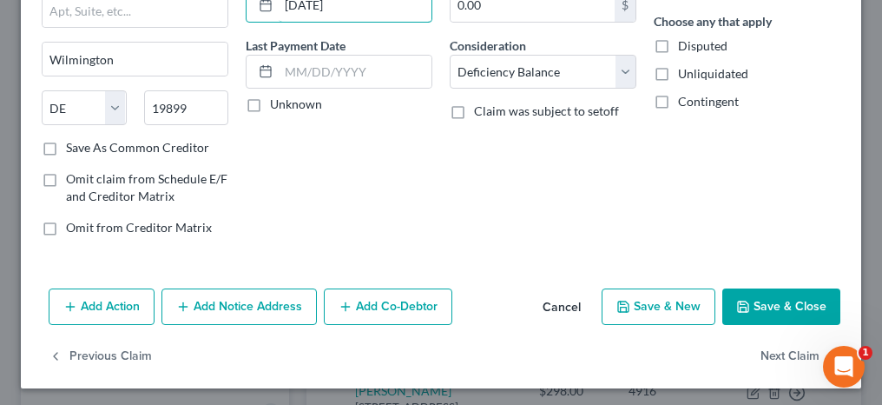
type input "[DATE]"
click at [768, 311] on button "Save & Close" at bounding box center [781, 306] width 118 height 36
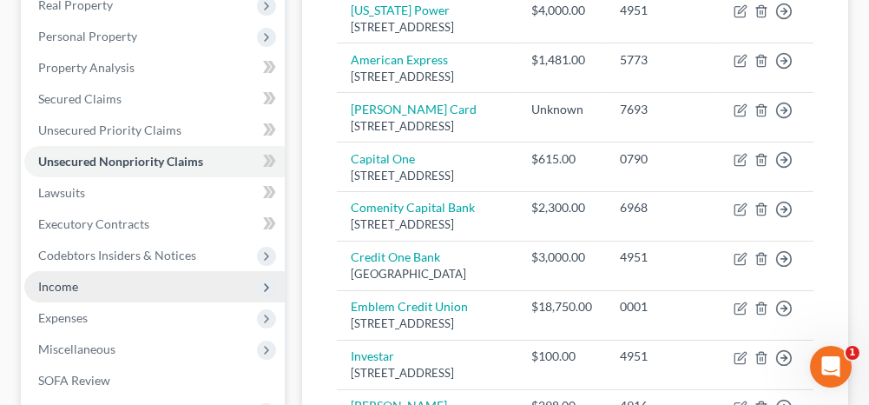
click at [163, 280] on span "Income" at bounding box center [154, 286] width 260 height 31
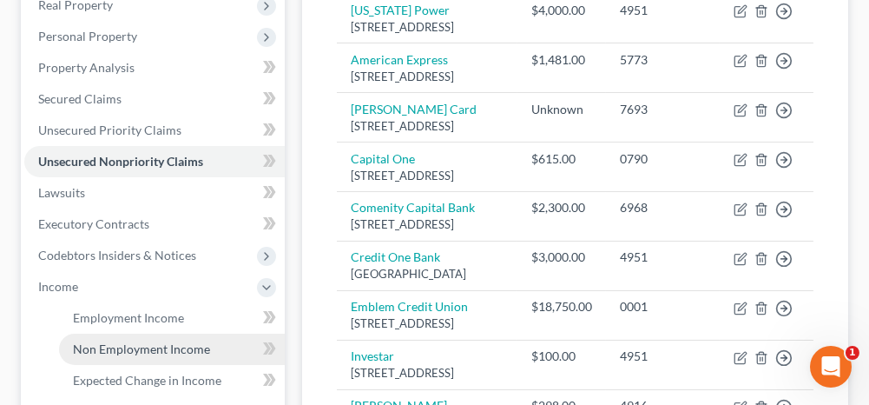
click at [157, 343] on span "Non Employment Income" at bounding box center [141, 348] width 137 height 15
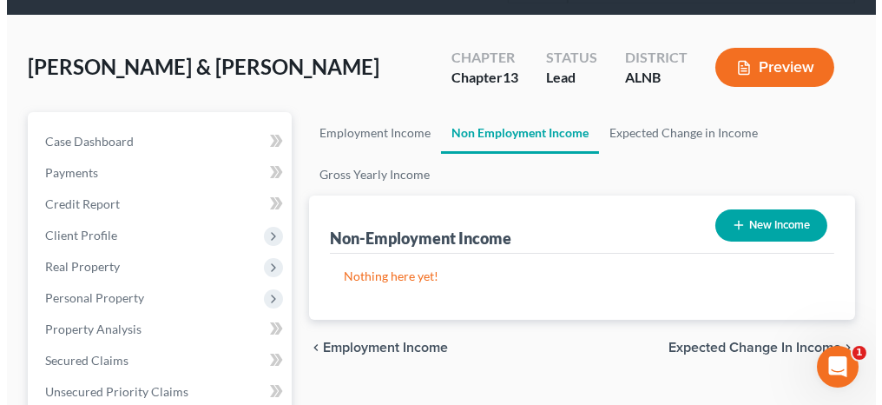
scroll to position [87, 0]
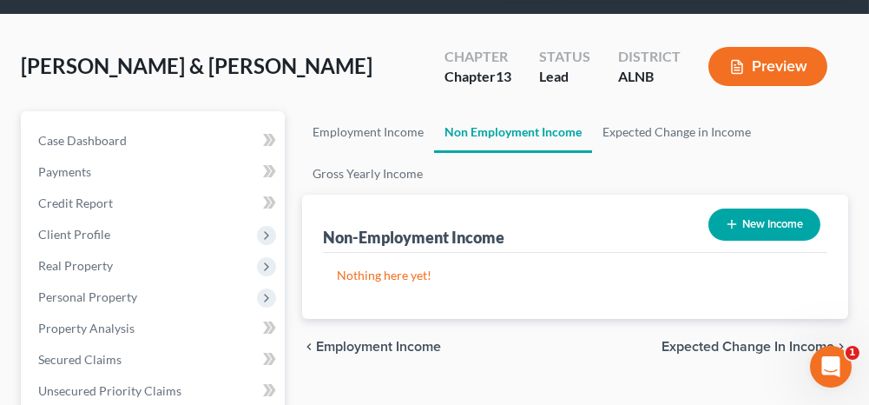
click at [741, 218] on button "New Income" at bounding box center [764, 224] width 112 height 32
select select "0"
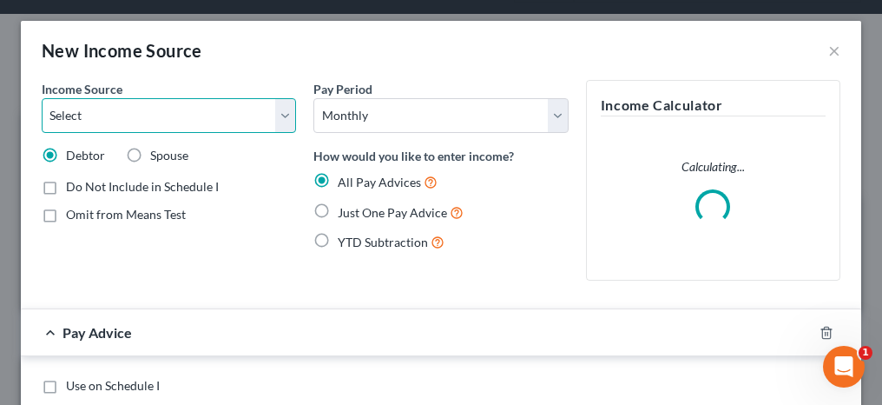
drag, startPoint x: 120, startPoint y: 104, endPoint x: 119, endPoint y: 133, distance: 28.7
click at [120, 104] on select "Select Unemployment Disability (from employer) Pension Retirement Social Securi…" at bounding box center [169, 115] width 254 height 35
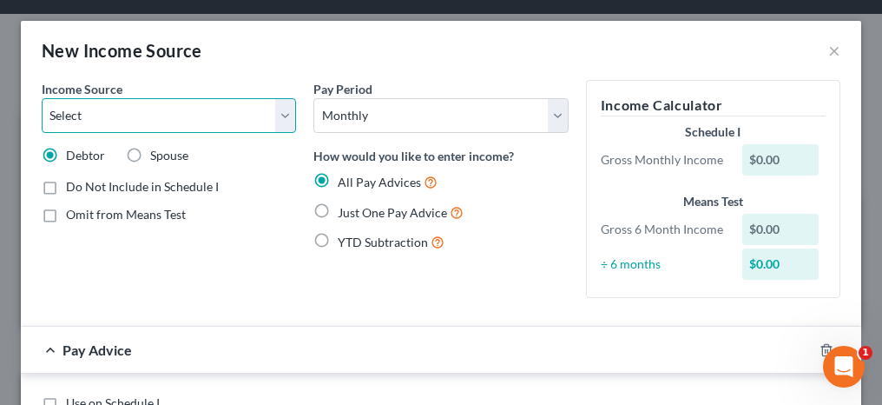
select select "7"
click at [42, 98] on select "Select Unemployment Disability (from employer) Pension Retirement Social Securi…" at bounding box center [169, 115] width 254 height 35
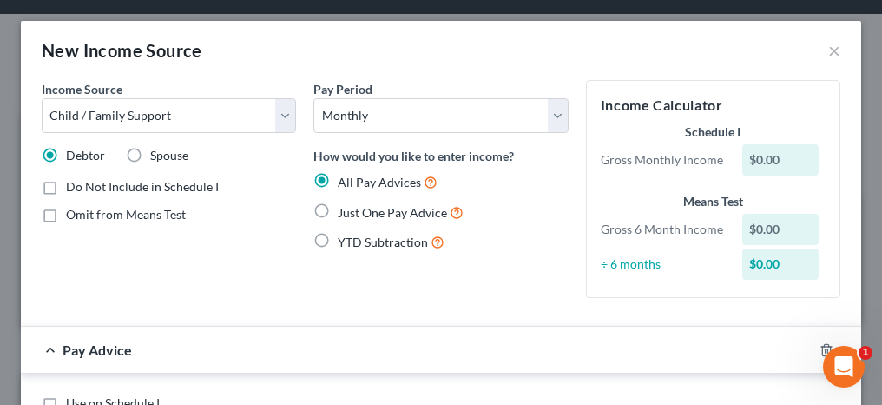
click at [150, 156] on label "Spouse" at bounding box center [169, 155] width 38 height 17
click at [157, 156] on input "Spouse" at bounding box center [162, 152] width 11 height 11
radio input "true"
click at [338, 208] on label "Just One Pay Advice" at bounding box center [401, 212] width 126 height 20
click at [345, 208] on input "Just One Pay Advice" at bounding box center [350, 207] width 11 height 11
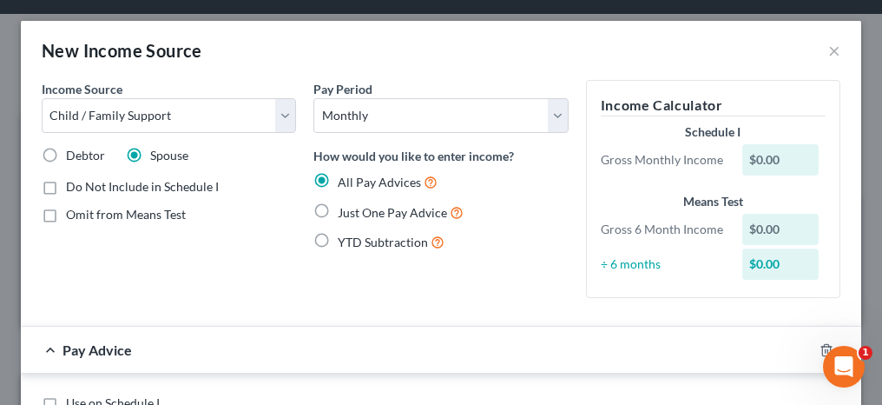
radio input "true"
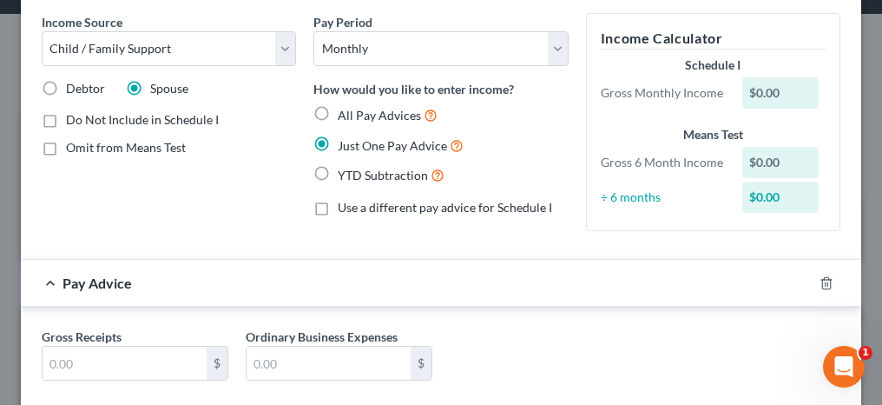
scroll to position [162, 0]
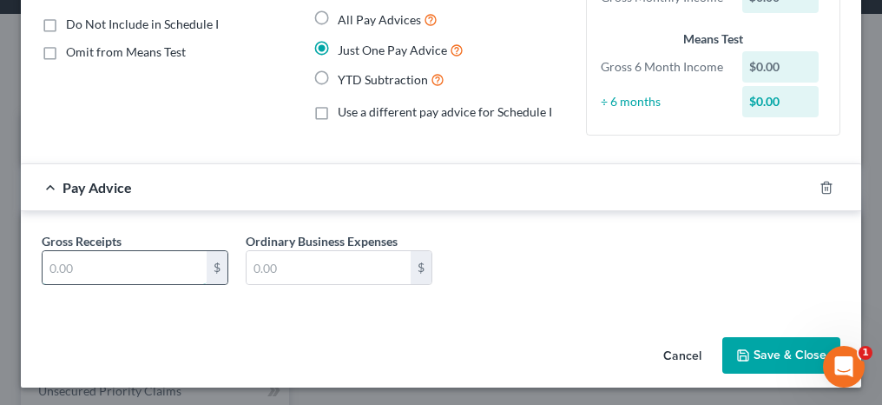
click at [156, 272] on input "text" at bounding box center [125, 267] width 164 height 33
type input "300"
click at [742, 346] on button "Save & Close" at bounding box center [781, 355] width 118 height 36
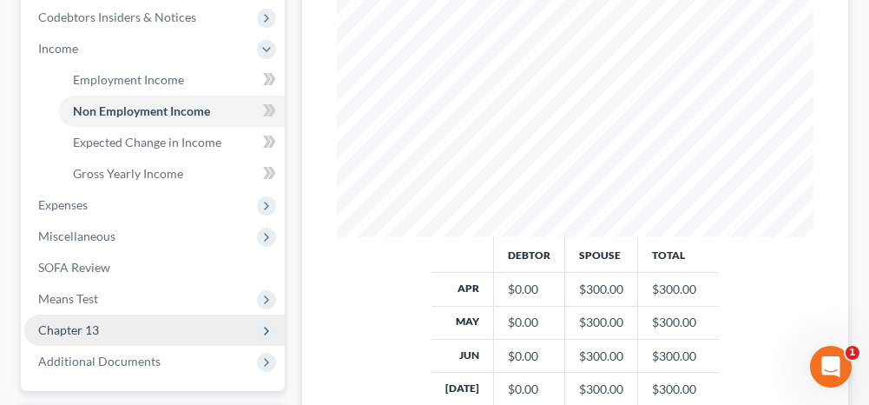
scroll to position [608, 0]
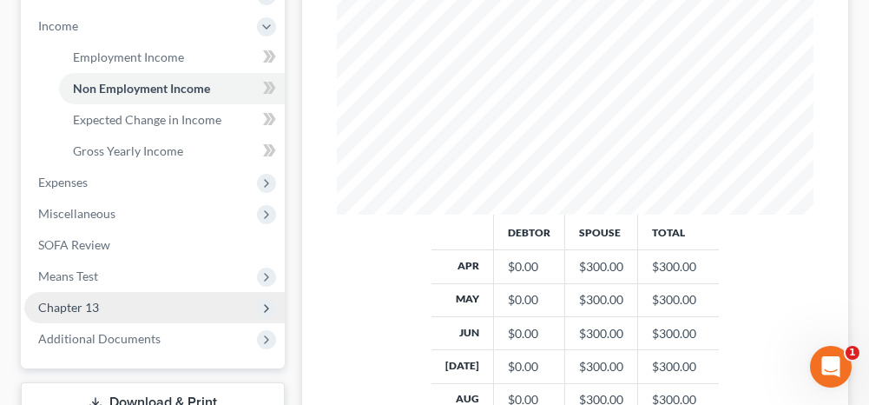
click at [129, 299] on span "Chapter 13" at bounding box center [154, 307] width 260 height 31
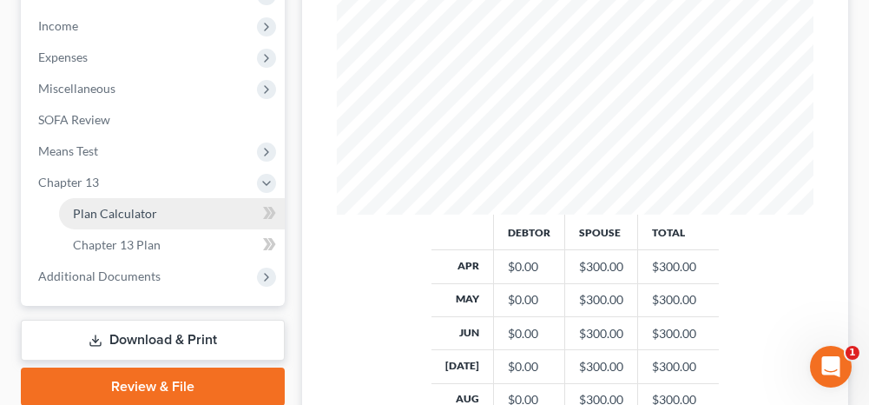
click at [150, 210] on span "Plan Calculator" at bounding box center [115, 213] width 84 height 15
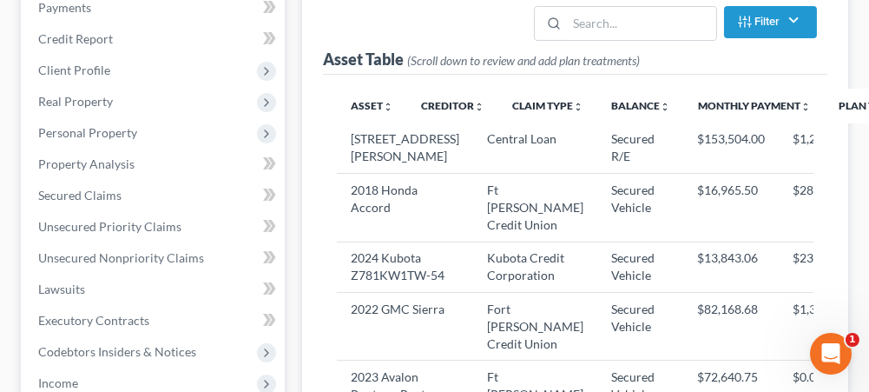
select select "59"
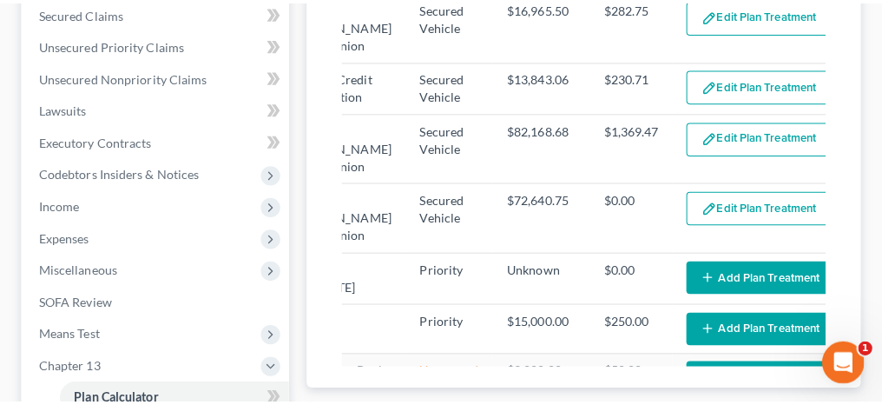
scroll to position [0, 210]
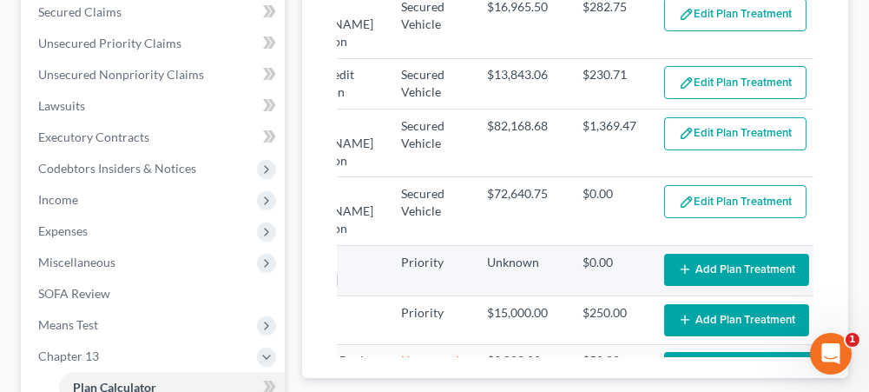
click at [678, 262] on icon "button" at bounding box center [685, 269] width 14 height 14
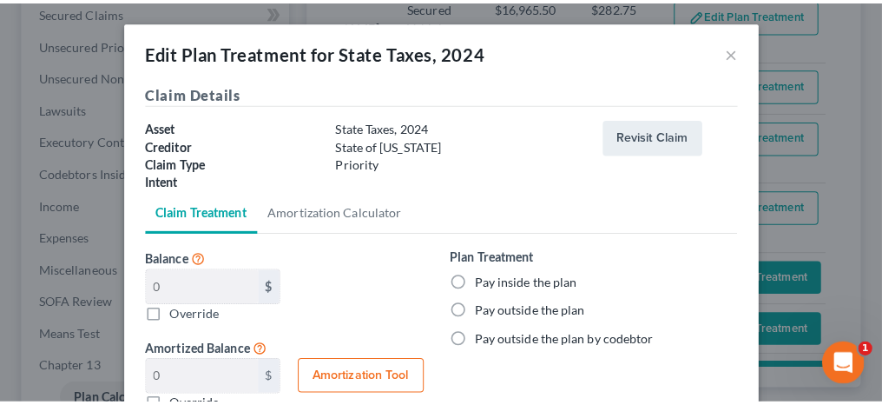
scroll to position [0, 201]
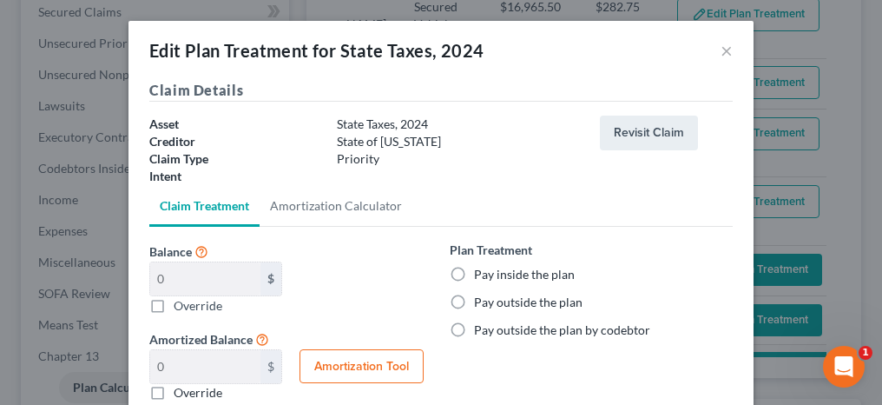
click at [474, 272] on label "Pay inside the plan" at bounding box center [524, 274] width 101 height 17
click at [481, 272] on input "Pay inside the plan" at bounding box center [486, 271] width 11 height 11
radio input "true"
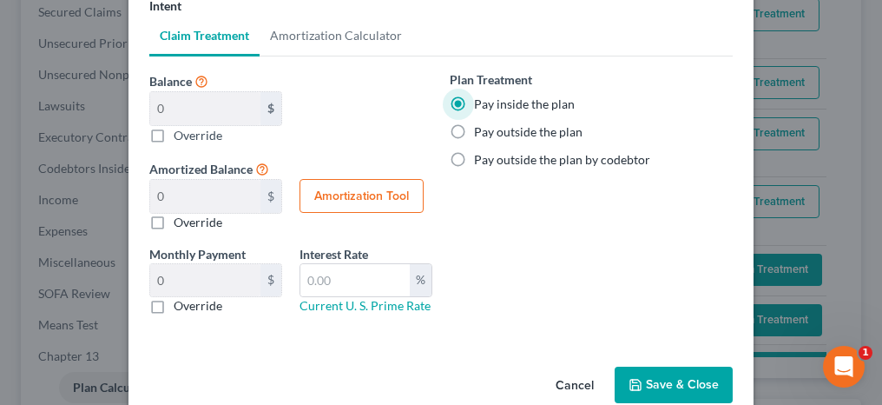
scroll to position [174, 0]
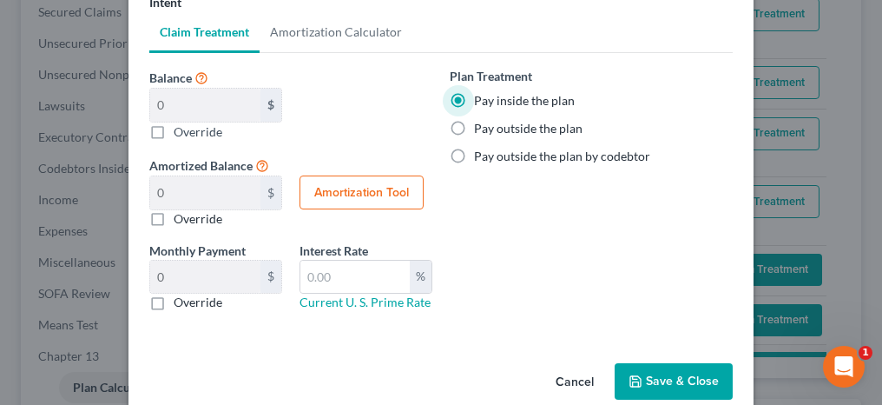
click at [665, 388] on button "Save & Close" at bounding box center [674, 381] width 118 height 36
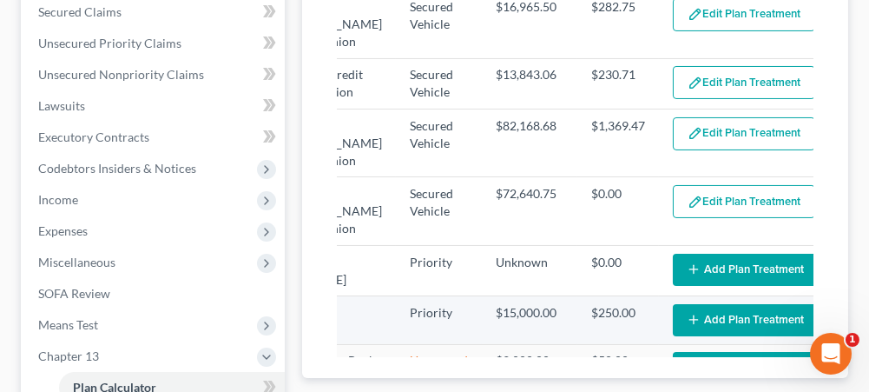
select select "59"
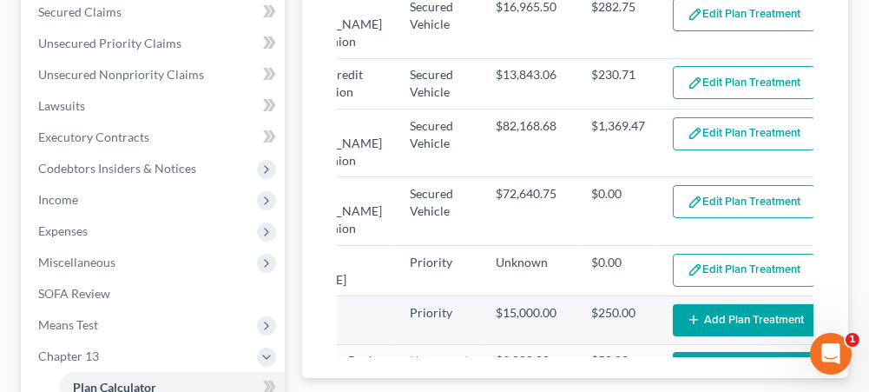
click at [687, 313] on icon "button" at bounding box center [694, 320] width 14 height 14
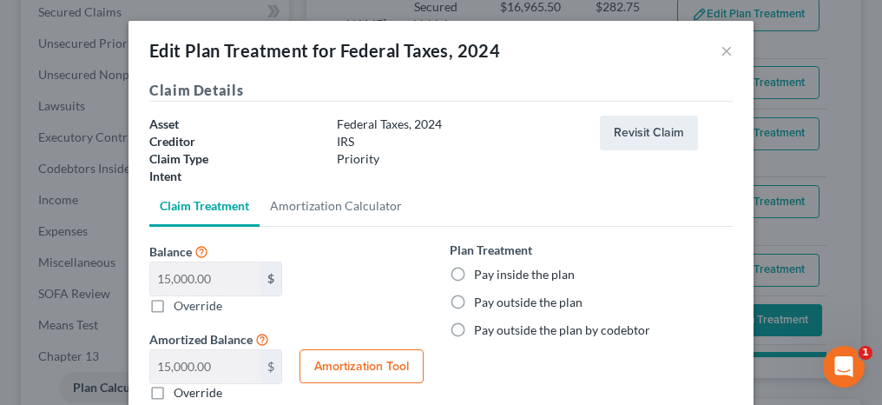
click at [474, 271] on label "Pay inside the plan" at bounding box center [524, 274] width 101 height 17
click at [481, 271] on input "Pay inside the plan" at bounding box center [486, 271] width 11 height 11
radio input "true"
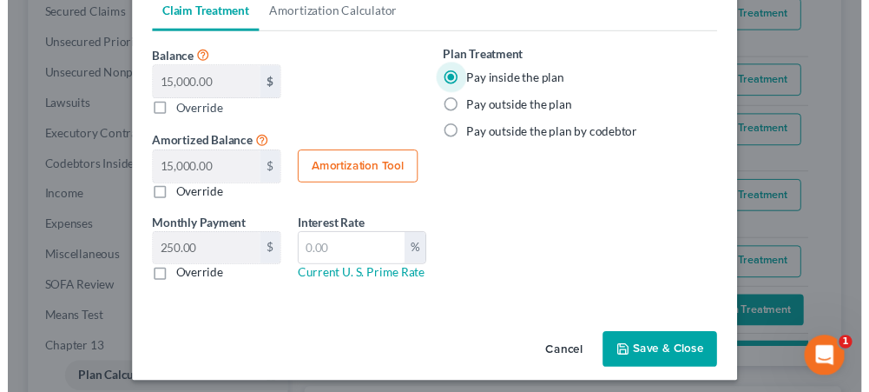
scroll to position [200, 0]
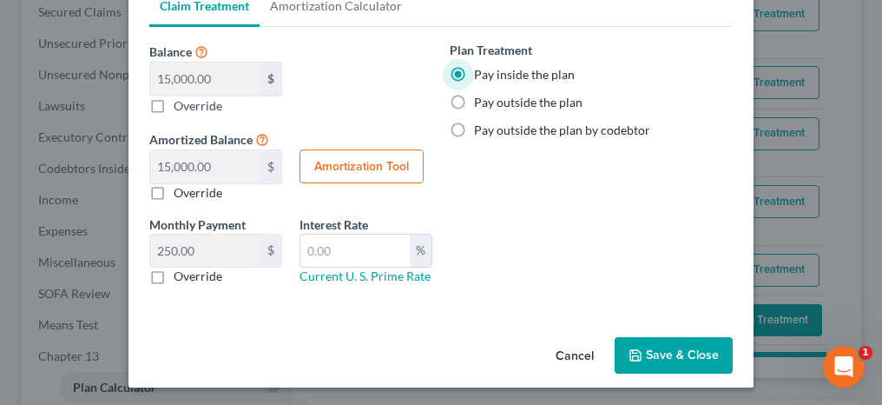
click at [656, 367] on button "Save & Close" at bounding box center [674, 355] width 118 height 36
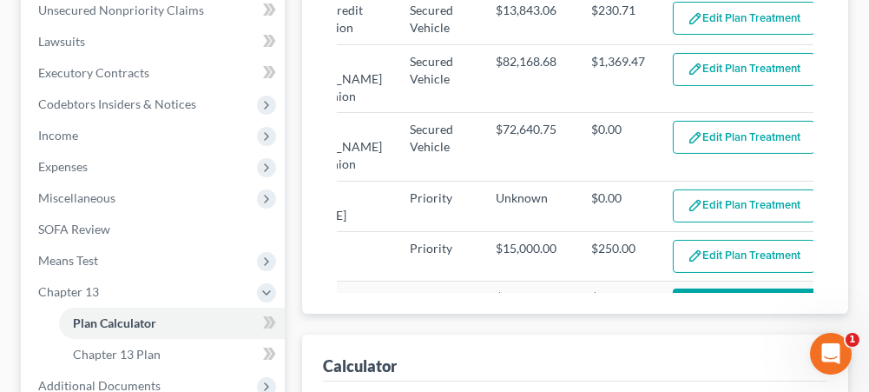
select select "59"
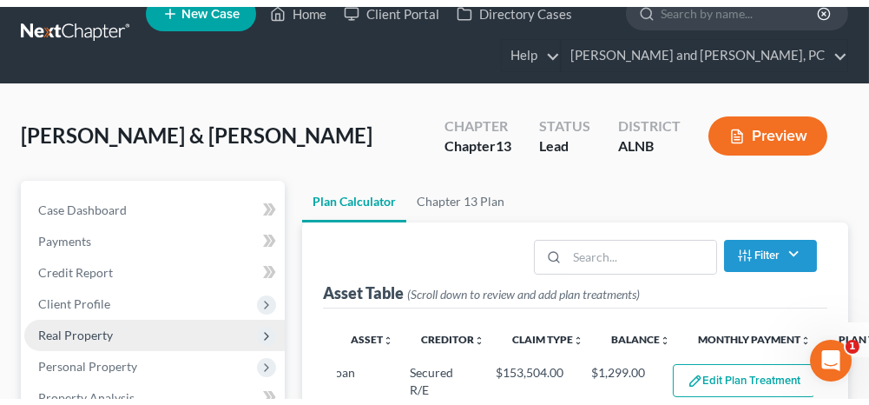
scroll to position [0, 0]
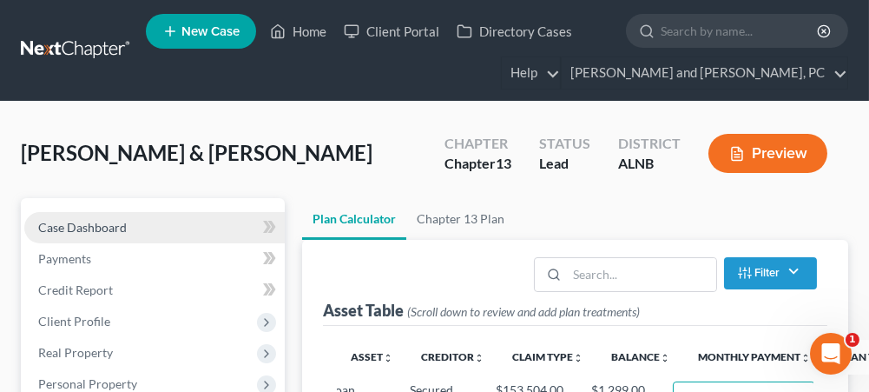
click at [147, 223] on link "Case Dashboard" at bounding box center [154, 227] width 260 height 31
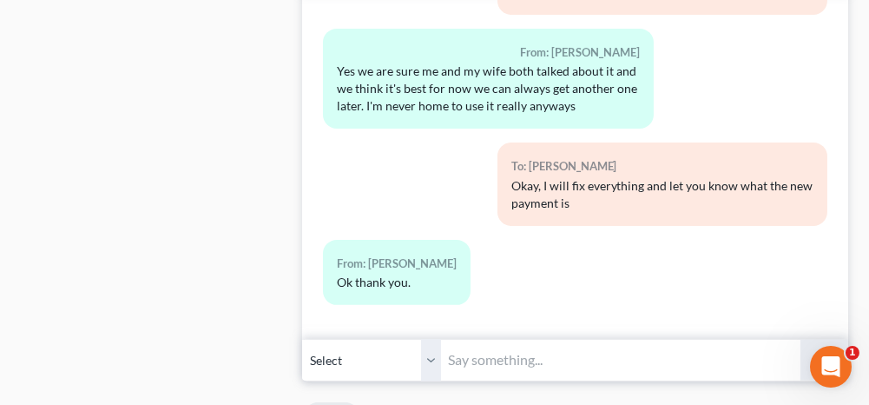
scroll to position [1389, 0]
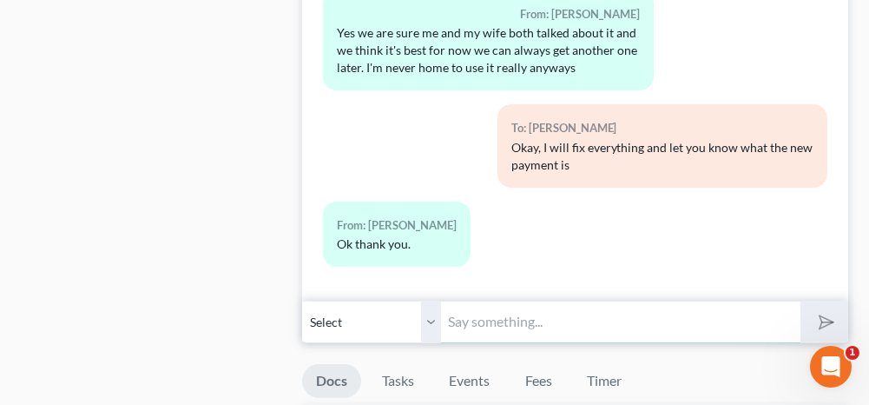
click at [545, 313] on input "text" at bounding box center [620, 321] width 359 height 43
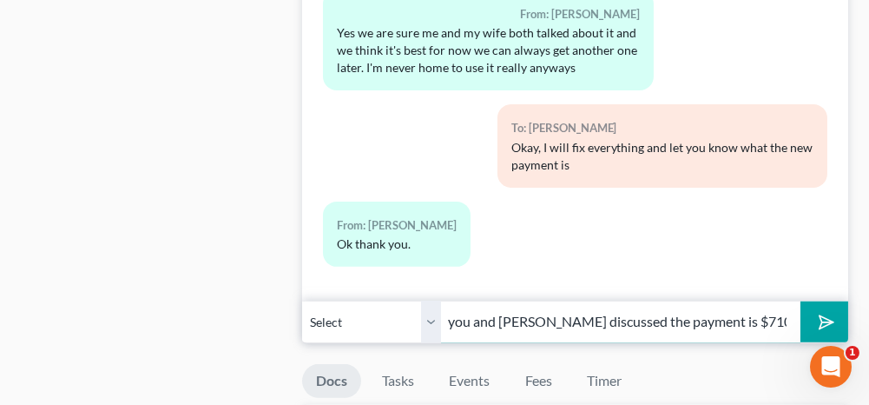
scroll to position [0, 386]
type input "After surrendering the pontoon boat and adding in the debt that you and [PERSON…"
click at [835, 308] on button "submit" at bounding box center [824, 321] width 48 height 41
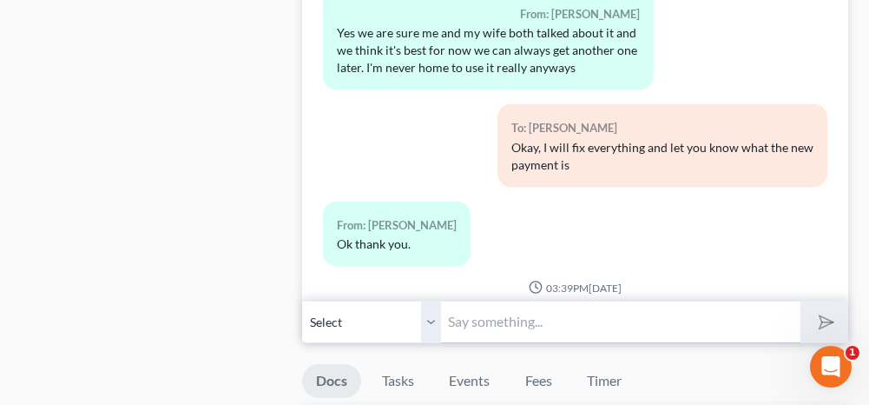
scroll to position [5789, 0]
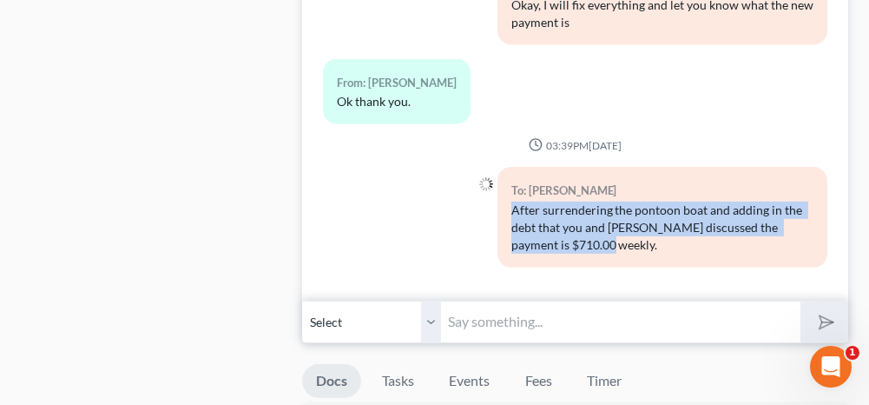
drag, startPoint x: 601, startPoint y: 234, endPoint x: 501, endPoint y: 196, distance: 106.9
click at [501, 196] on div "To: [PERSON_NAME] After surrendering the pontoon boat and adding in the debt th…" at bounding box center [662, 217] width 330 height 100
copy div "After surrendering the pontoon boat and adding in the debt that you and [PERSON…"
drag, startPoint x: 430, startPoint y: 315, endPoint x: 429, endPoint y: 332, distance: 16.5
click at [430, 315] on select "Select [PHONE_NUMBER] - [PERSON_NAME] [PHONE_NUMBER] - [PERSON_NAME]" at bounding box center [371, 321] width 139 height 43
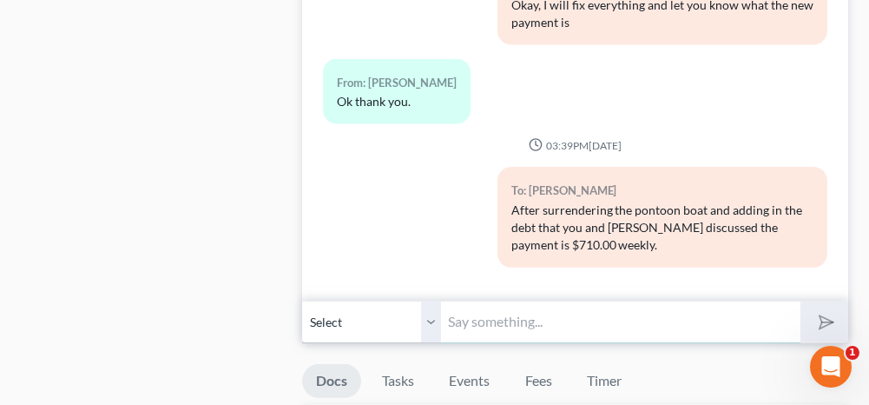
drag, startPoint x: 468, startPoint y: 316, endPoint x: 434, endPoint y: 313, distance: 34.0
click at [468, 316] on input "text" at bounding box center [620, 321] width 359 height 43
type input "After surrendering the pontoon boat and adding in the debt that you and [PERSON…"
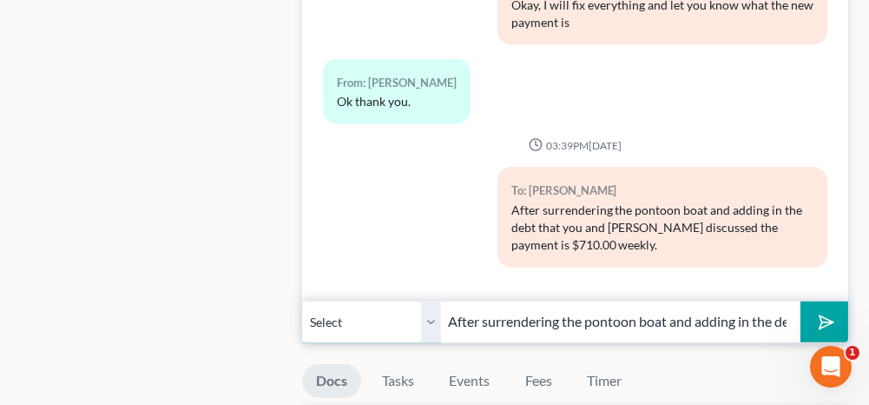
click at [432, 313] on select "Select [PHONE_NUMBER] - [PERSON_NAME] [PHONE_NUMBER] - [PERSON_NAME]" at bounding box center [371, 321] width 139 height 43
select select "1"
click at [302, 300] on select "Select [PHONE_NUMBER] - [PERSON_NAME] [PHONE_NUMBER] - [PERSON_NAME]" at bounding box center [371, 321] width 139 height 43
drag, startPoint x: 427, startPoint y: 308, endPoint x: 664, endPoint y: 361, distance: 242.9
click at [427, 308] on select "Select [PHONE_NUMBER] - [PERSON_NAME] [PHONE_NUMBER] - [PERSON_NAME]" at bounding box center [371, 321] width 139 height 43
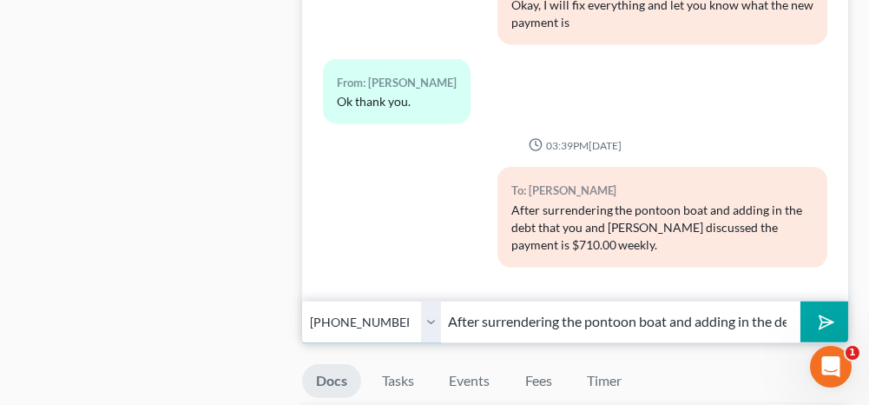
click at [302, 300] on select "Select [PHONE_NUMBER] - [PERSON_NAME] [PHONE_NUMBER] - [PERSON_NAME]" at bounding box center [371, 321] width 139 height 43
click at [829, 313] on polygon "submit" at bounding box center [823, 322] width 21 height 21
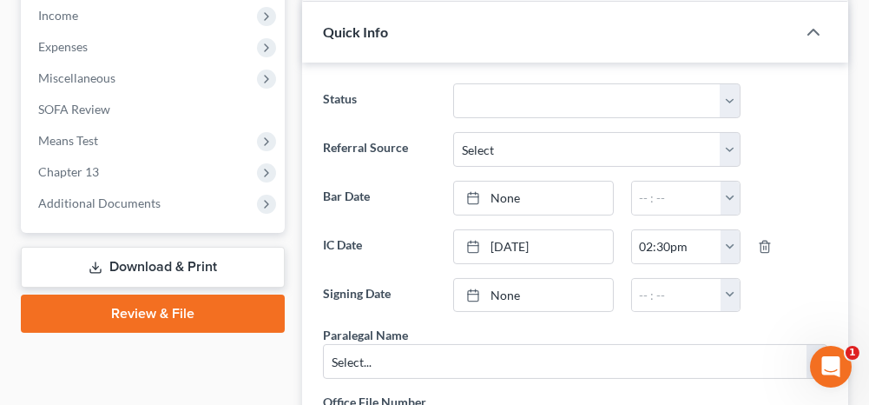
scroll to position [608, 0]
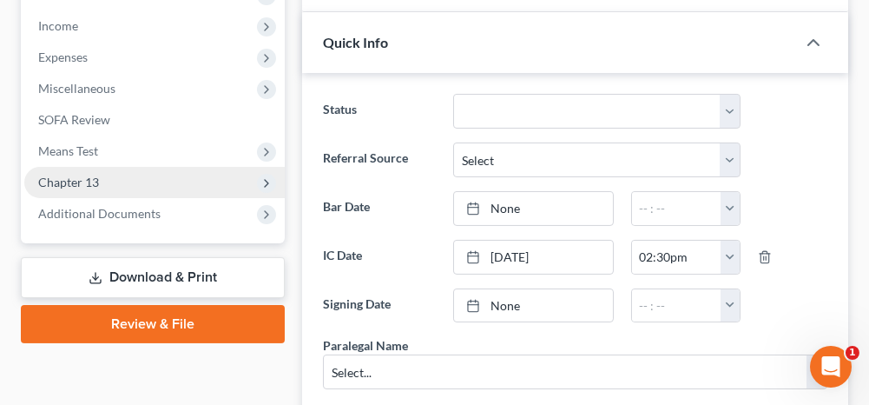
click at [112, 173] on span "Chapter 13" at bounding box center [154, 182] width 260 height 31
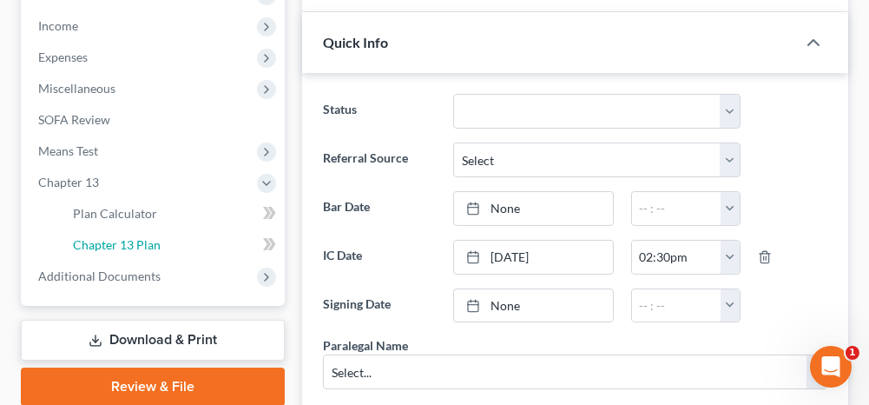
drag, startPoint x: 123, startPoint y: 251, endPoint x: 259, endPoint y: 234, distance: 136.5
click at [123, 251] on link "Chapter 13 Plan" at bounding box center [172, 244] width 226 height 31
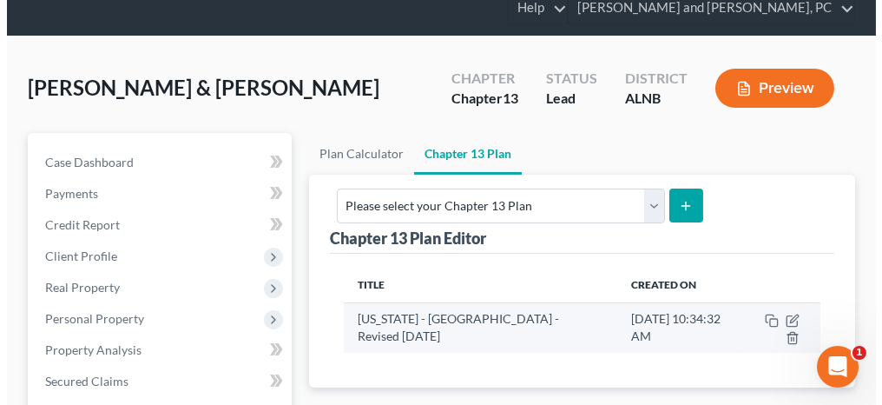
scroll to position [87, 0]
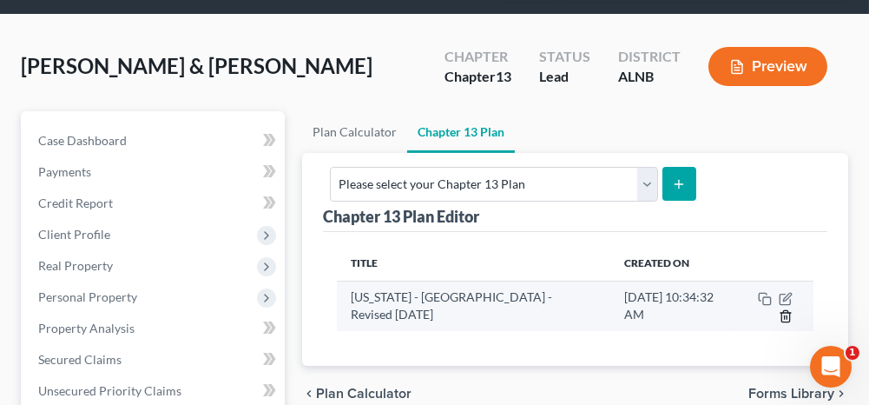
click at [788, 309] on icon "button" at bounding box center [786, 316] width 14 height 14
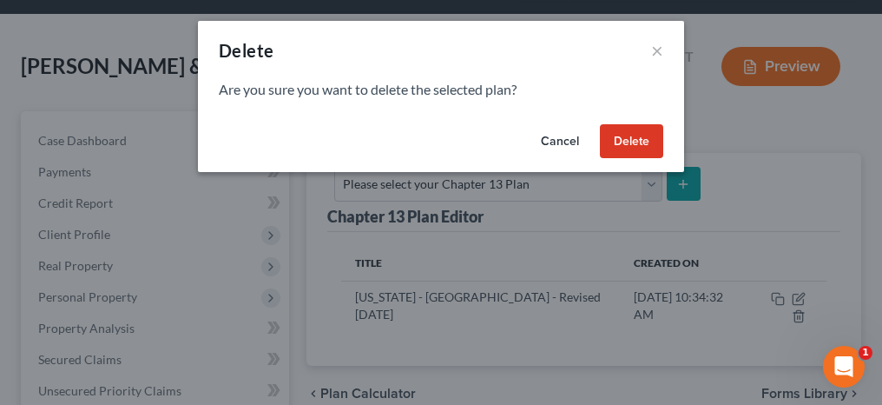
click at [641, 135] on button "Delete" at bounding box center [631, 141] width 63 height 35
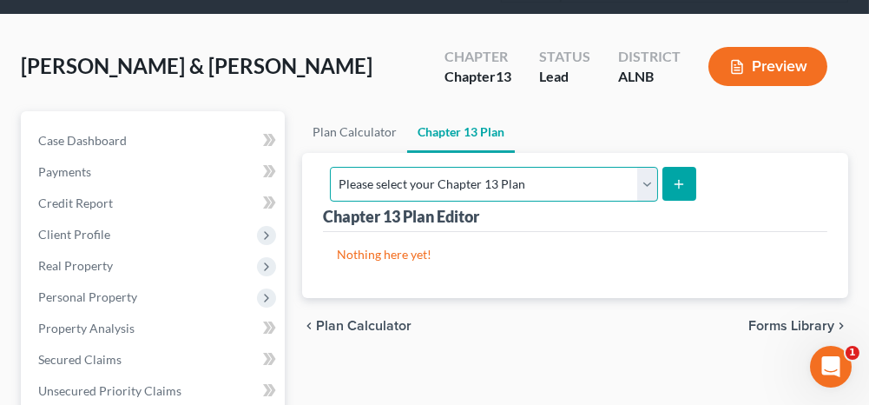
drag, startPoint x: 598, startPoint y: 180, endPoint x: 593, endPoint y: 198, distance: 19.0
click at [598, 180] on select "Please select your Chapter 13 Plan [US_STATE] - [GEOGRAPHIC_DATA] - Revised [DA…" at bounding box center [493, 184] width 327 height 35
select select "0"
click at [510, 167] on select "Please select your Chapter 13 Plan [US_STATE] - [GEOGRAPHIC_DATA] - Revised [DA…" at bounding box center [493, 184] width 327 height 35
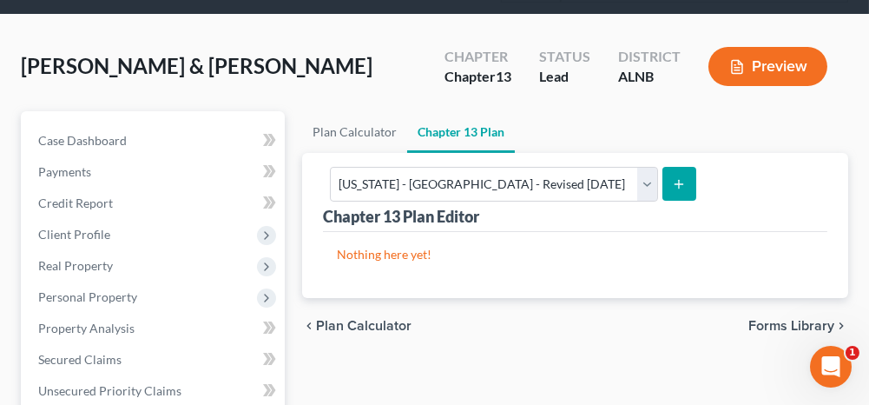
click at [686, 181] on icon "submit" at bounding box center [679, 184] width 14 height 14
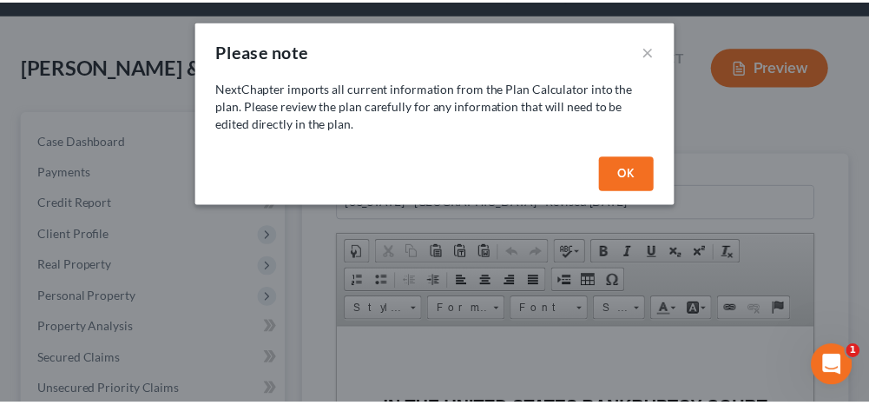
scroll to position [0, 0]
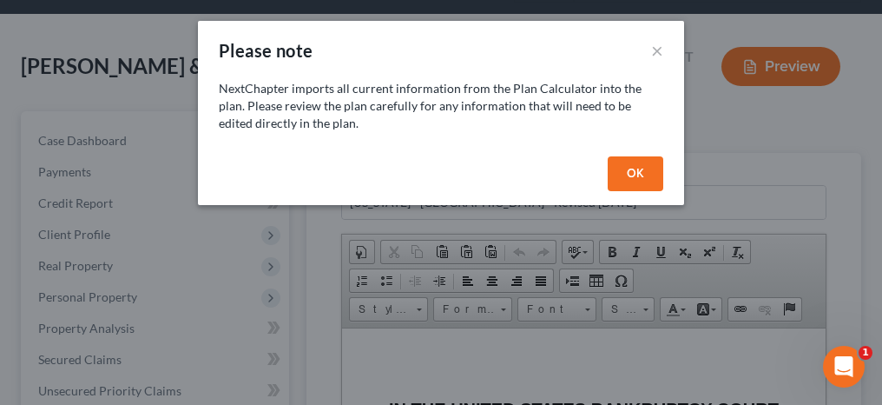
click at [637, 177] on button "OK" at bounding box center [636, 173] width 56 height 35
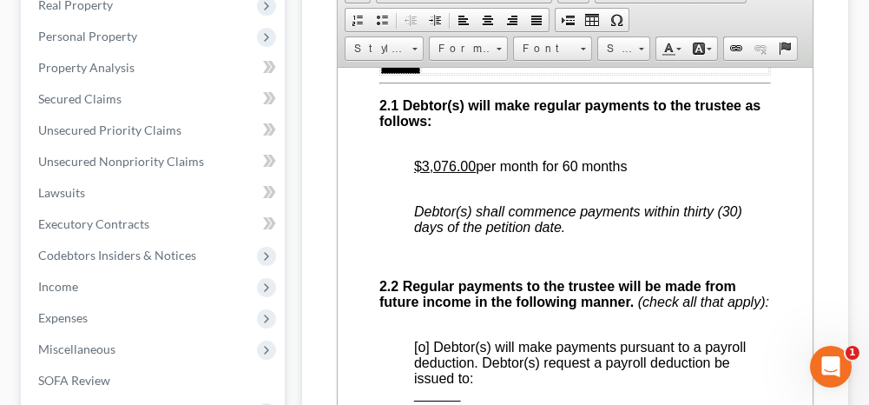
scroll to position [1389, 0]
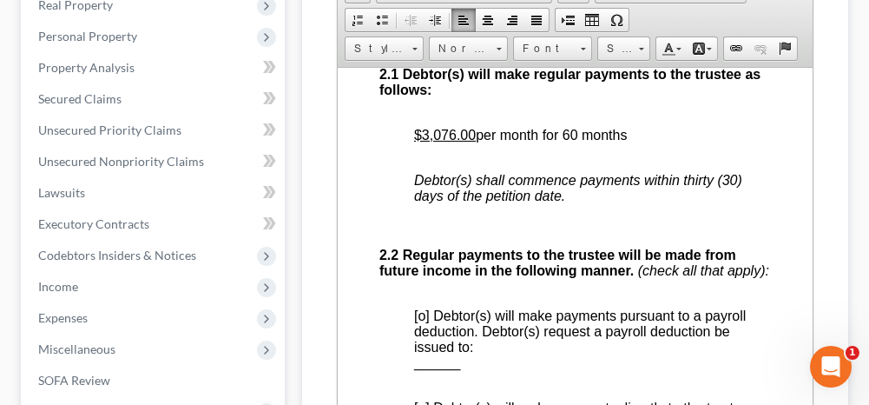
click at [445, 142] on u "$3,076.00" at bounding box center [445, 134] width 62 height 15
drag, startPoint x: 526, startPoint y: 192, endPoint x: 493, endPoint y: 188, distance: 33.3
click at [493, 142] on span "$ 710 .00 per month for 60 months" at bounding box center [514, 134] width 201 height 15
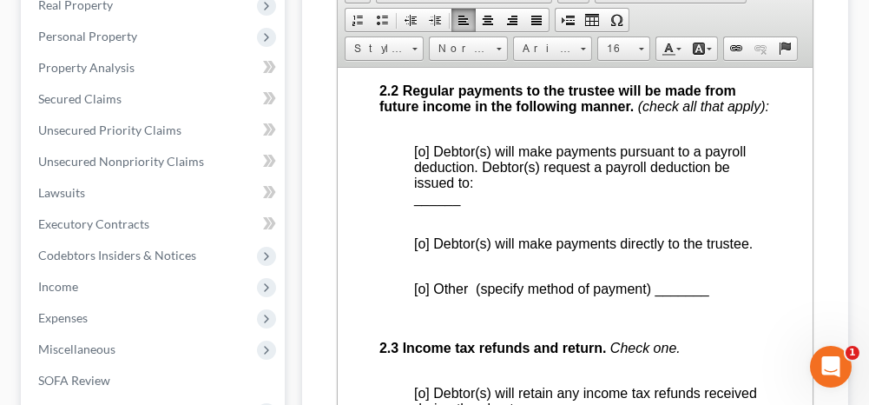
scroll to position [1563, 0]
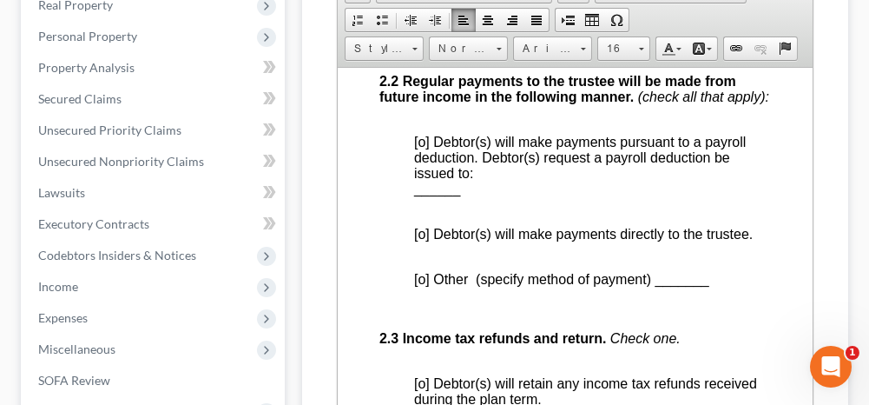
click at [424, 180] on span "[o] Debtor(s) will make payments pursuant to a payroll deduction. Debtor(s) req…" at bounding box center [580, 157] width 332 height 46
drag, startPoint x: 460, startPoint y: 268, endPoint x: 414, endPoint y: 267, distance: 46.0
click at [414, 212] on p "[x ] Debtor(s) will make payments pursuant to a payroll deduction. Debtor(s) re…" at bounding box center [592, 173] width 357 height 78
click at [418, 195] on span "______" at bounding box center [437, 188] width 46 height 15
drag, startPoint x: 623, startPoint y: 260, endPoint x: 419, endPoint y: 264, distance: 203.2
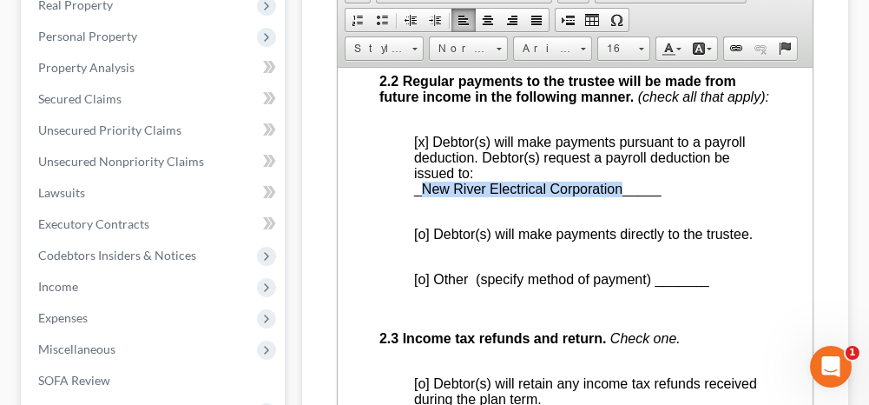
click at [419, 195] on span "_New River Electrical Corporation_____" at bounding box center [537, 188] width 247 height 15
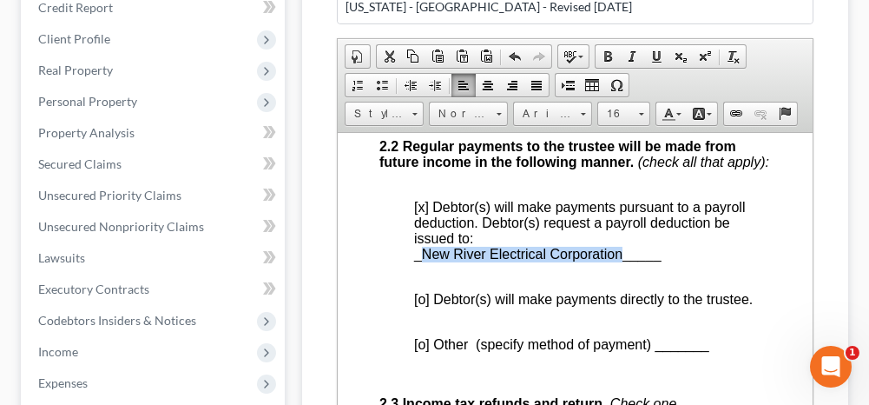
scroll to position [260, 0]
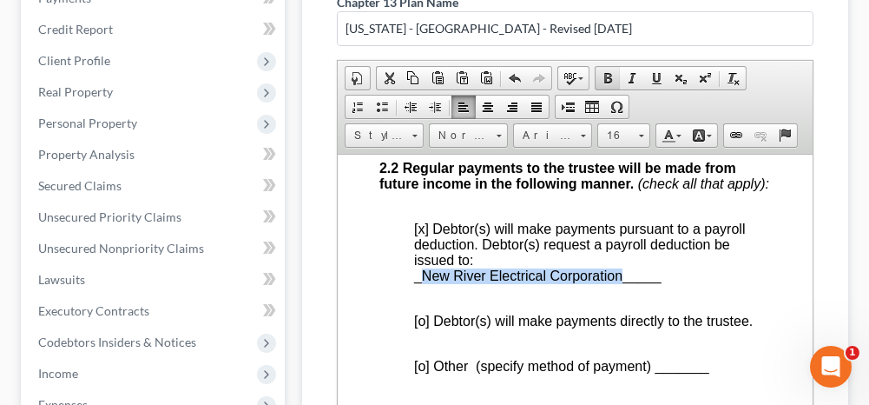
drag, startPoint x: 609, startPoint y: 74, endPoint x: 272, endPoint y: 101, distance: 338.8
click at [609, 74] on span at bounding box center [608, 78] width 14 height 14
click at [652, 73] on span at bounding box center [656, 78] width 14 height 14
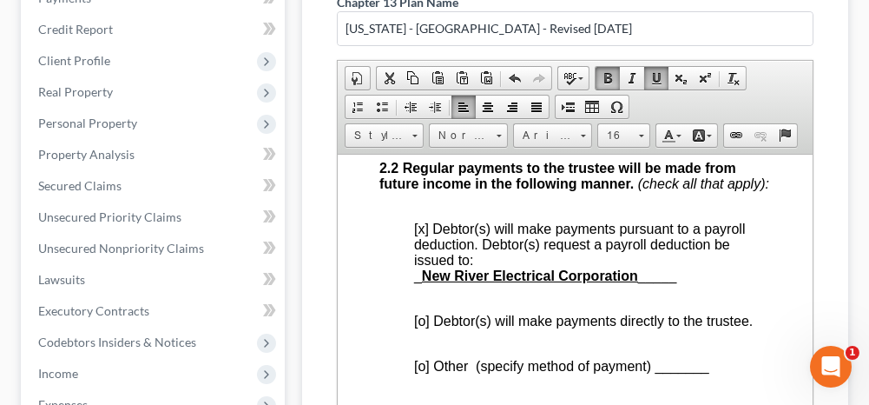
click at [838, 235] on div "Chapter 13 Plan Name [US_STATE] - [GEOGRAPHIC_DATA] - Revised [DATE] Rich Text …" at bounding box center [575, 317] width 546 height 677
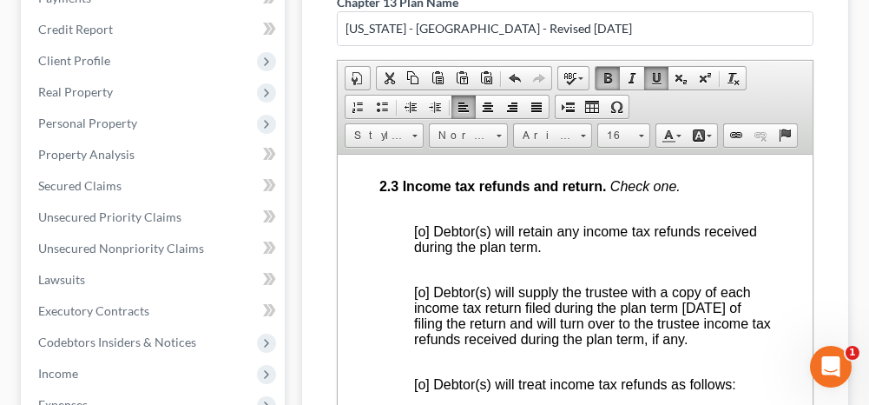
scroll to position [1823, 0]
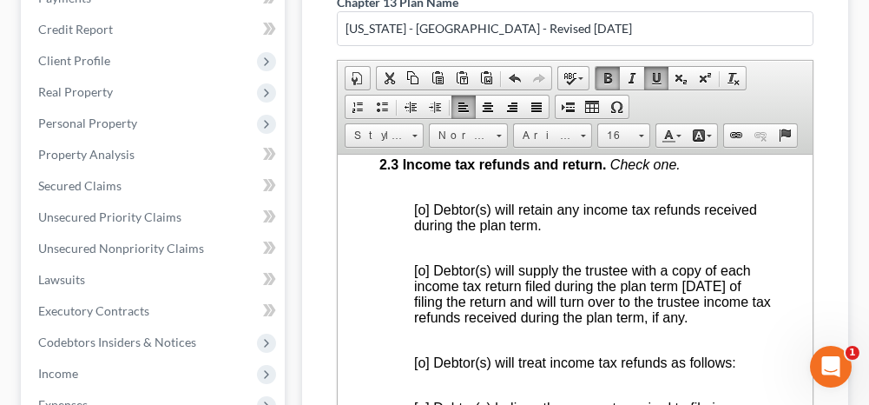
click at [417, 232] on span "[o] Debtor(s) will retain any income tax refunds received during the plan term." at bounding box center [585, 216] width 343 height 30
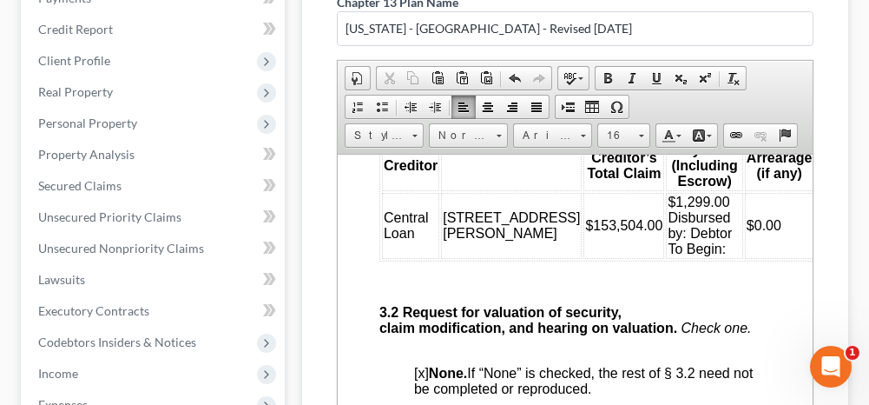
scroll to position [3126, 0]
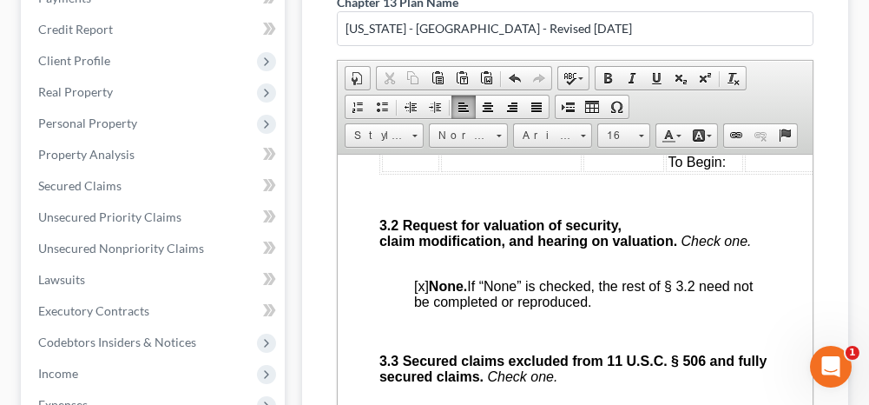
click at [666, 171] on td "$1,299.00 Disbursed by: Debtor To Begin:" at bounding box center [704, 138] width 76 height 66
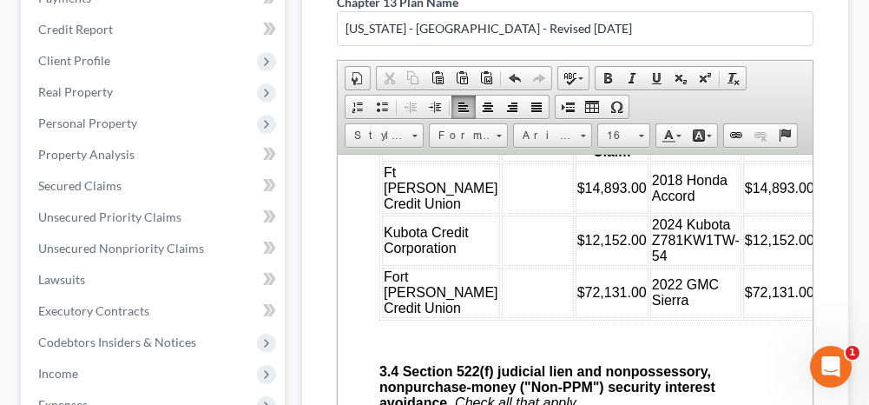
scroll to position [4081, 0]
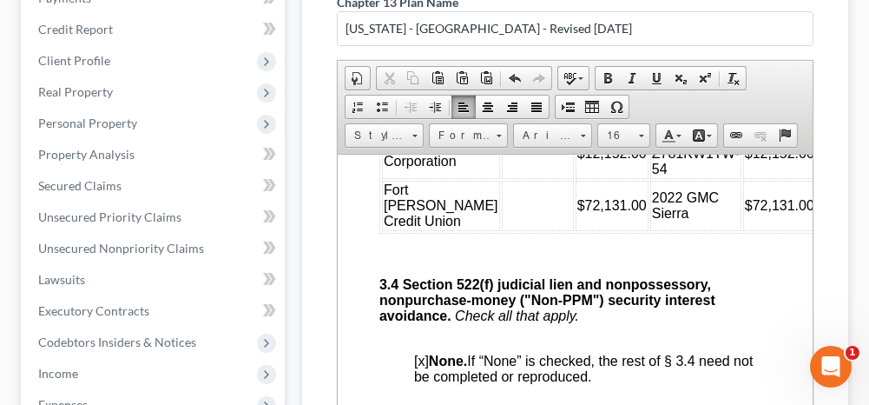
click at [502, 126] on td at bounding box center [538, 101] width 72 height 50
click at [502, 178] on td at bounding box center [538, 153] width 72 height 50
click at [502, 230] on td at bounding box center [538, 205] width 72 height 50
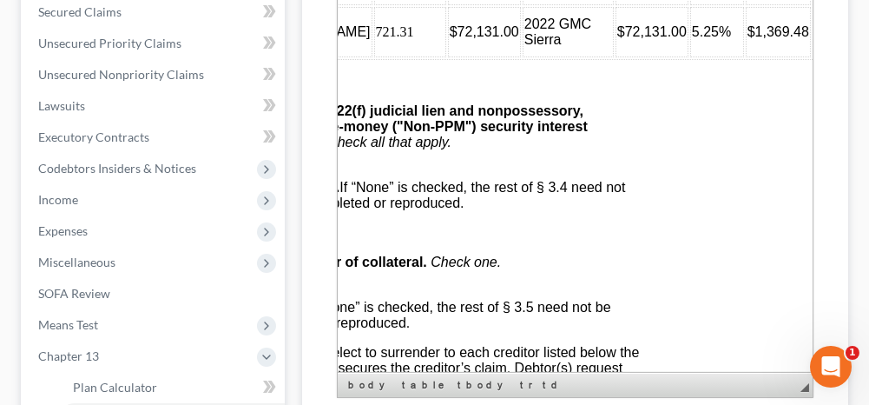
scroll to position [4081, 151]
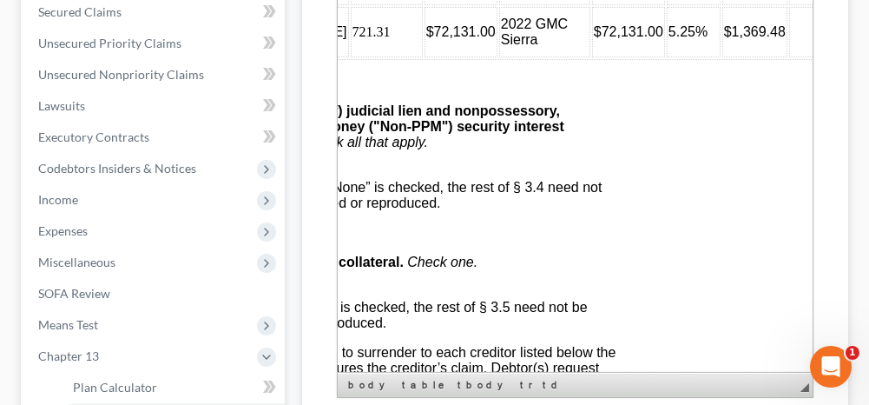
click at [789, 57] on td at bounding box center [820, 32] width 62 height 50
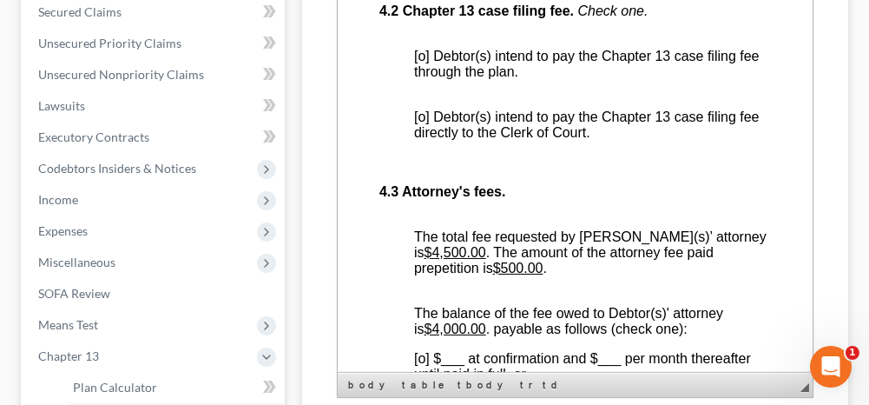
scroll to position [4862, 0]
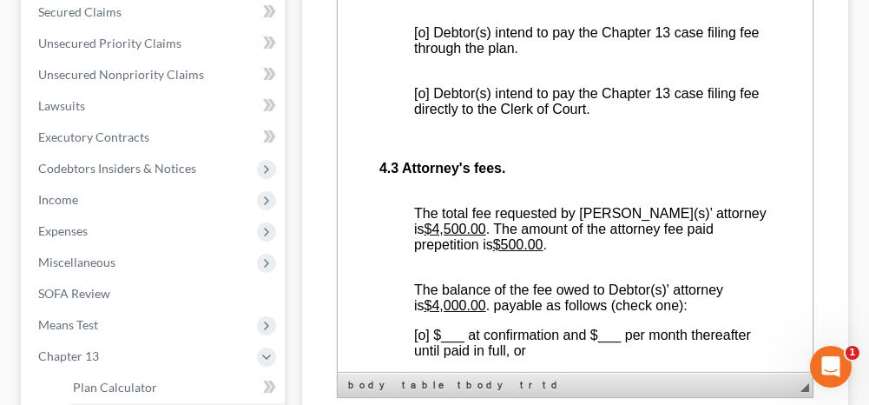
click at [419, 56] on span "[o] Debtor(s) intend to pay the Chapter 13 case filing fee through the plan." at bounding box center [587, 40] width 346 height 30
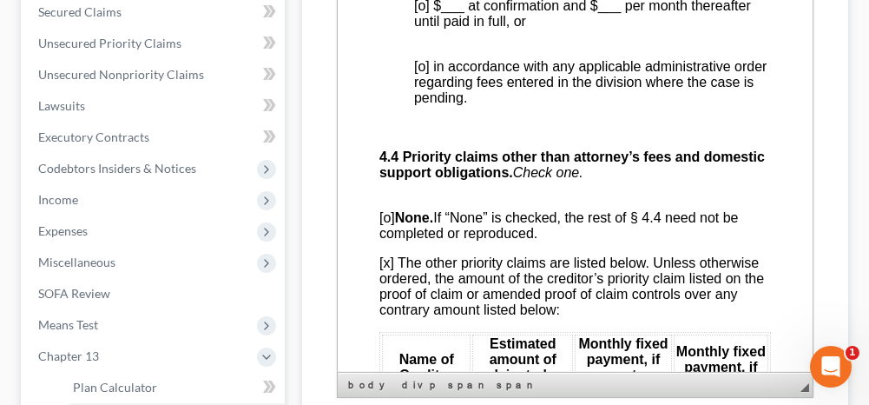
scroll to position [5209, 0]
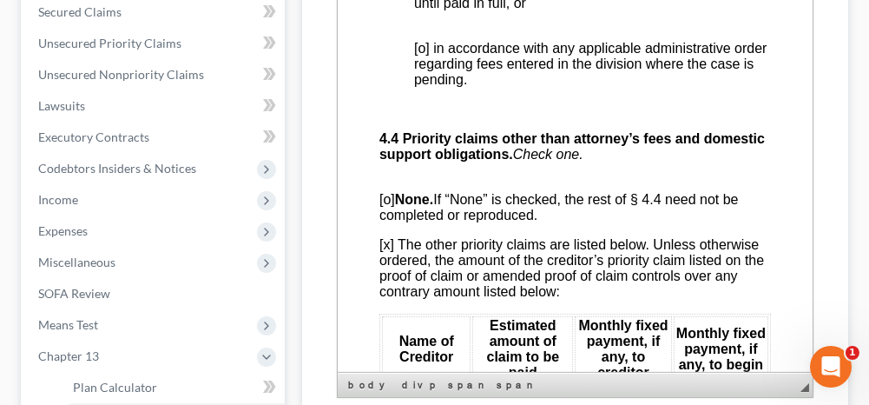
click at [424, 87] on span "[o] in accordance with any applicable administrative order regarding fees enter…" at bounding box center [590, 64] width 352 height 46
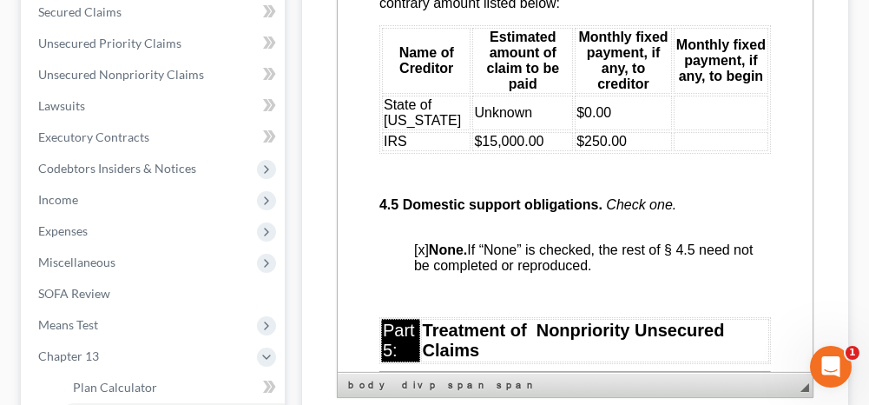
scroll to position [5557, 0]
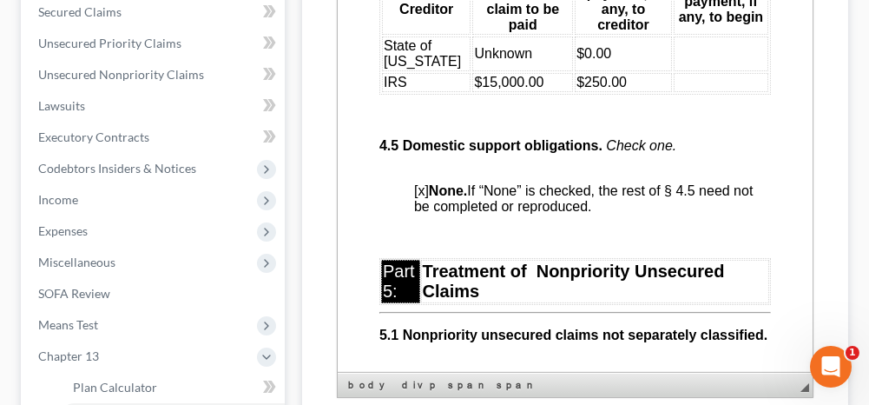
click at [679, 71] on td at bounding box center [721, 53] width 95 height 35
click at [682, 92] on td at bounding box center [721, 82] width 95 height 19
click at [616, 92] on td "$250.00" at bounding box center [623, 82] width 97 height 19
click at [609, 71] on td "$0.00" at bounding box center [623, 53] width 97 height 35
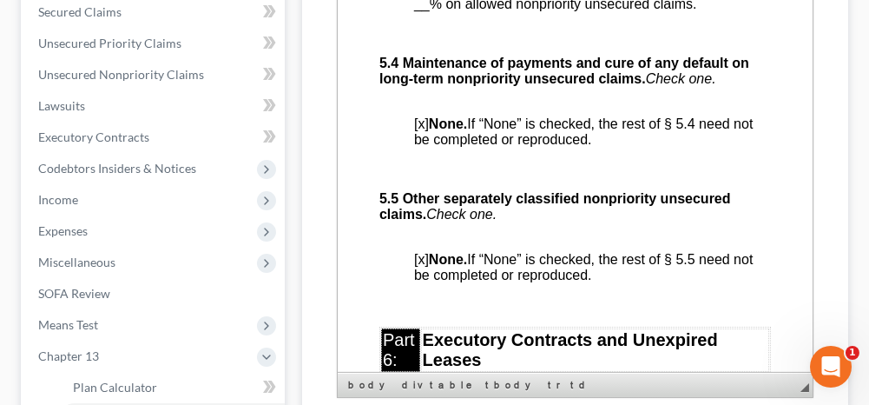
scroll to position [6512, 0]
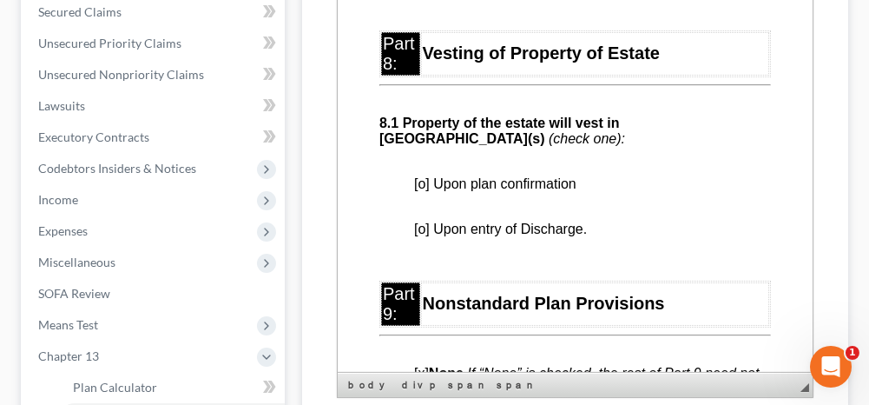
scroll to position [7467, 0]
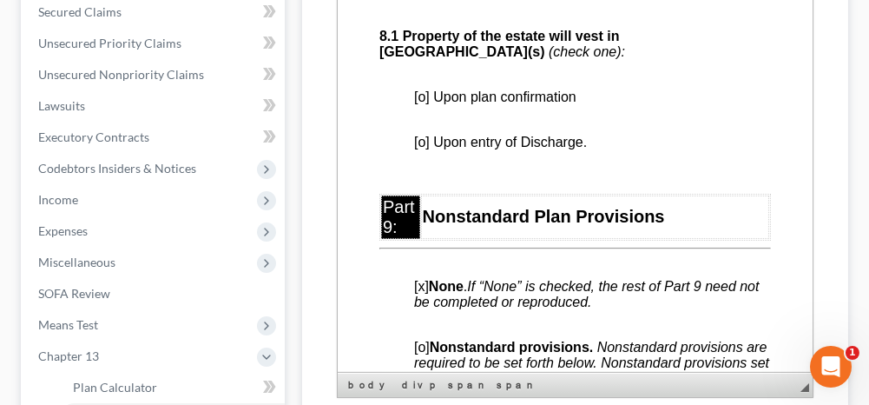
click at [420, 104] on span "[o] Upon plan confirmation" at bounding box center [495, 96] width 162 height 15
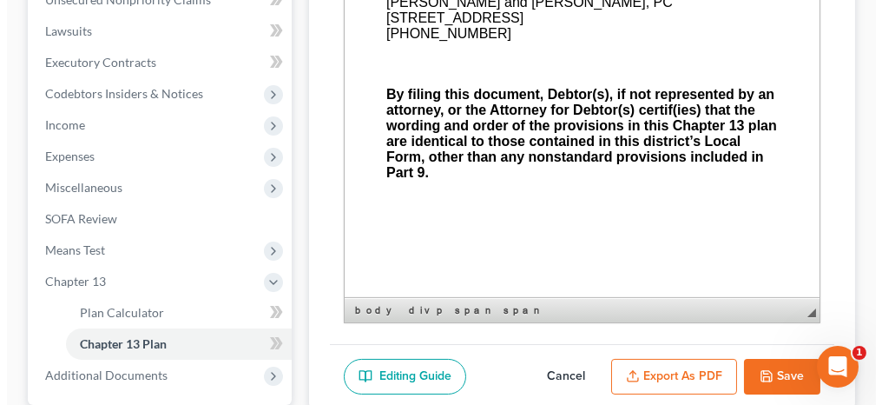
scroll to position [521, 0]
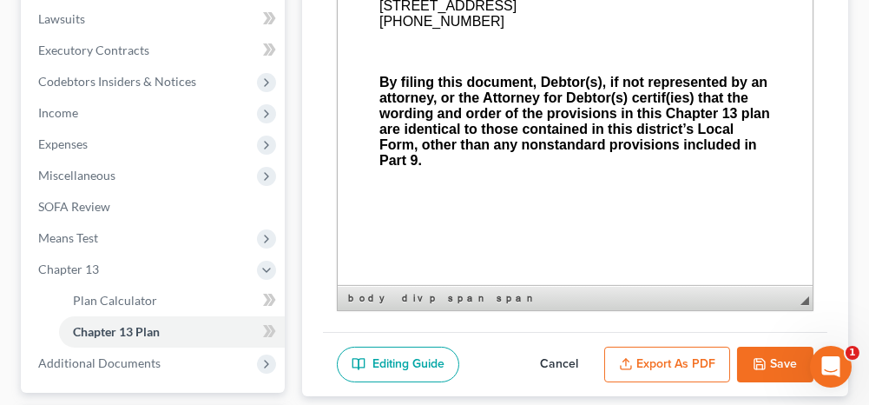
click at [651, 360] on button "Export as PDF" at bounding box center [667, 364] width 126 height 36
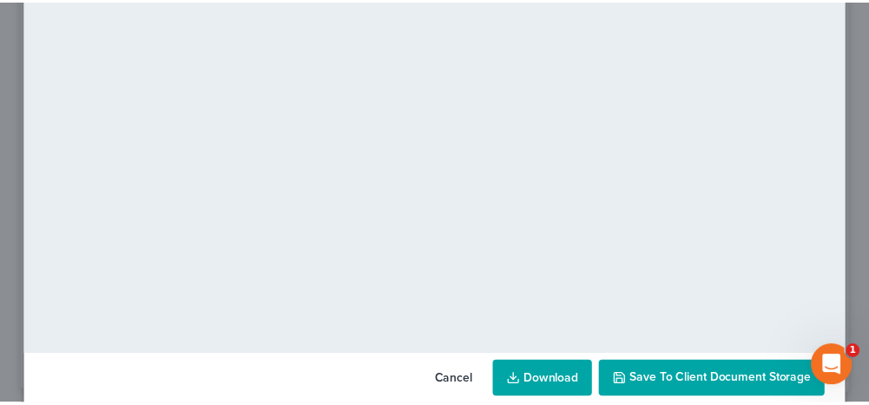
scroll to position [299, 0]
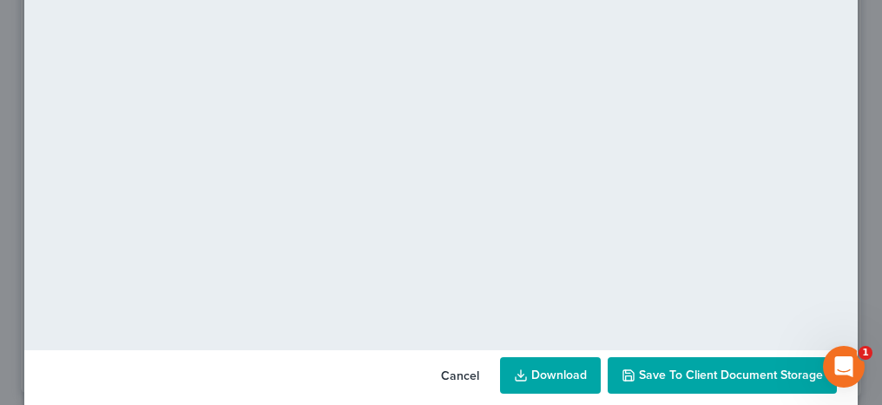
drag, startPoint x: 667, startPoint y: 379, endPoint x: 655, endPoint y: 343, distance: 37.6
click at [667, 379] on span "Save to Client Document Storage" at bounding box center [731, 374] width 184 height 15
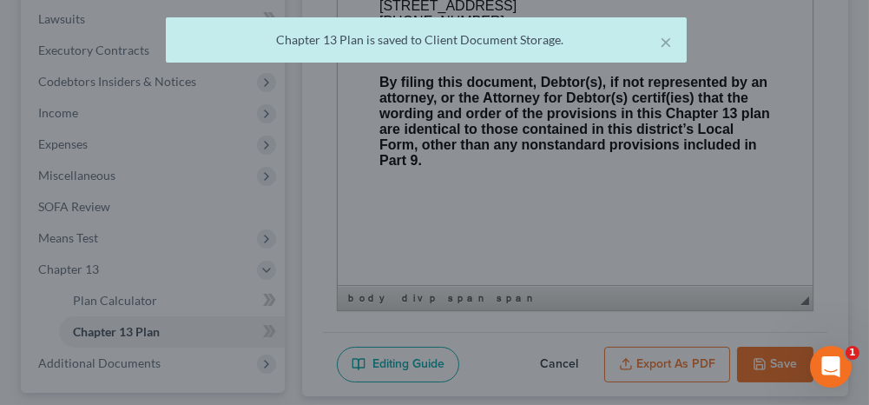
scroll to position [8392, 0]
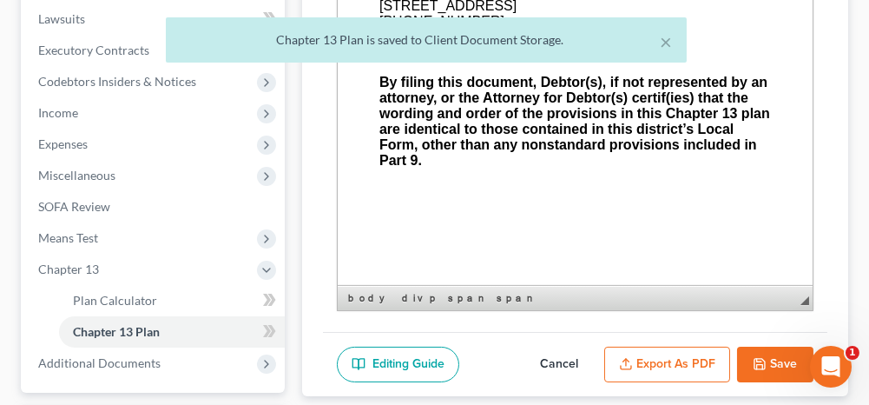
click at [771, 358] on button "Save" at bounding box center [775, 364] width 76 height 36
select select "0"
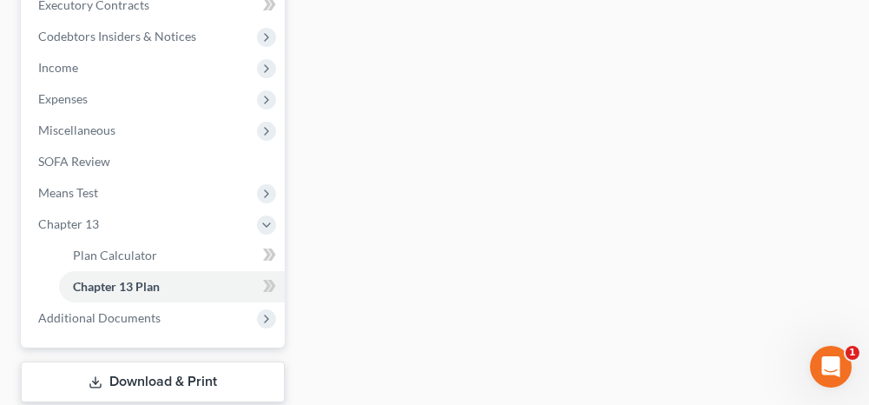
scroll to position [584, 0]
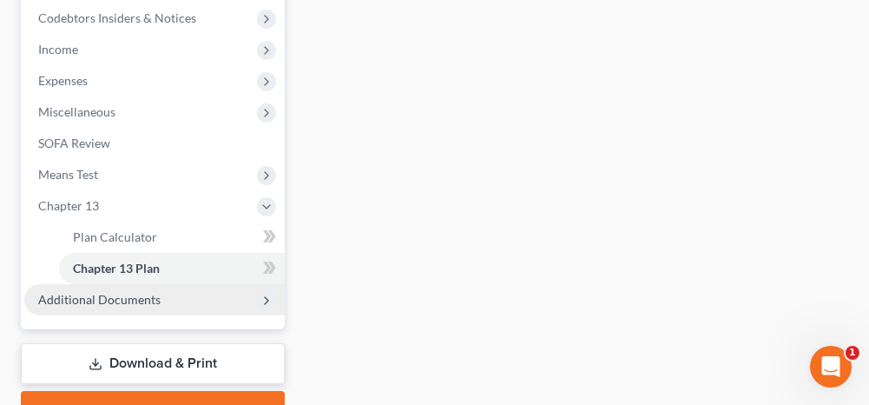
click at [120, 295] on span "Additional Documents" at bounding box center [99, 299] width 122 height 15
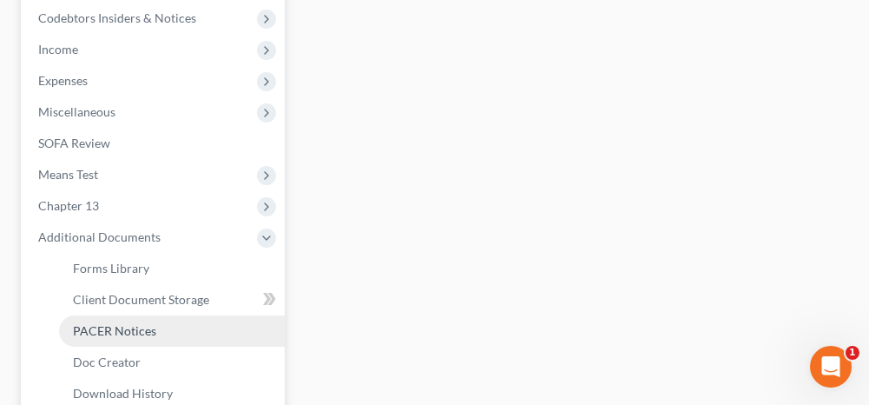
scroll to position [671, 0]
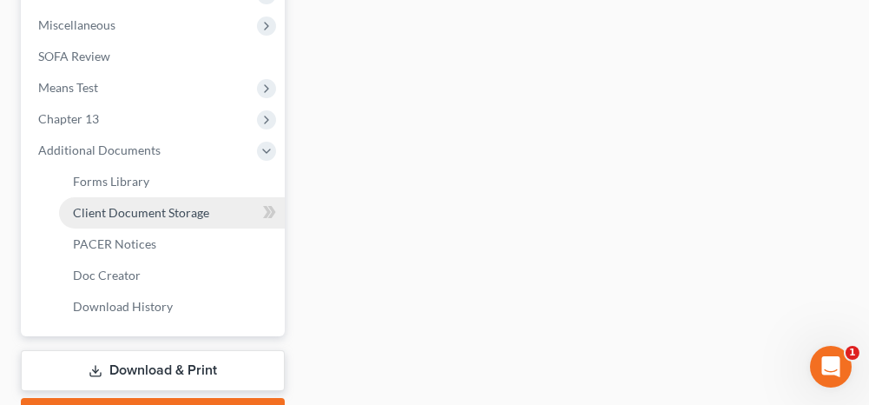
click at [139, 214] on span "Client Document Storage" at bounding box center [141, 212] width 136 height 15
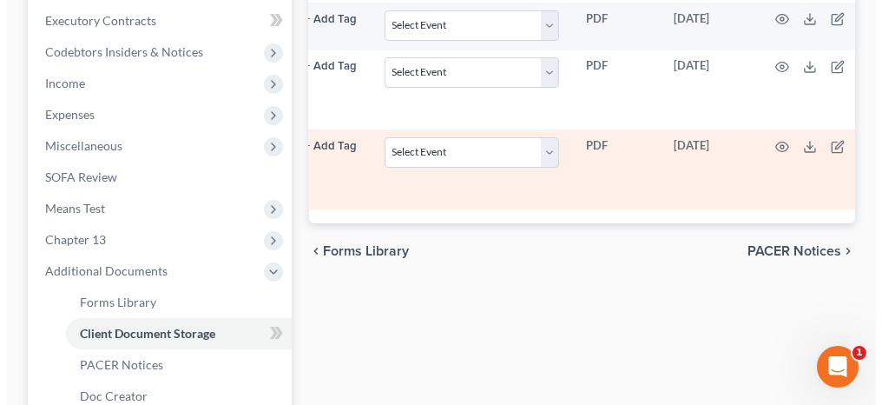
scroll to position [521, 0]
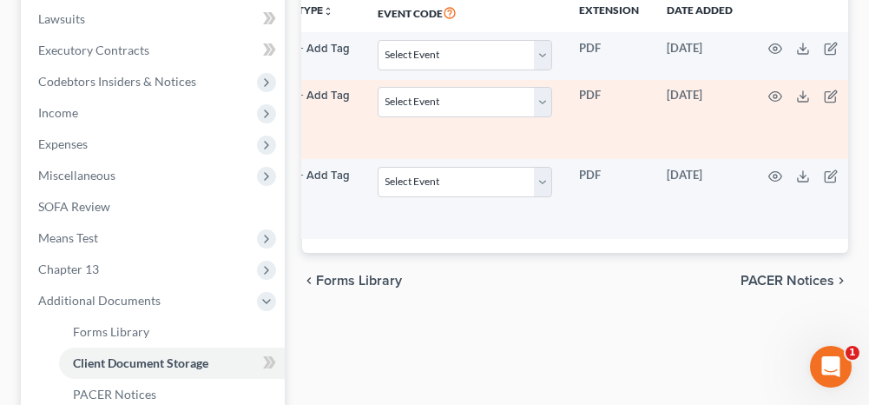
click at [853, 93] on polyline "button" at bounding box center [858, 93] width 10 height 0
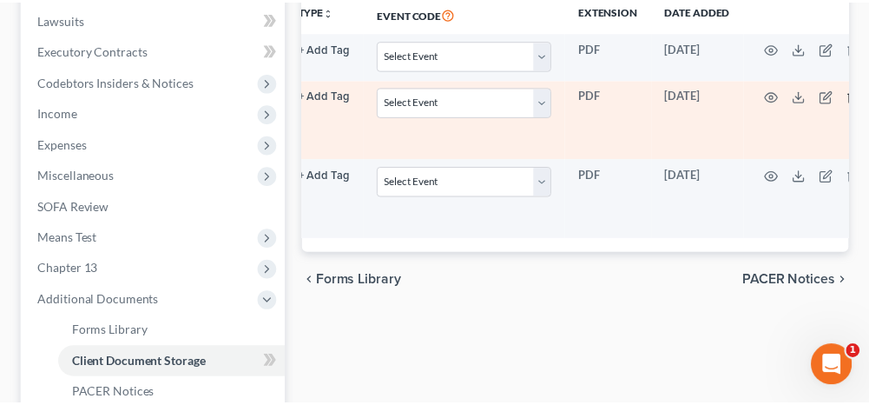
scroll to position [0, 158]
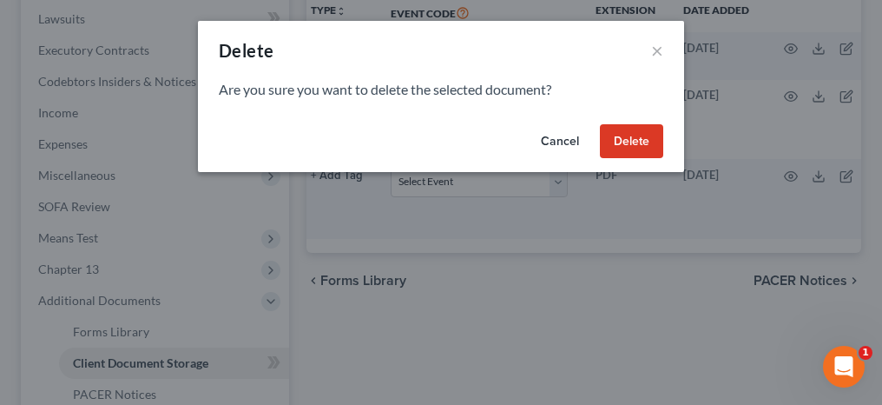
click at [642, 144] on button "Delete" at bounding box center [631, 141] width 63 height 35
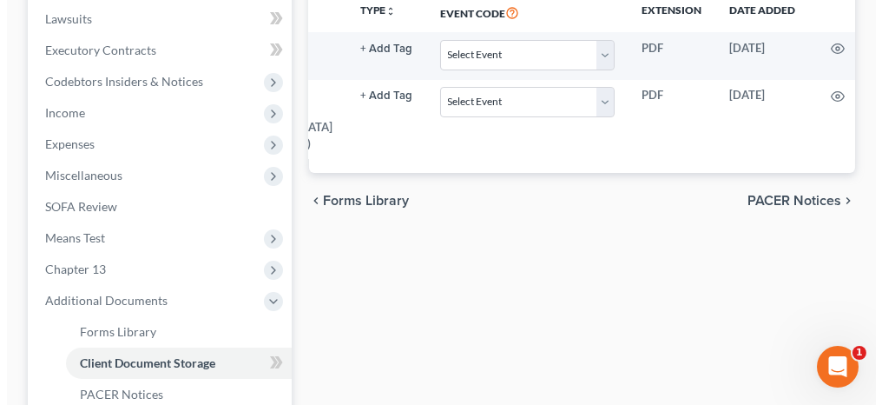
scroll to position [0, 167]
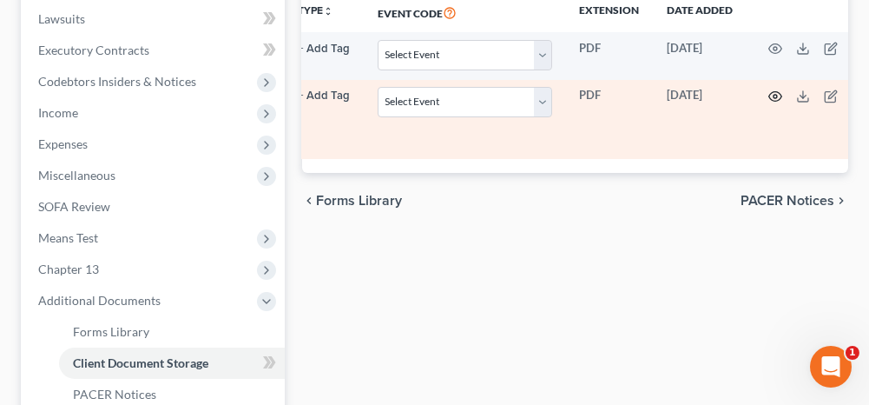
click at [768, 92] on icon "button" at bounding box center [774, 97] width 13 height 10
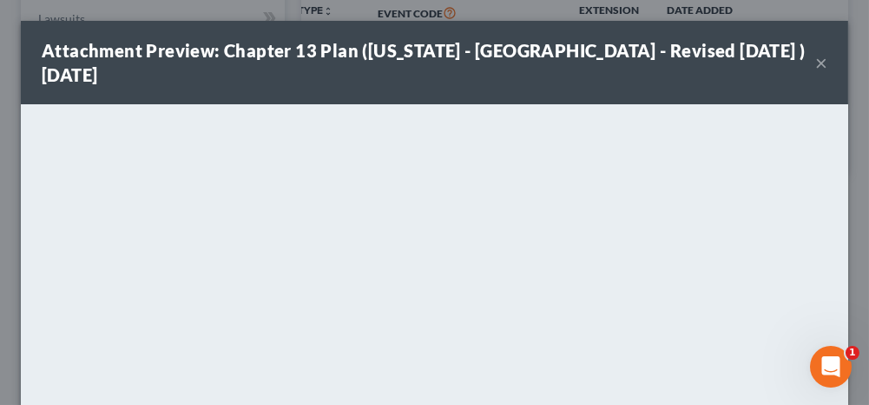
scroll to position [0, 158]
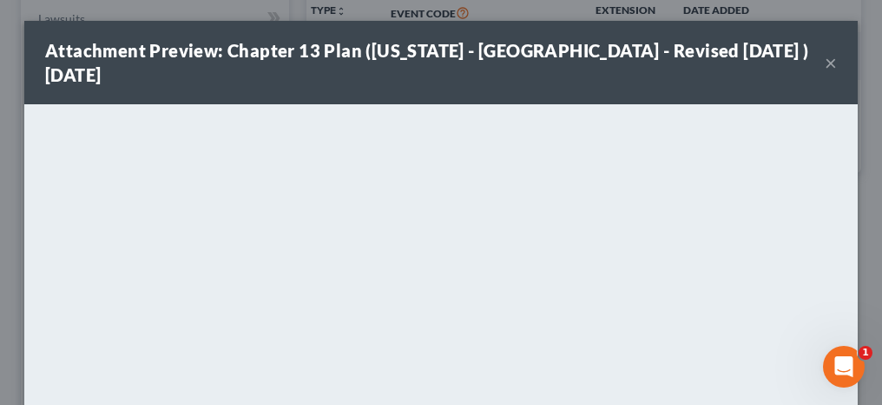
click at [825, 62] on button "×" at bounding box center [831, 62] width 12 height 21
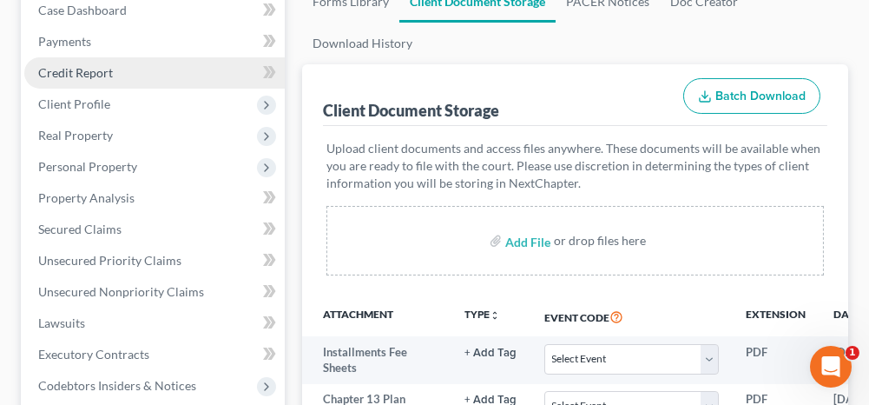
scroll to position [87, 0]
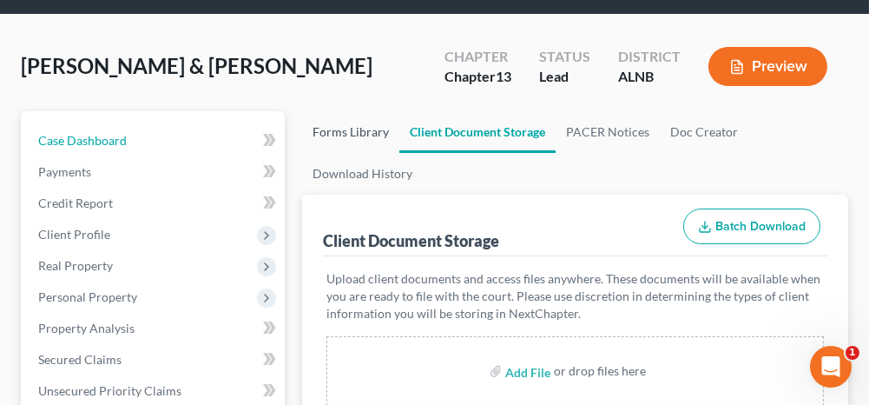
drag, startPoint x: 154, startPoint y: 134, endPoint x: 335, endPoint y: 138, distance: 181.5
click at [154, 134] on link "Case Dashboard" at bounding box center [154, 140] width 260 height 31
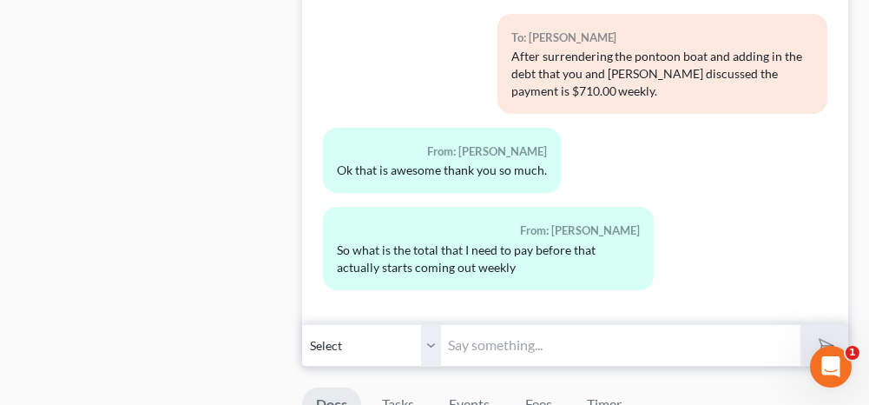
scroll to position [1389, 0]
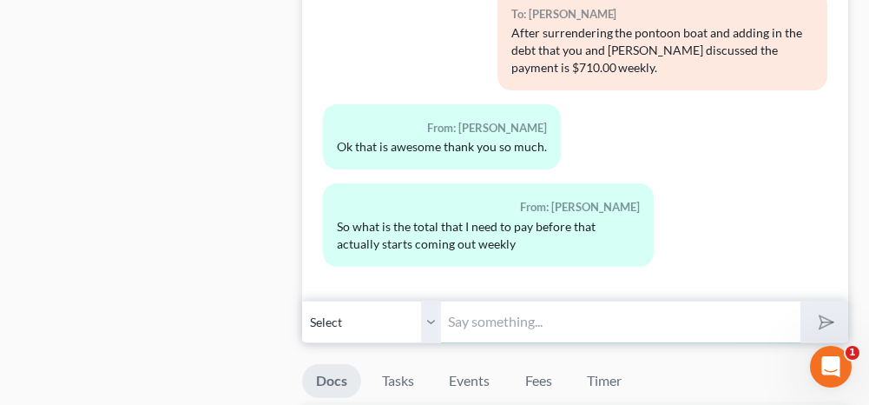
click at [508, 315] on input "text" at bounding box center [620, 321] width 359 height 43
type input "T"
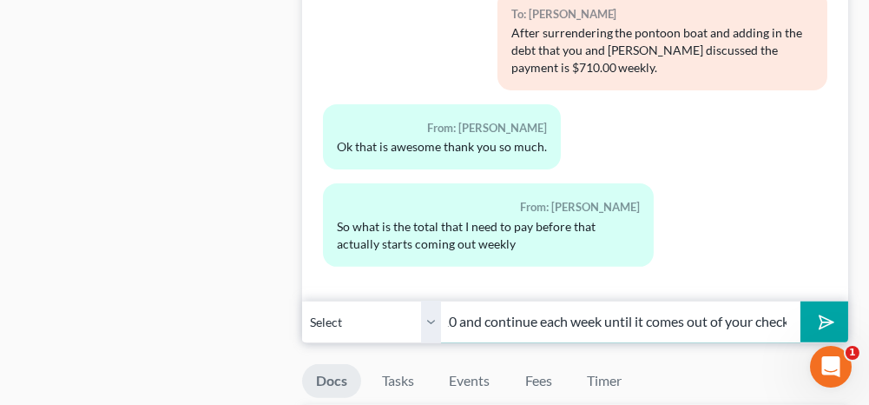
scroll to position [0, 491]
type input "Next week when you get paid if it doesn't come out then you will need to pay $7…"
click at [816, 312] on icon "submit" at bounding box center [823, 322] width 24 height 24
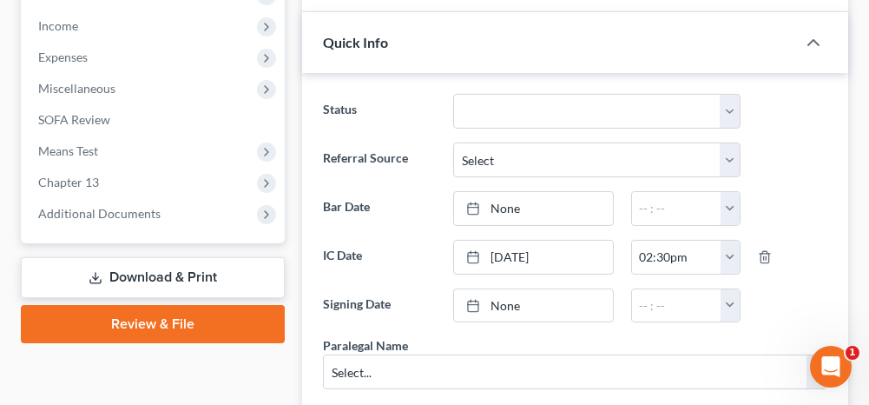
scroll to position [695, 0]
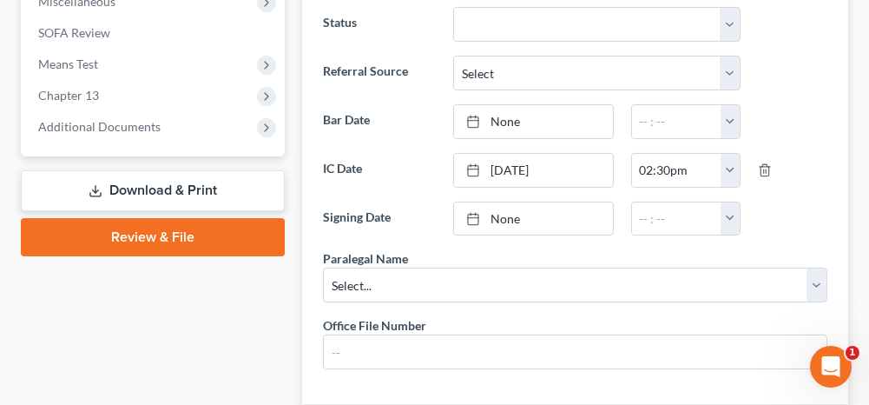
click at [227, 188] on link "Download & Print" at bounding box center [153, 190] width 264 height 41
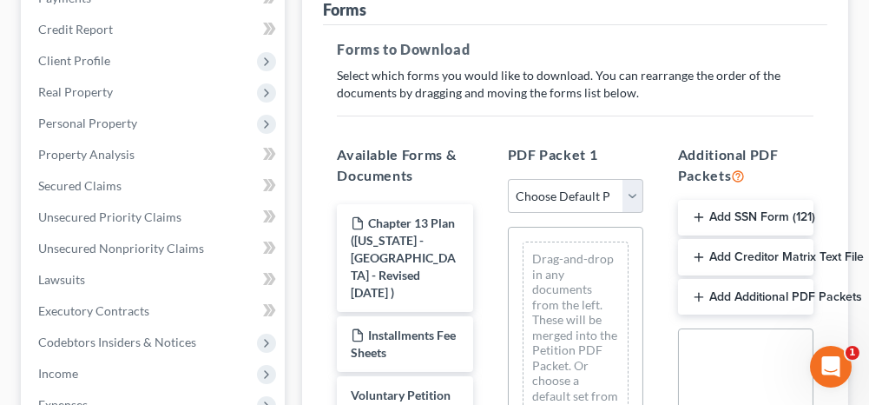
scroll to position [347, 0]
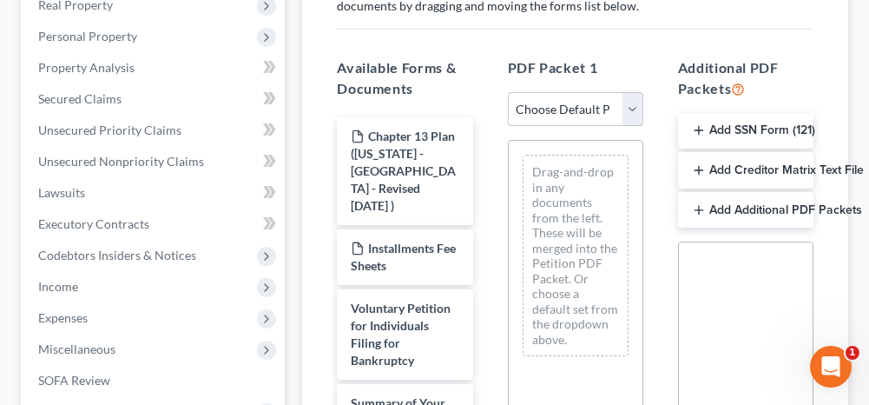
drag, startPoint x: 532, startPoint y: 104, endPoint x: 530, endPoint y: 122, distance: 18.3
click at [532, 104] on select "Choose Default Petition PDF Packet Complete Bankruptcy Petition (all forms and …" at bounding box center [575, 109] width 135 height 35
select select "0"
click at [508, 92] on select "Choose Default Petition PDF Packet Complete Bankruptcy Petition (all forms and …" at bounding box center [575, 109] width 135 height 35
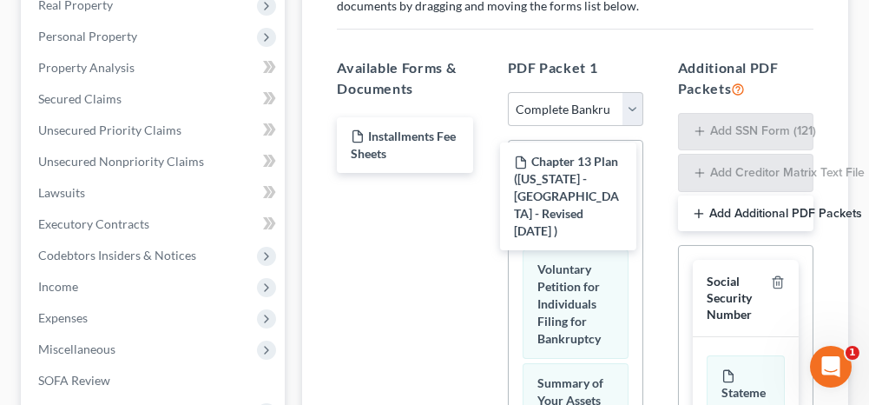
drag, startPoint x: 432, startPoint y: 173, endPoint x: 669, endPoint y: 235, distance: 245.1
click at [486, 173] on div "Chapter 13 Plan ([US_STATE] - [GEOGRAPHIC_DATA] - Revised [DATE] ) Chapter 13 P…" at bounding box center [404, 145] width 163 height 56
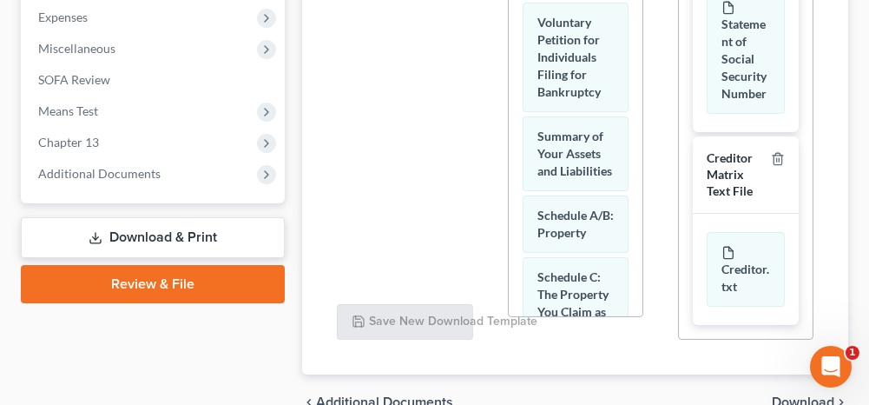
scroll to position [735, 0]
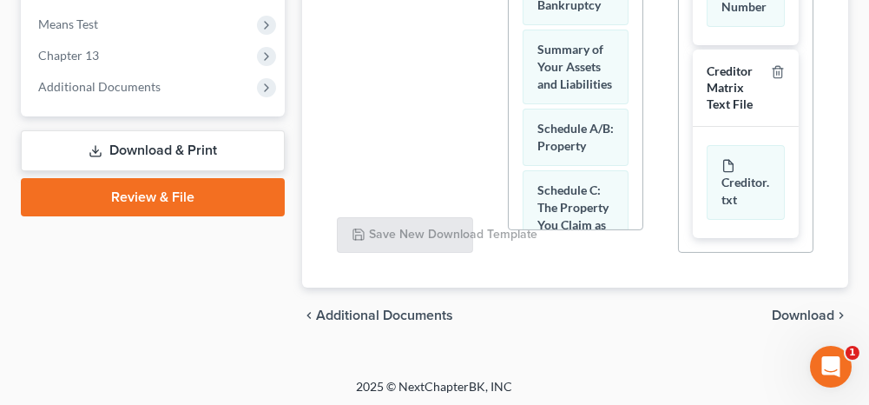
click at [789, 309] on span "Download" at bounding box center [803, 315] width 63 height 14
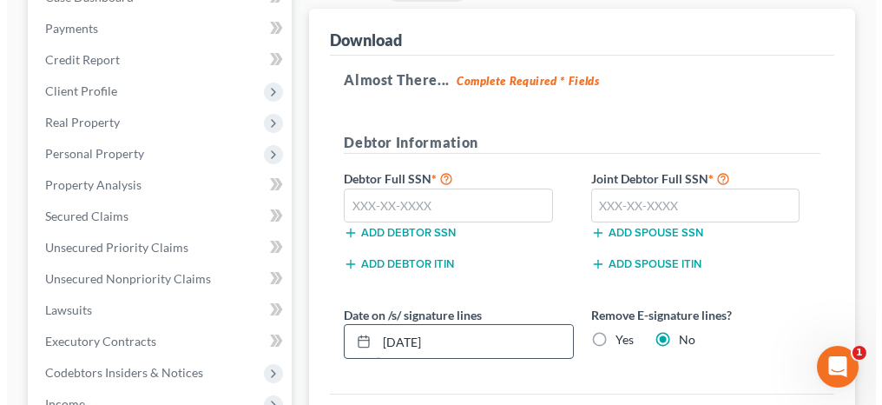
scroll to position [261, 0]
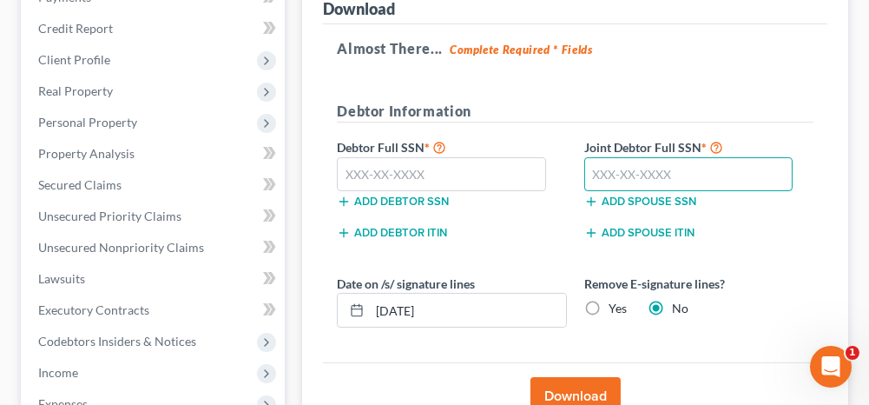
click at [622, 168] on input "text" at bounding box center [688, 174] width 209 height 35
type input "452-99-7693"
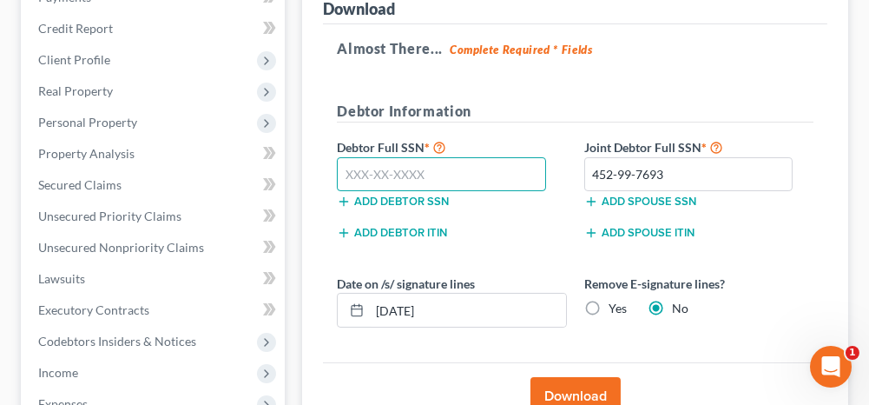
click at [446, 172] on input "text" at bounding box center [441, 174] width 209 height 35
type input "418-31-4951"
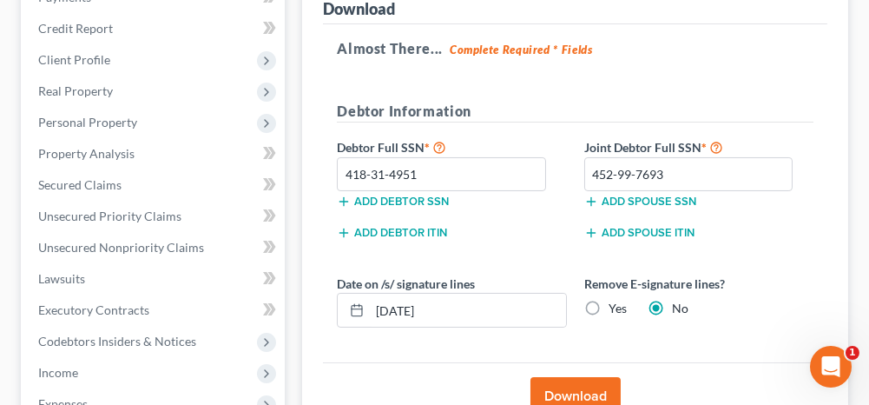
click at [570, 395] on button "Download" at bounding box center [575, 396] width 90 height 38
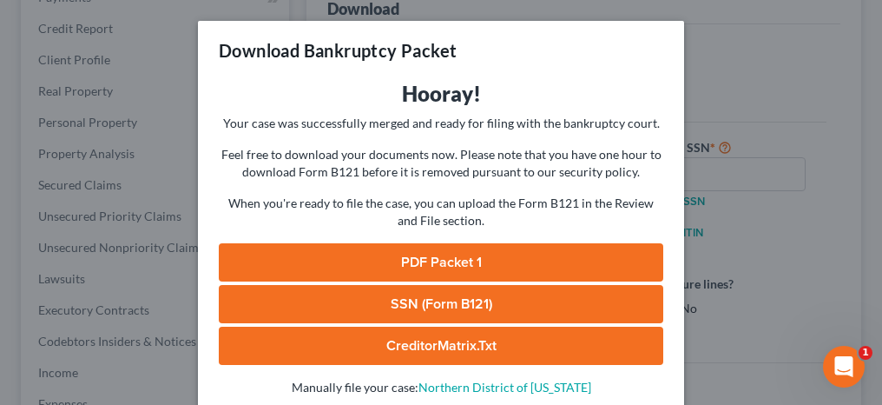
click at [456, 266] on link "PDF Packet 1" at bounding box center [441, 262] width 445 height 38
click at [432, 298] on link "SSN (Form B121)" at bounding box center [441, 304] width 445 height 38
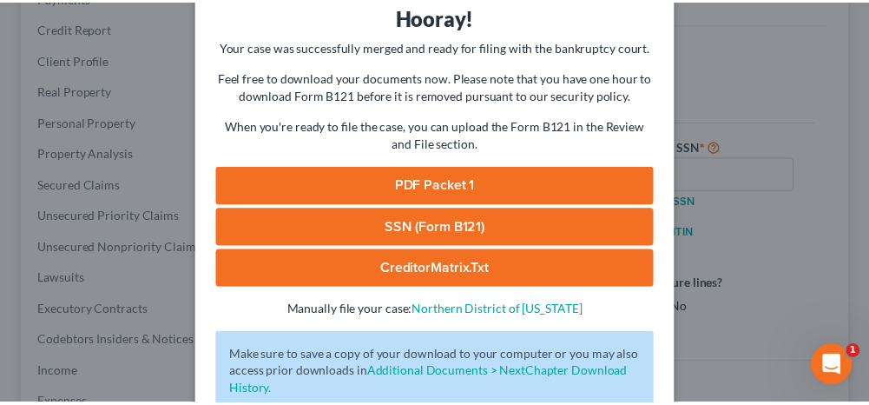
scroll to position [174, 0]
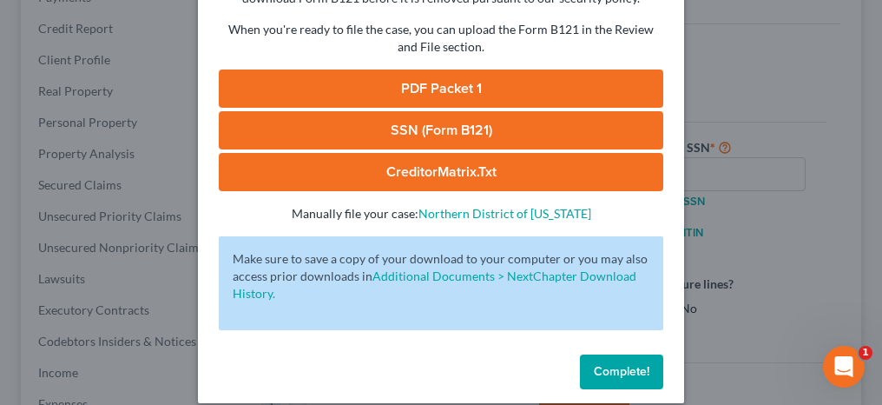
click at [603, 374] on span "Complete!" at bounding box center [622, 371] width 56 height 15
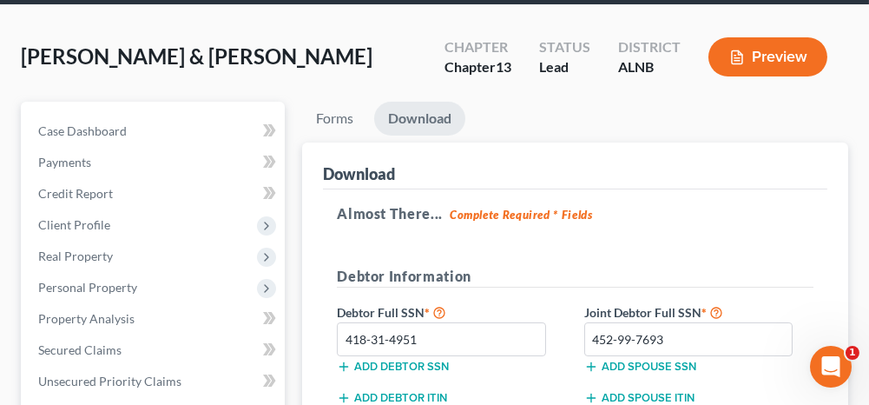
scroll to position [88, 0]
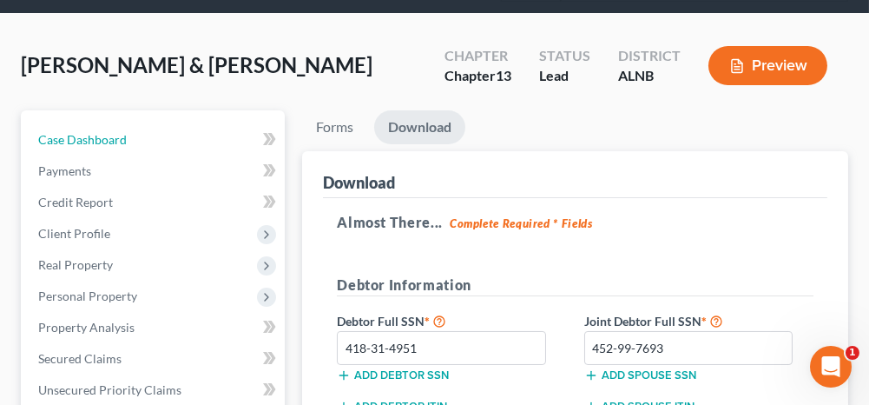
drag, startPoint x: 171, startPoint y: 131, endPoint x: 299, endPoint y: 168, distance: 133.0
click at [171, 131] on link "Case Dashboard" at bounding box center [154, 139] width 260 height 31
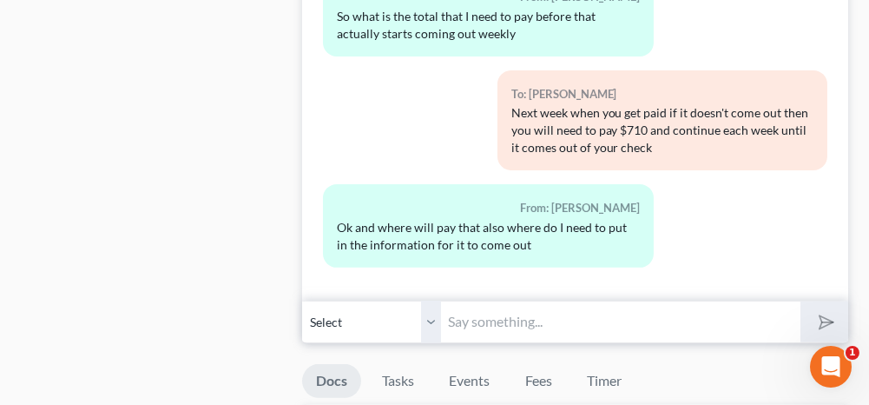
scroll to position [1476, 0]
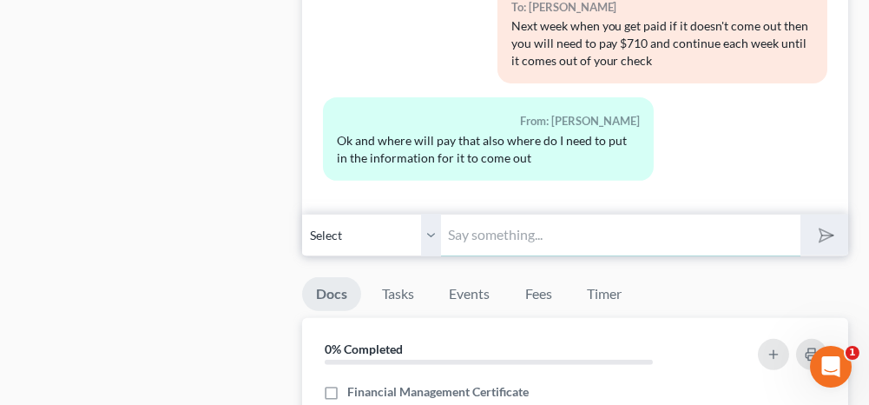
click at [499, 216] on input "text" at bounding box center [620, 235] width 359 height 43
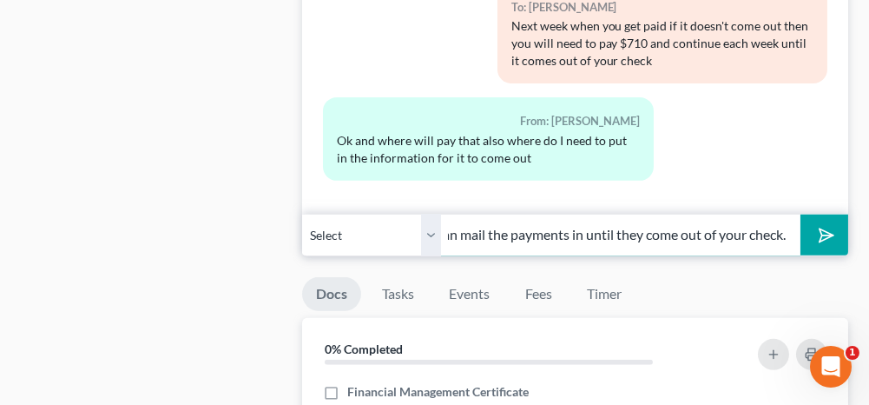
scroll to position [0, 284]
type input "There is an online system you can use or you can mail the payments in until the…"
click at [829, 225] on polygon "submit" at bounding box center [823, 235] width 21 height 21
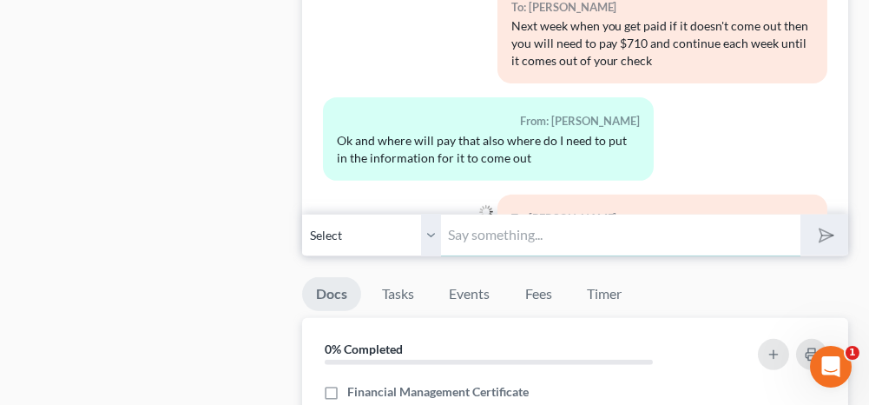
click at [590, 225] on input "text" at bounding box center [620, 235] width 359 height 43
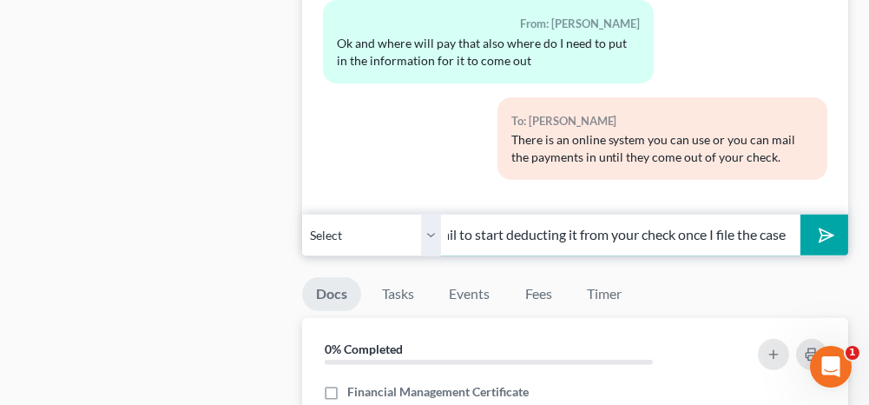
scroll to position [0, 297]
type input "Your payroll department will get notice in the mail to start deducting it from …"
click at [817, 224] on icon "submit" at bounding box center [823, 235] width 24 height 24
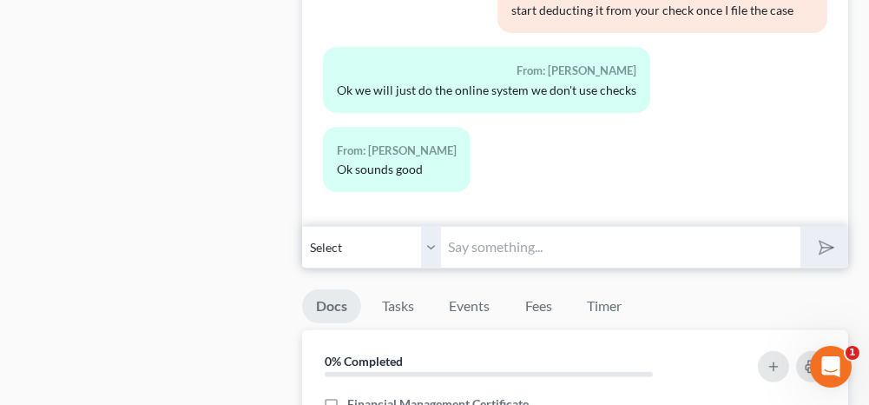
scroll to position [1476, 0]
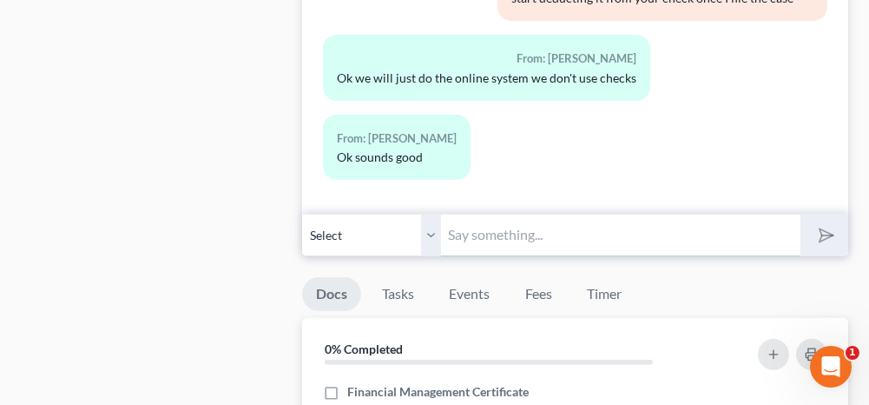
click at [504, 218] on input "text" at bounding box center [620, 235] width 359 height 43
type input "I just sent your paperwork to sign. Please sign with your finger so that it loo…"
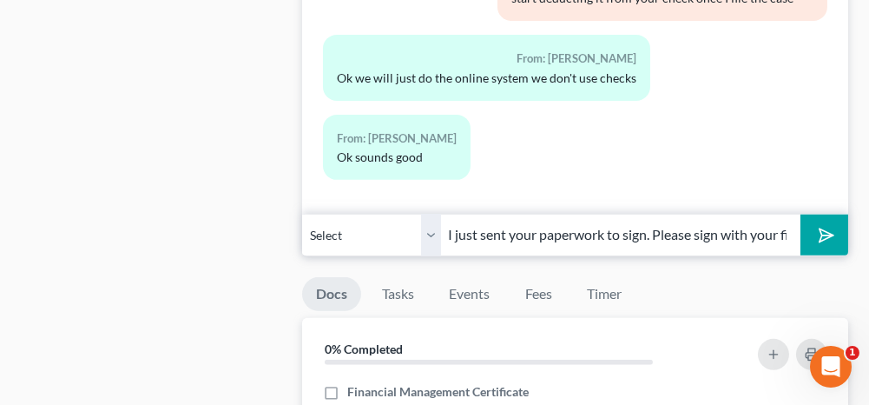
click at [821, 223] on icon "submit" at bounding box center [823, 235] width 24 height 24
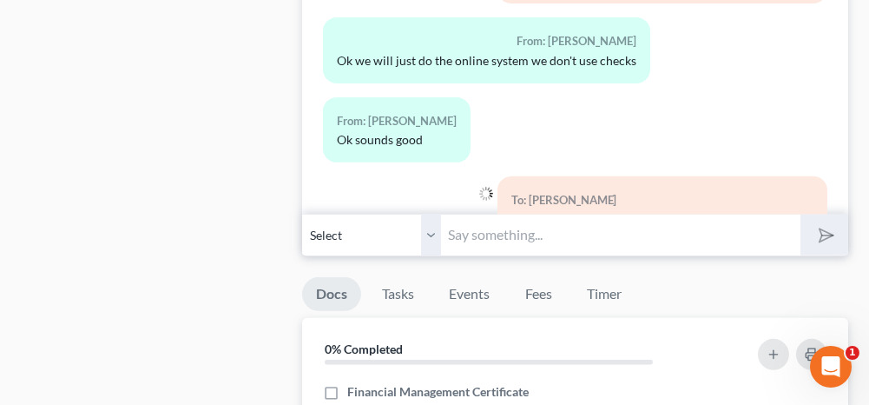
scroll to position [6756, 0]
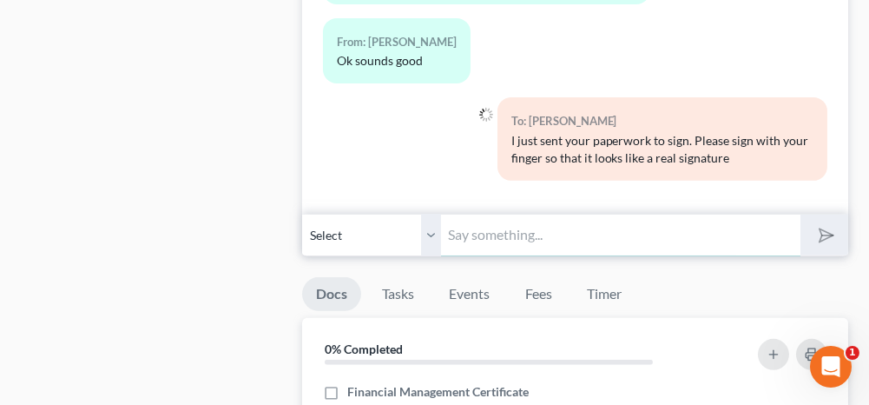
click at [483, 224] on input "text" at bounding box center [620, 235] width 359 height 43
type input "I just sent your paperwork to sign. Please sign with your finger so that it loo…"
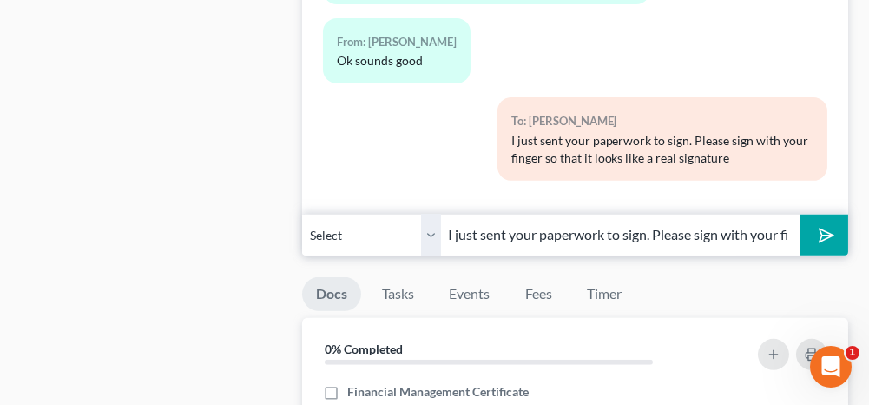
drag, startPoint x: 434, startPoint y: 222, endPoint x: 426, endPoint y: 246, distance: 24.7
click at [434, 222] on select "Select [PHONE_NUMBER] - [PERSON_NAME] [PHONE_NUMBER] - [PERSON_NAME]" at bounding box center [371, 235] width 139 height 43
select select "1"
click at [302, 214] on select "Select [PHONE_NUMBER] - [PERSON_NAME] [PHONE_NUMBER] - [PERSON_NAME]" at bounding box center [371, 235] width 139 height 43
click at [820, 223] on icon "submit" at bounding box center [823, 235] width 24 height 24
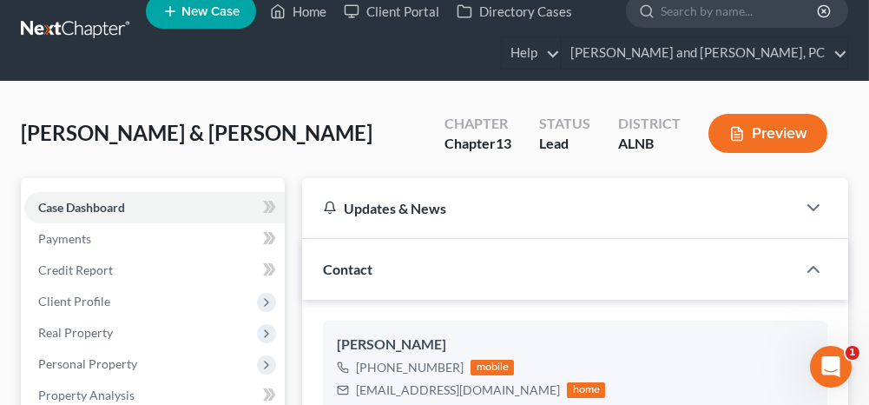
scroll to position [0, 0]
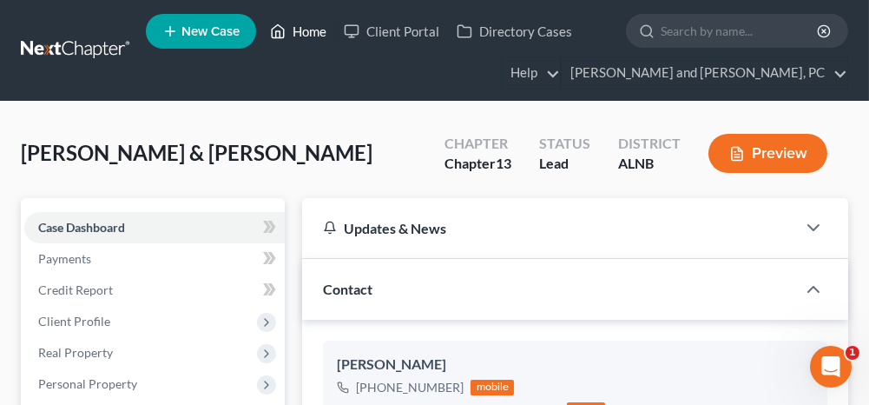
drag, startPoint x: 307, startPoint y: 36, endPoint x: 283, endPoint y: 104, distance: 72.8
click at [307, 36] on link "Home" at bounding box center [298, 31] width 74 height 31
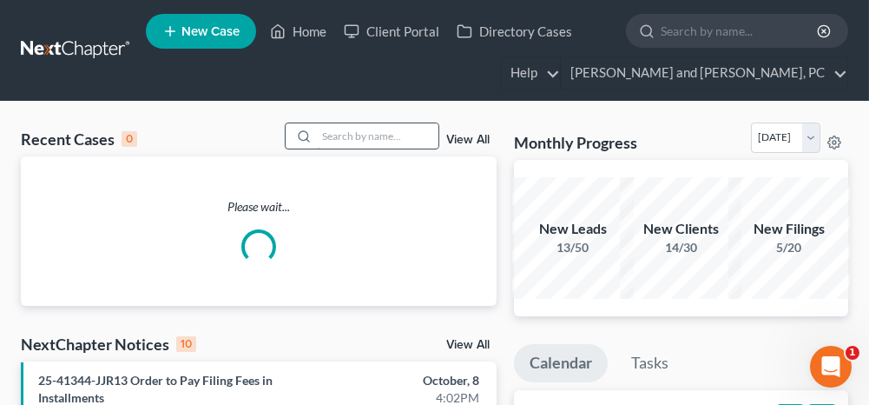
click at [349, 129] on input "search" at bounding box center [378, 135] width 122 height 25
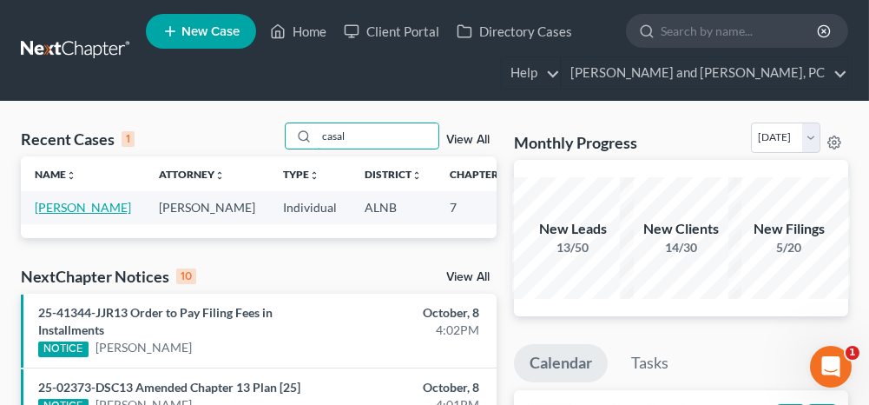
type input "casal"
click at [67, 204] on link "[PERSON_NAME]" at bounding box center [83, 207] width 96 height 15
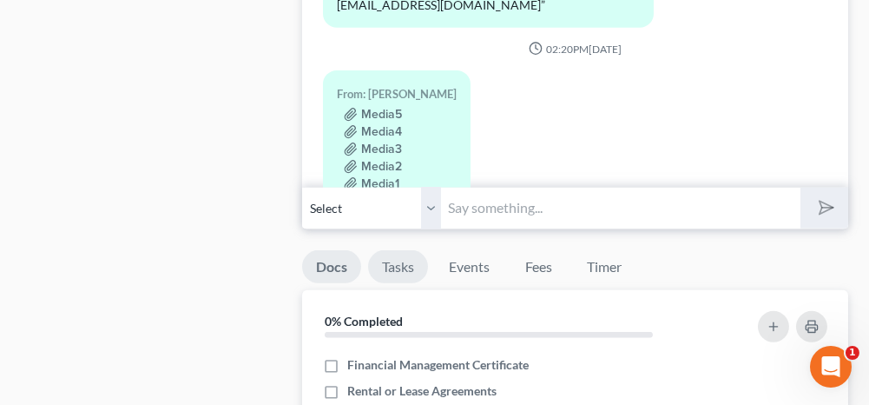
scroll to position [1563, 0]
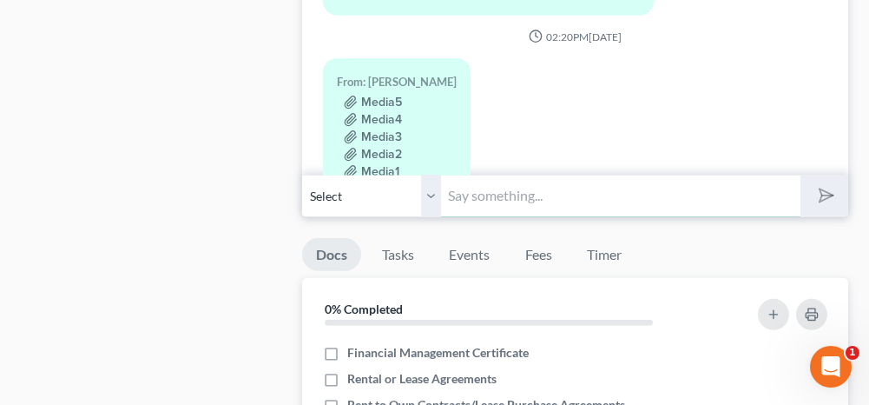
click at [478, 194] on input "text" at bounding box center [620, 196] width 359 height 43
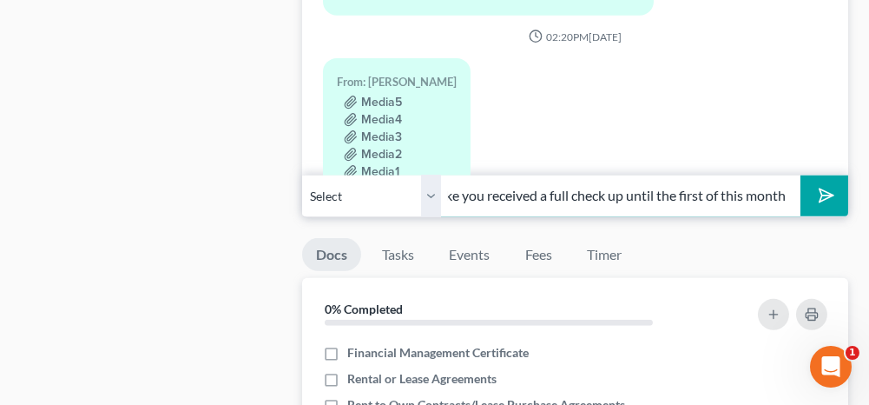
scroll to position [0, 307]
type input "Was your disability approved [DATE]? It looks like you received a full check up…"
click at [832, 175] on button "submit" at bounding box center [824, 195] width 48 height 41
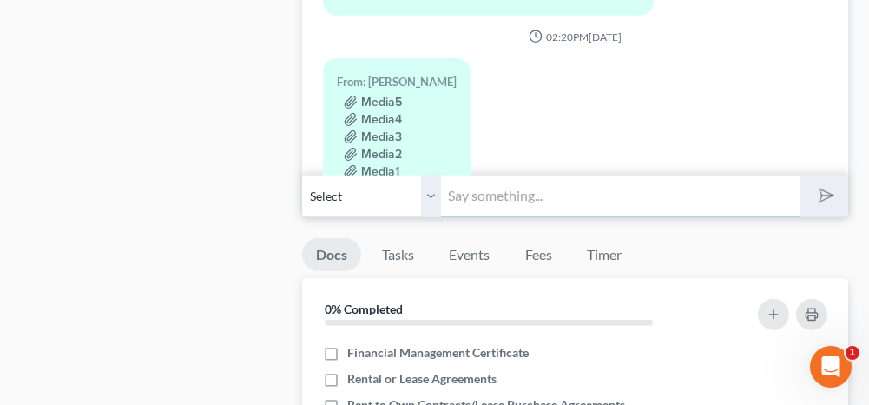
click at [501, 192] on input "text" at bounding box center [620, 196] width 359 height 43
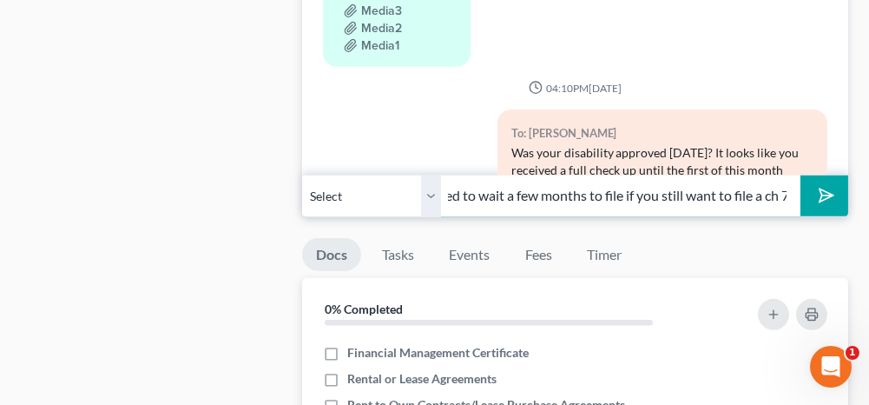
scroll to position [0, 125]
drag, startPoint x: 728, startPoint y: 189, endPoint x: 656, endPoint y: 182, distance: 71.5
click at [656, 182] on input "You are going to need to wait a few months to file if you still want to file a …" at bounding box center [620, 196] width 359 height 43
type input "You are going to need to wait a few months to file if you file a ch 7"
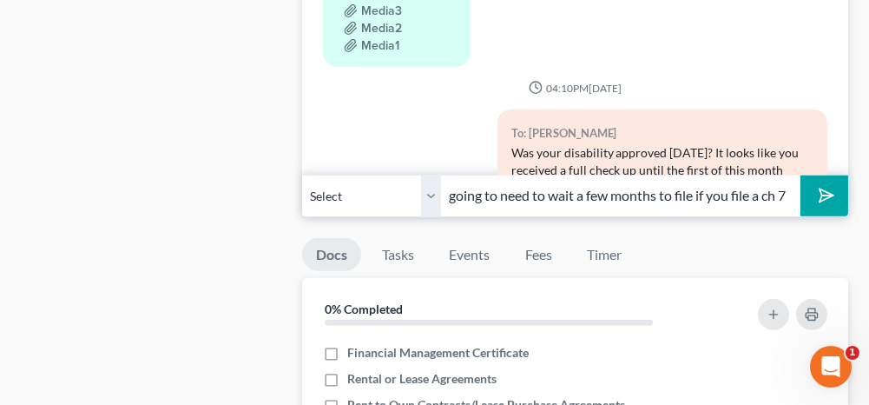
scroll to position [0, 0]
click at [831, 194] on icon "submit" at bounding box center [822, 195] width 17 height 17
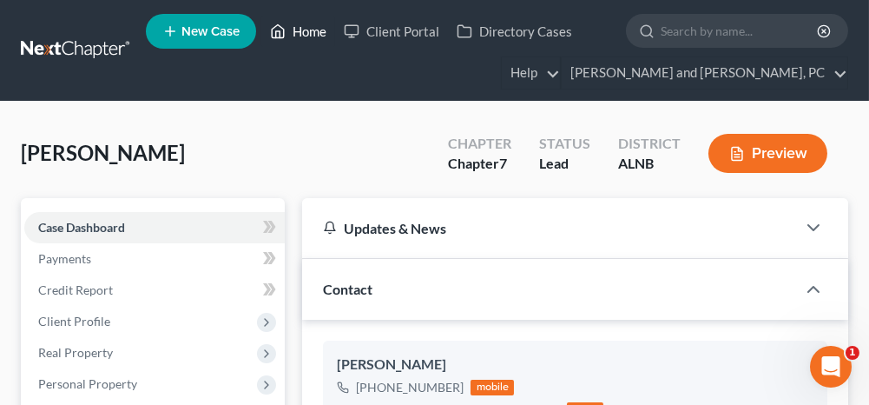
drag, startPoint x: 308, startPoint y: 31, endPoint x: 273, endPoint y: 120, distance: 95.4
click at [308, 31] on link "Home" at bounding box center [298, 31] width 74 height 31
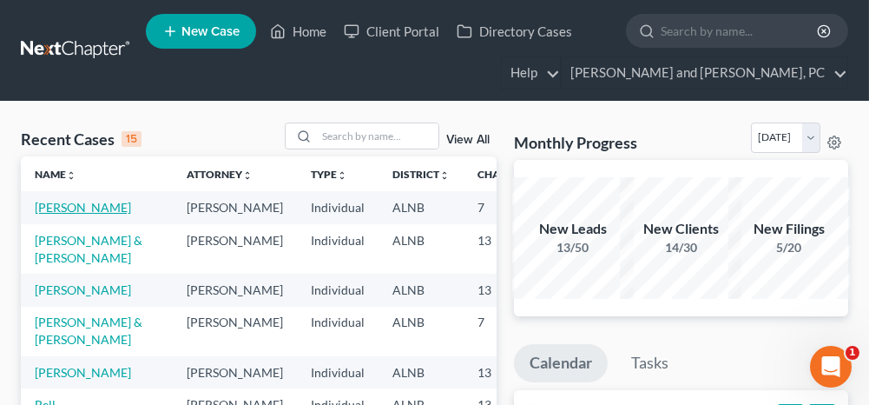
drag, startPoint x: 62, startPoint y: 203, endPoint x: 80, endPoint y: 210, distance: 19.5
click at [62, 203] on link "[PERSON_NAME]" at bounding box center [83, 207] width 96 height 15
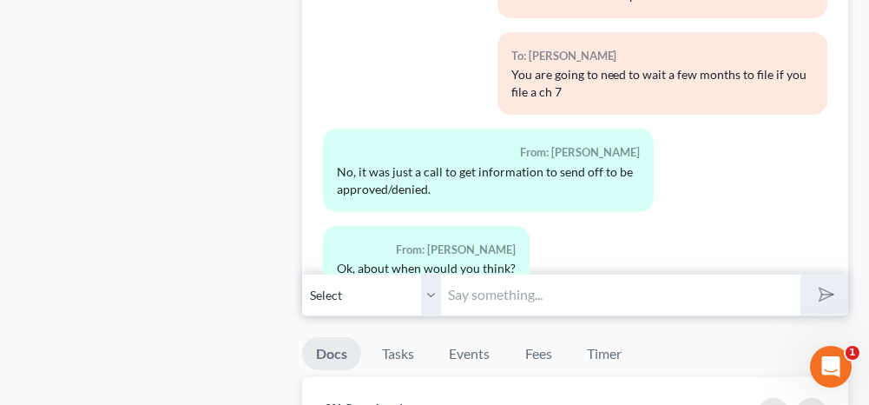
scroll to position [1476, 0]
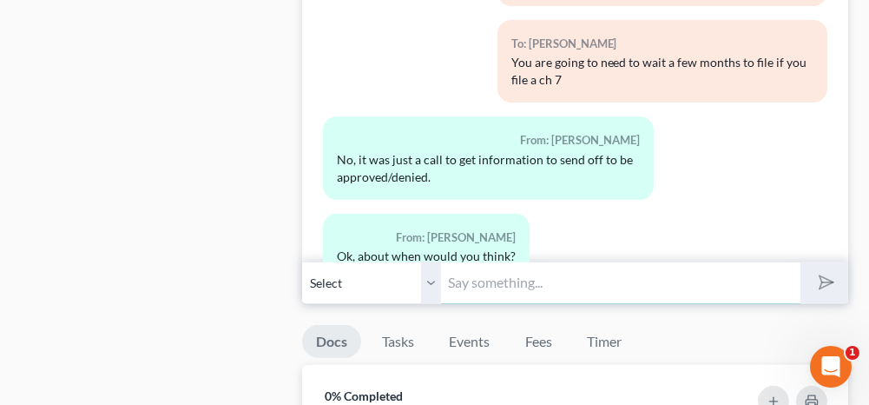
click at [504, 271] on input "text" at bounding box center [620, 282] width 359 height 43
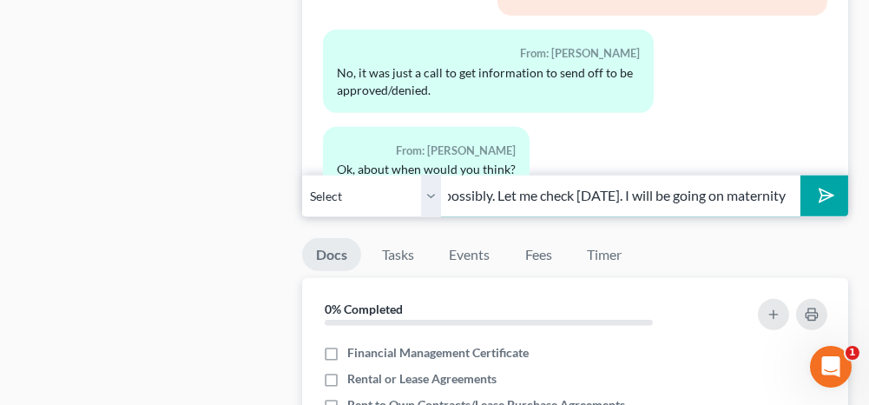
scroll to position [0, 80]
click at [783, 186] on input "January possibly. Let me check [DATE]. I will be going on maternity" at bounding box center [620, 196] width 359 height 43
type input "January possibly. Let me check [DATE]. I will be going on maternity leave aroun…"
click at [826, 195] on icon "submit" at bounding box center [823, 195] width 24 height 24
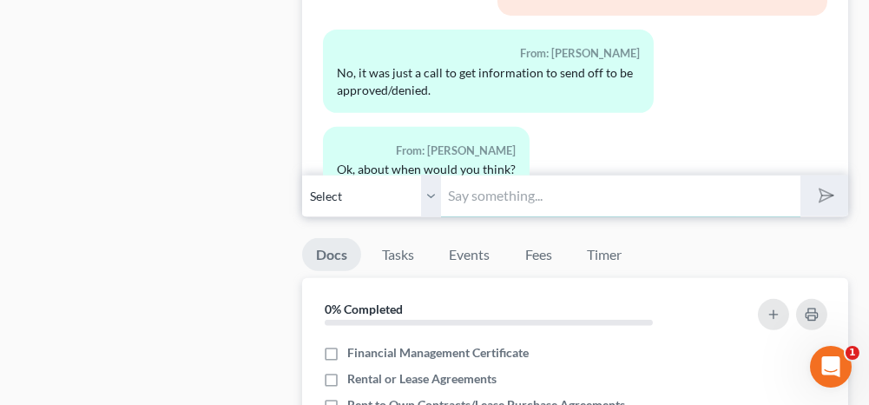
scroll to position [4890, 0]
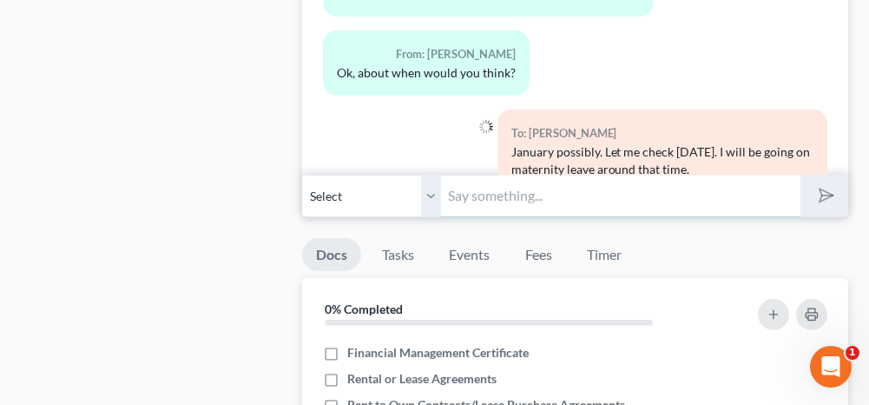
click at [618, 190] on input "text" at bounding box center [620, 196] width 359 height 43
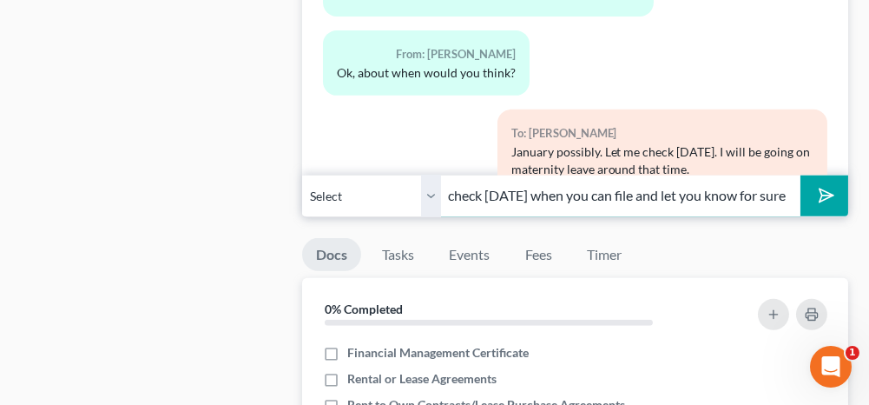
scroll to position [0, 53]
type input "I will check [DATE] when you can file and let you know for sure"
click at [819, 185] on polygon "submit" at bounding box center [823, 195] width 21 height 21
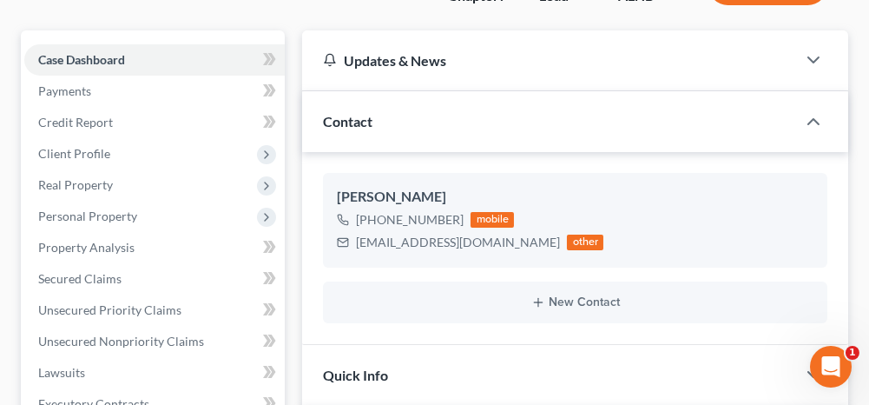
scroll to position [0, 0]
